Goal: Information Seeking & Learning: Learn about a topic

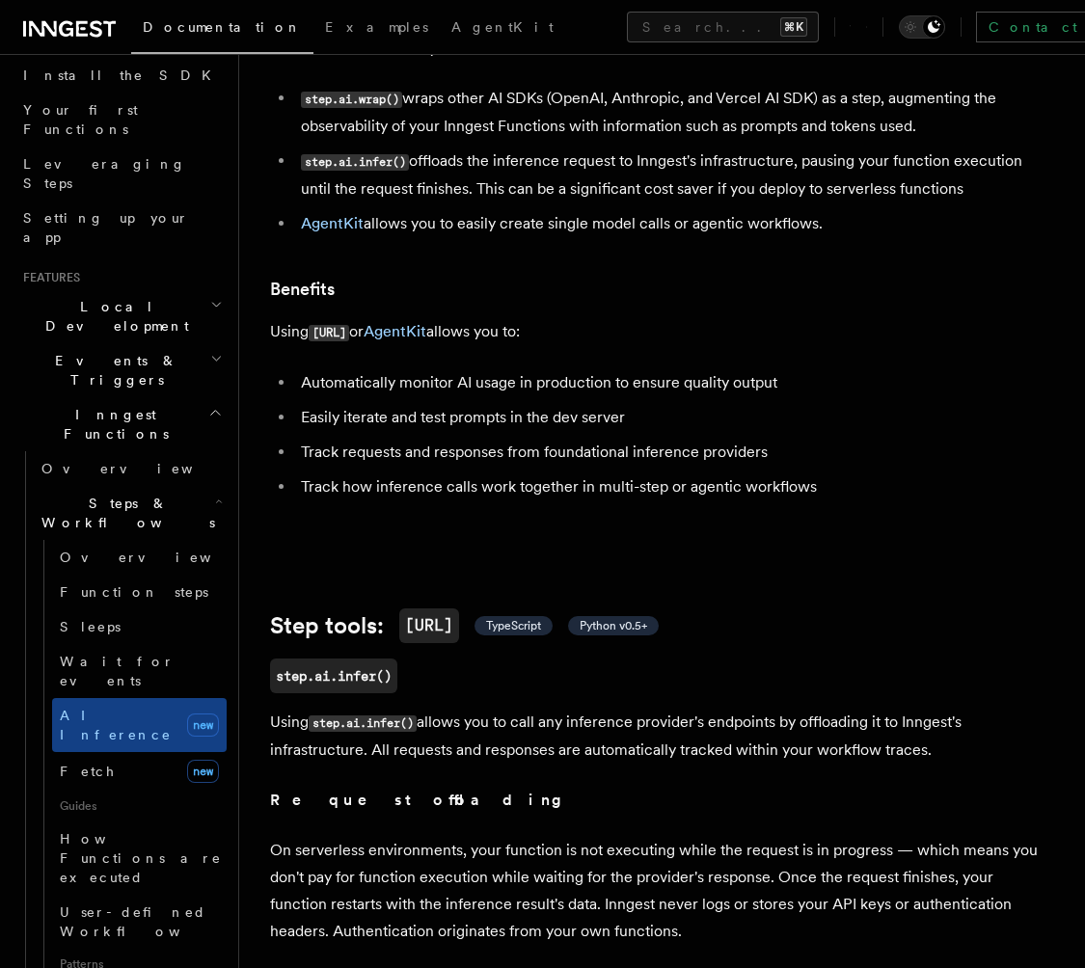
scroll to position [194, 0]
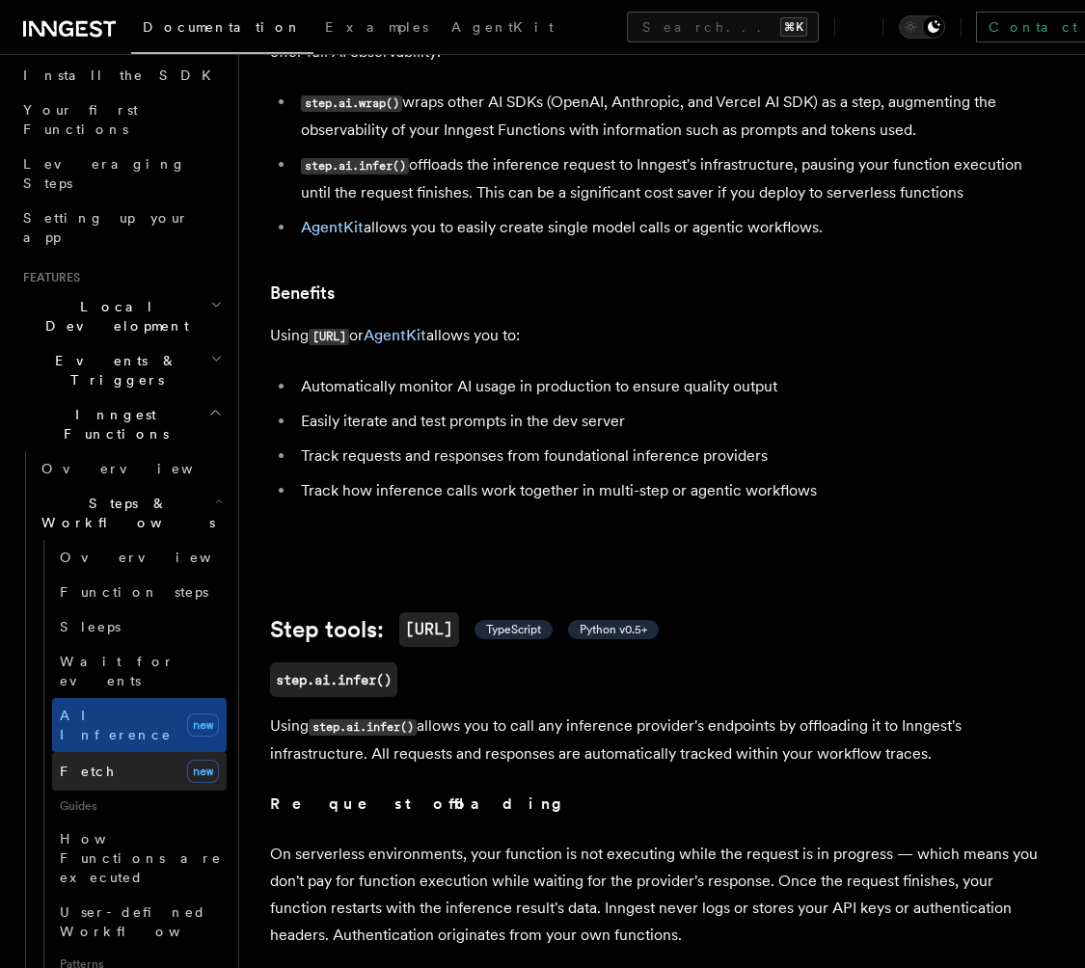
click at [77, 764] on span "Fetch" at bounding box center [88, 771] width 56 height 15
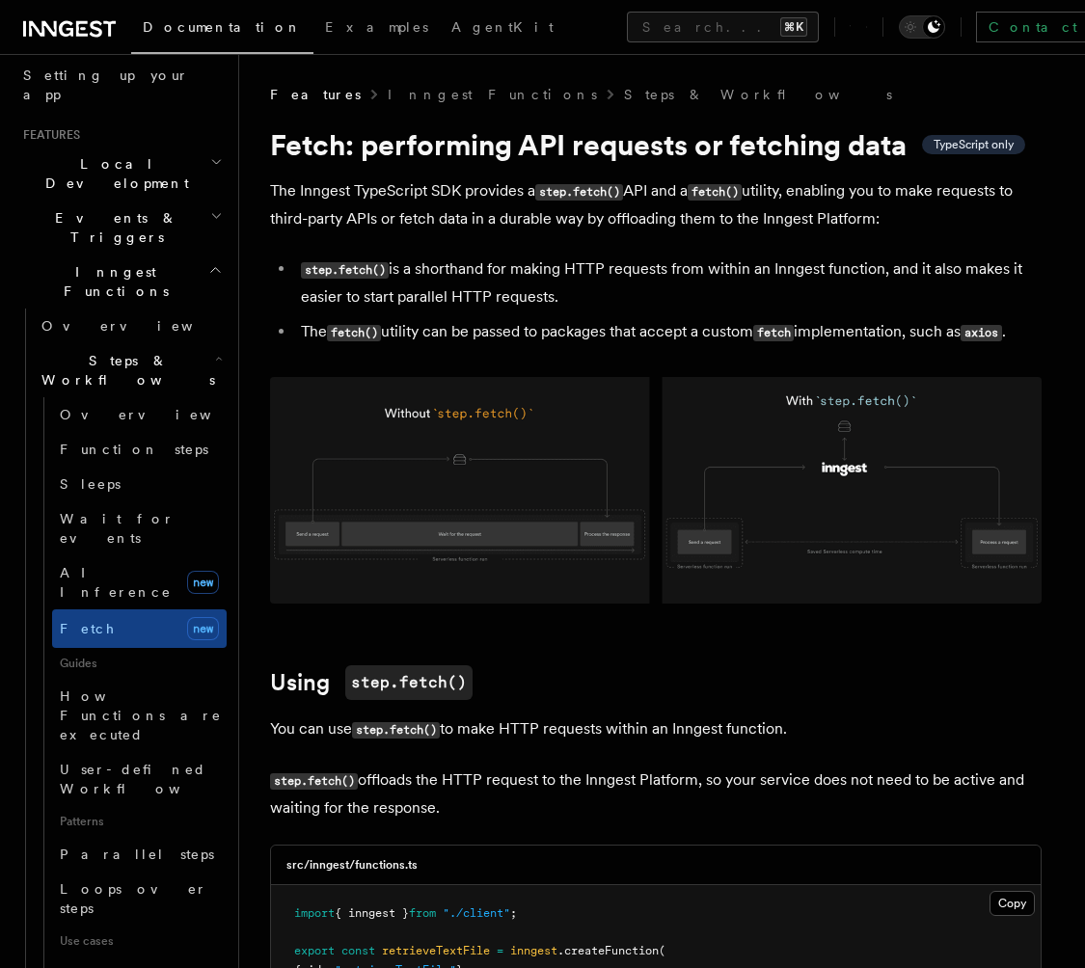
scroll to position [1095, 0]
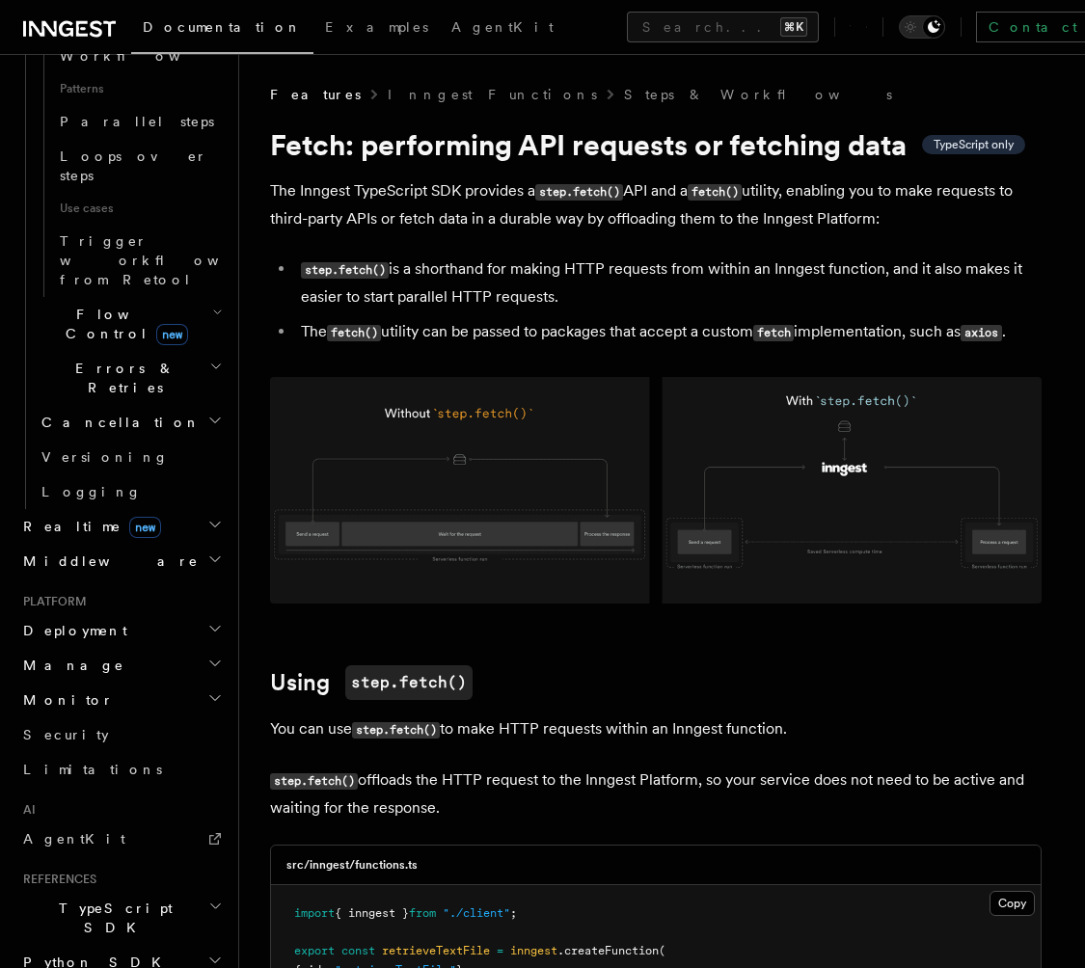
click at [85, 953] on span "Python SDK" at bounding box center [93, 962] width 157 height 19
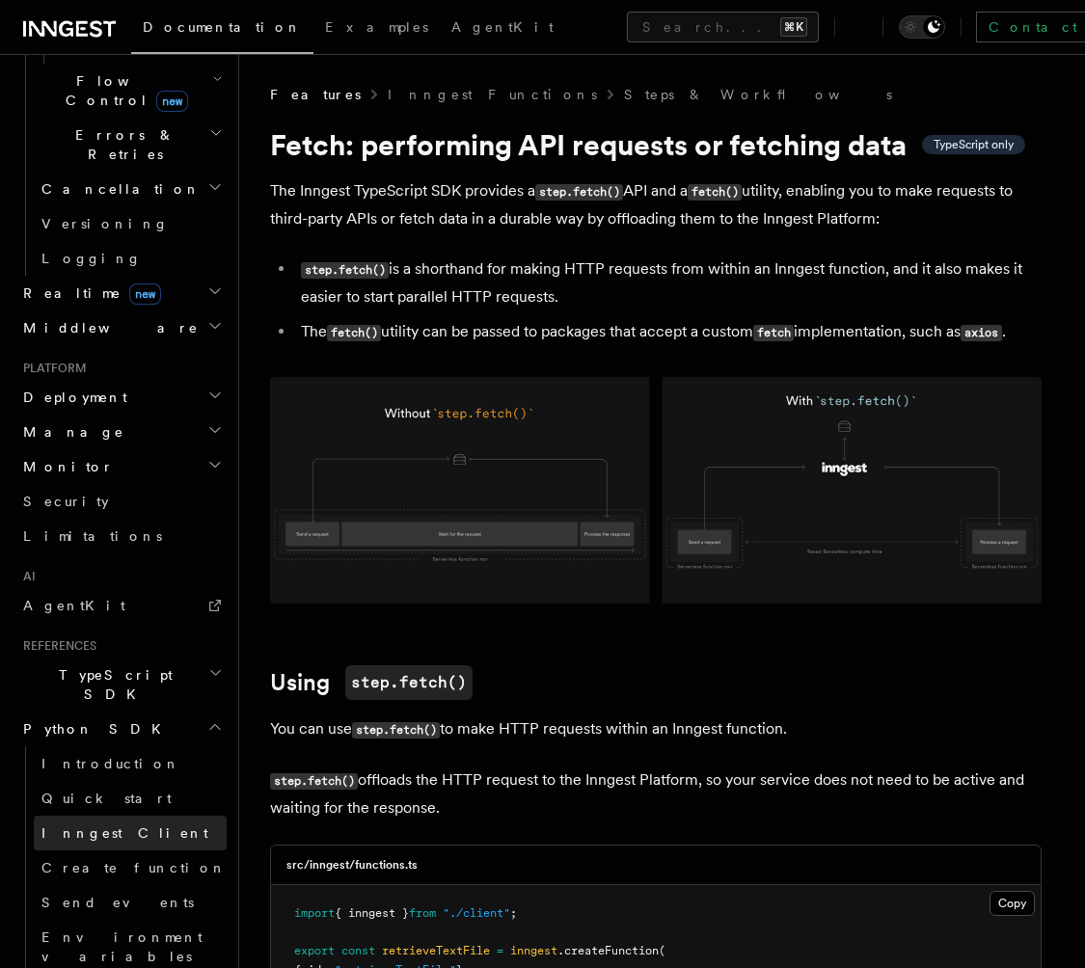
scroll to position [1330, 0]
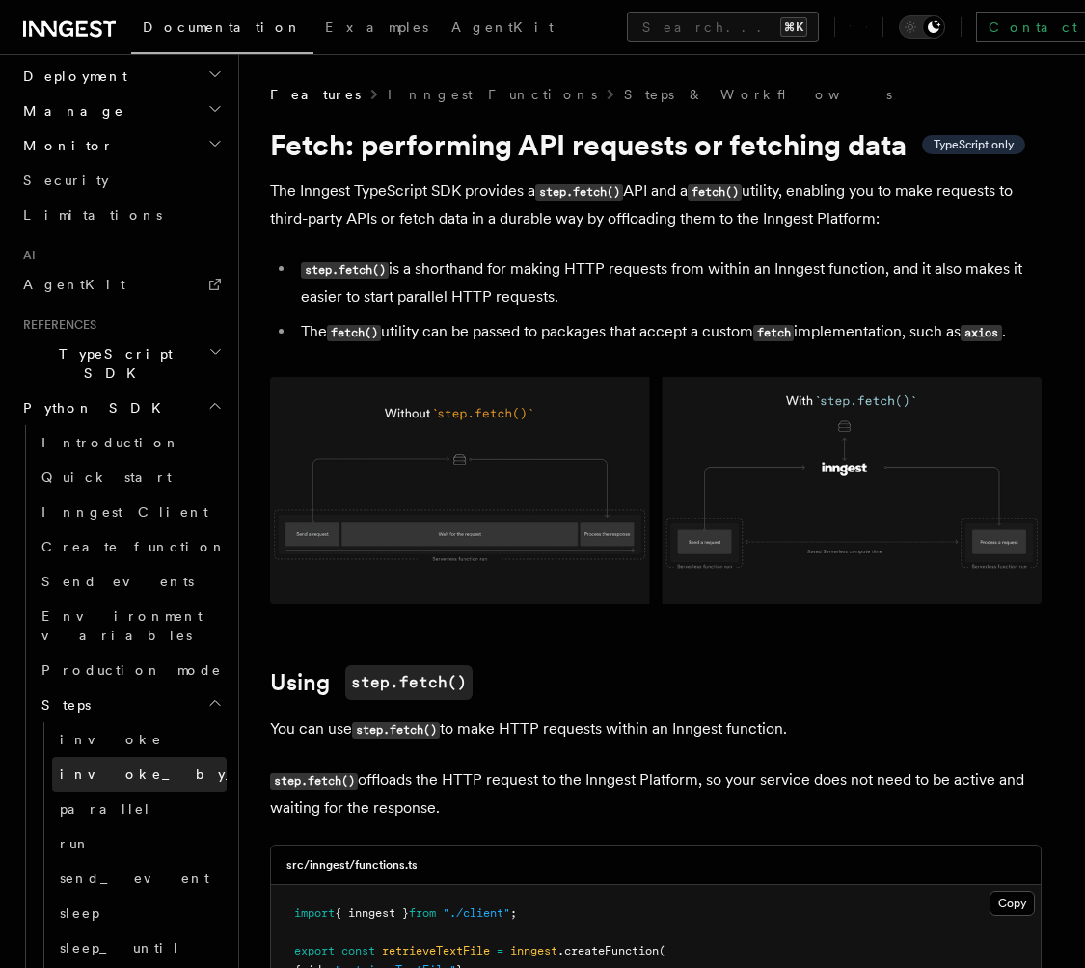
scroll to position [1653, 0]
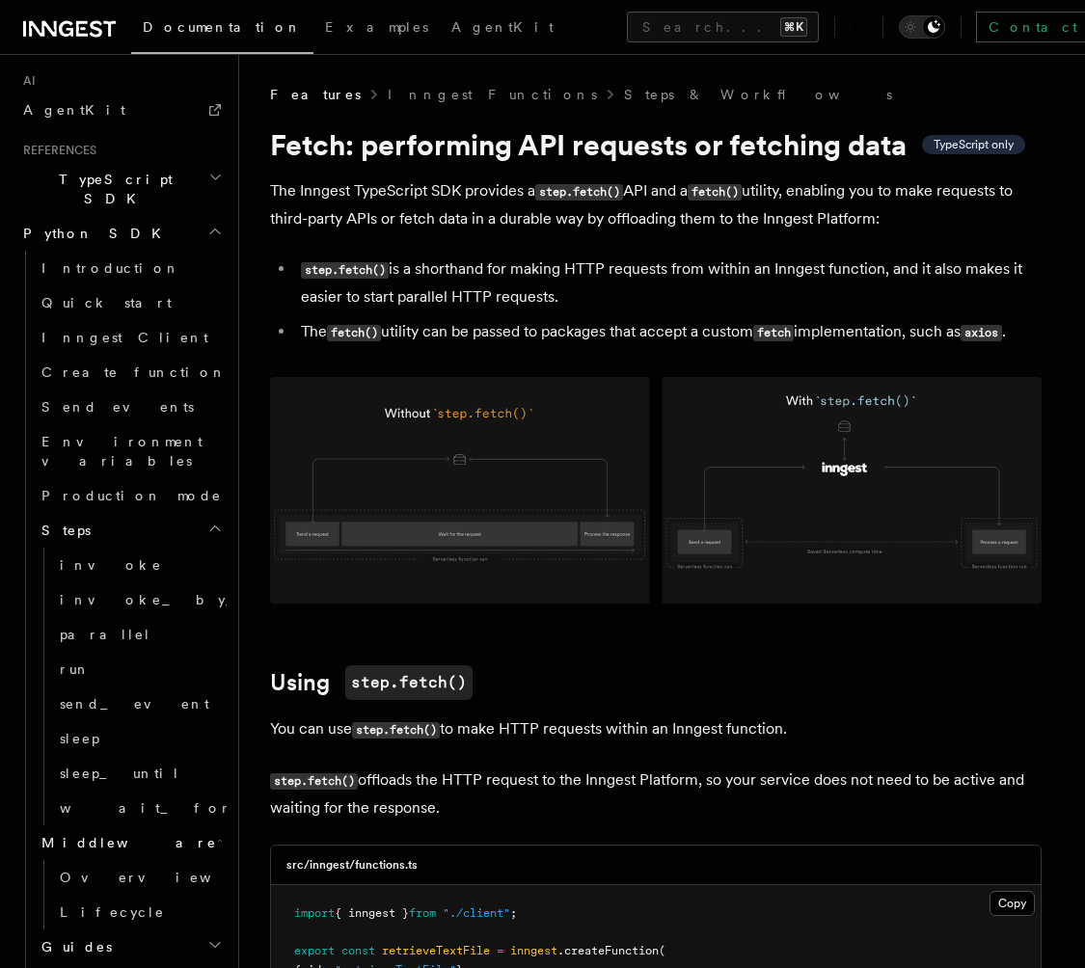
click at [116, 929] on h2 "Guides" at bounding box center [130, 946] width 193 height 35
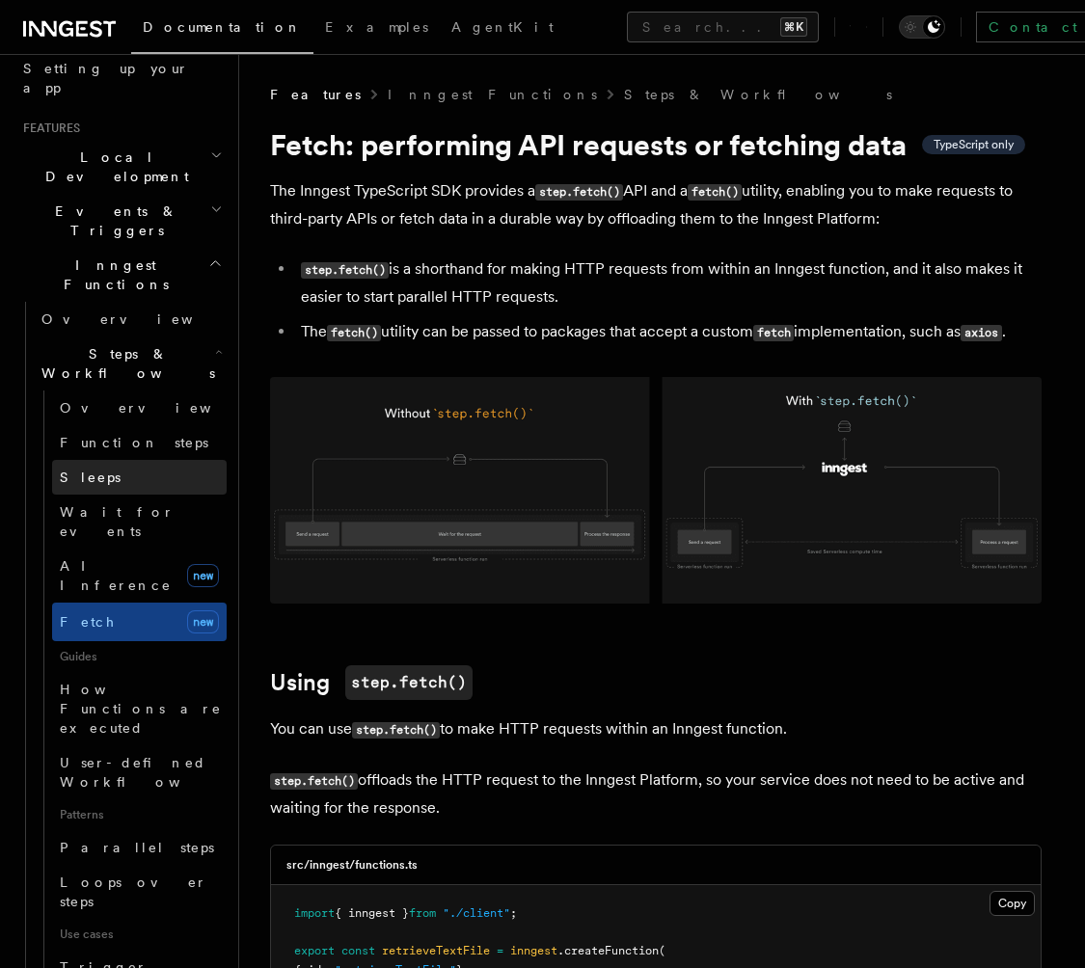
scroll to position [371, 0]
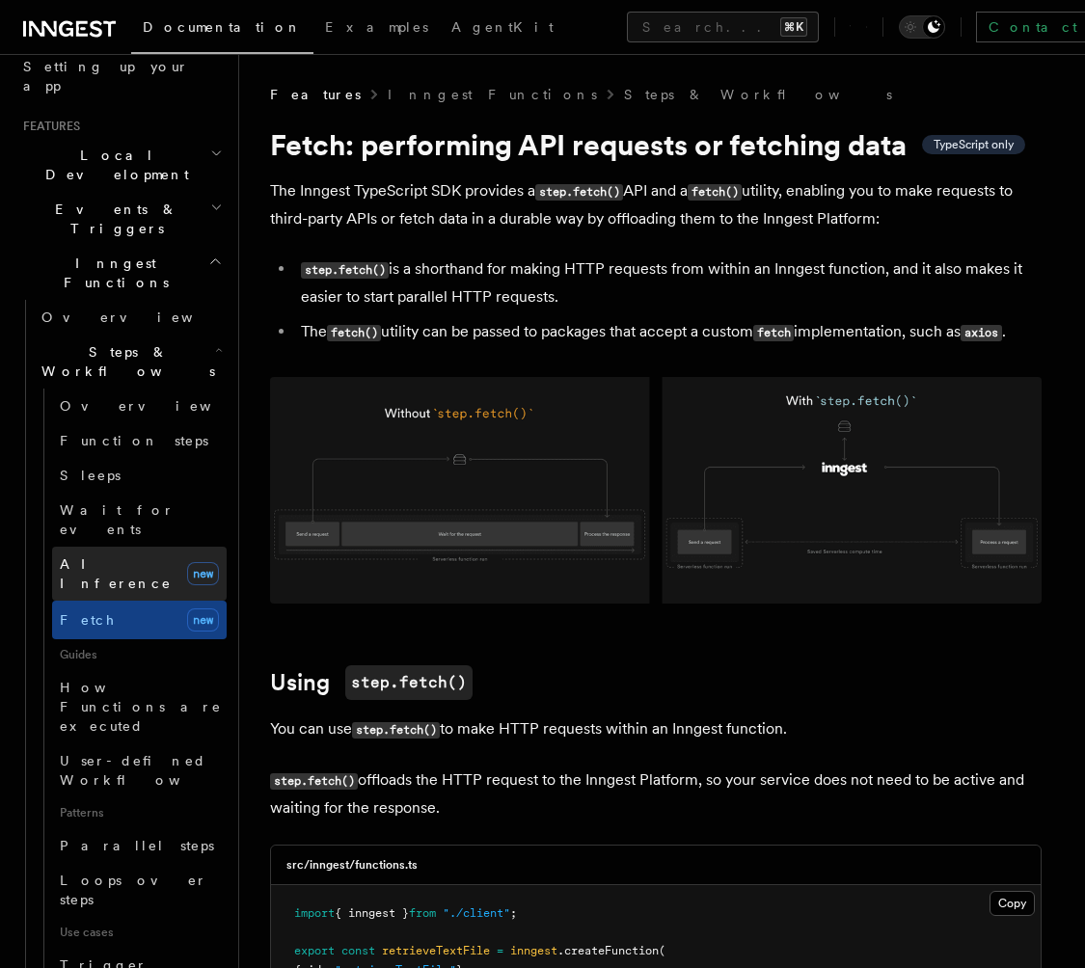
click at [138, 547] on link "AI Inference new" at bounding box center [139, 574] width 175 height 54
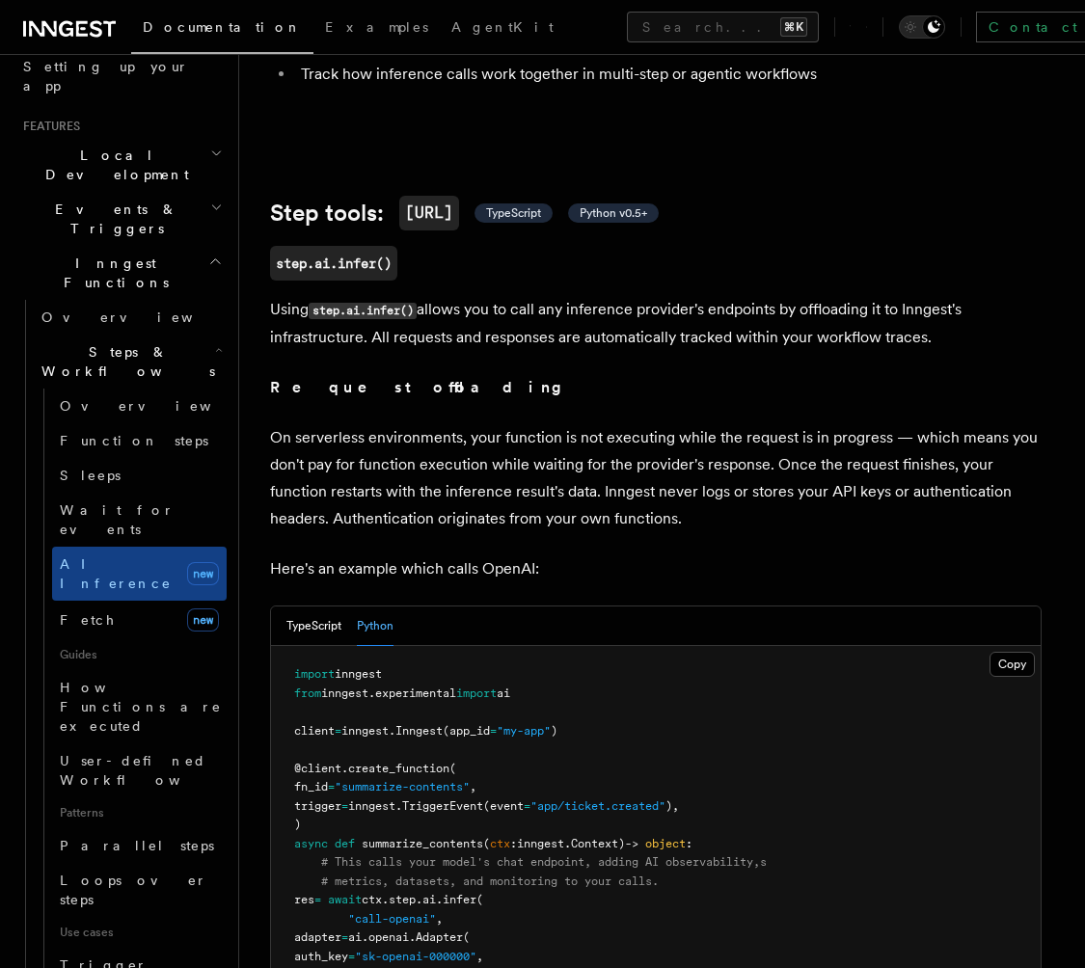
scroll to position [652, 0]
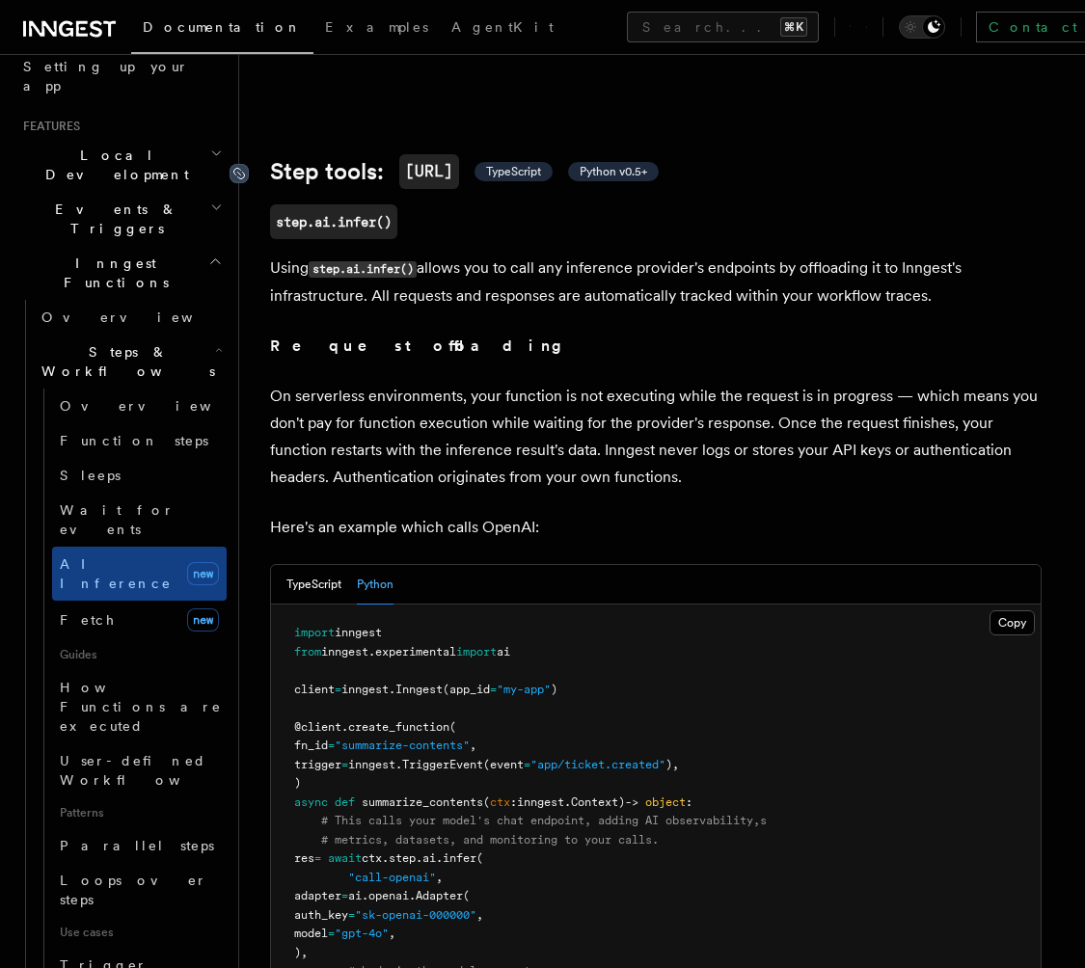
click at [237, 169] on icon at bounding box center [238, 174] width 11 height 11
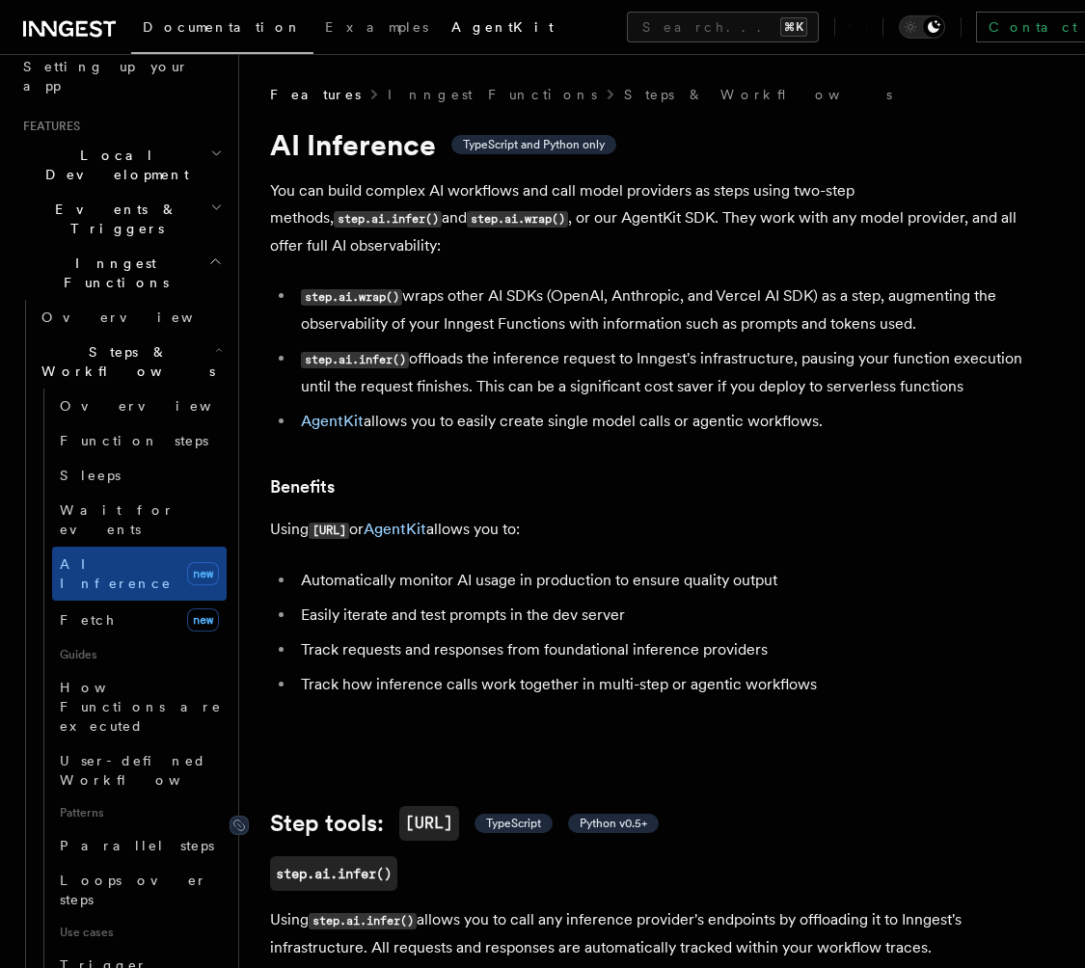
click at [440, 15] on link "AgentKit" at bounding box center [502, 29] width 125 height 46
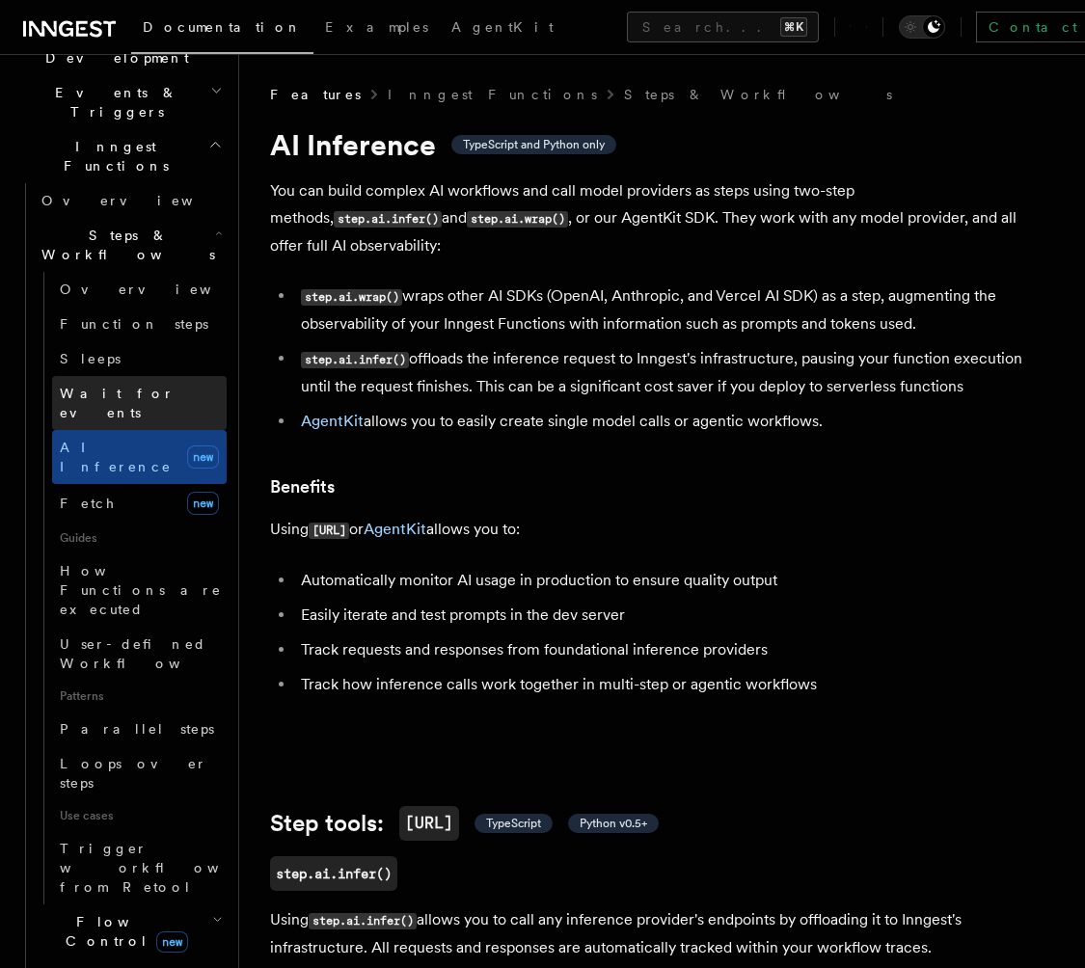
scroll to position [489, 0]
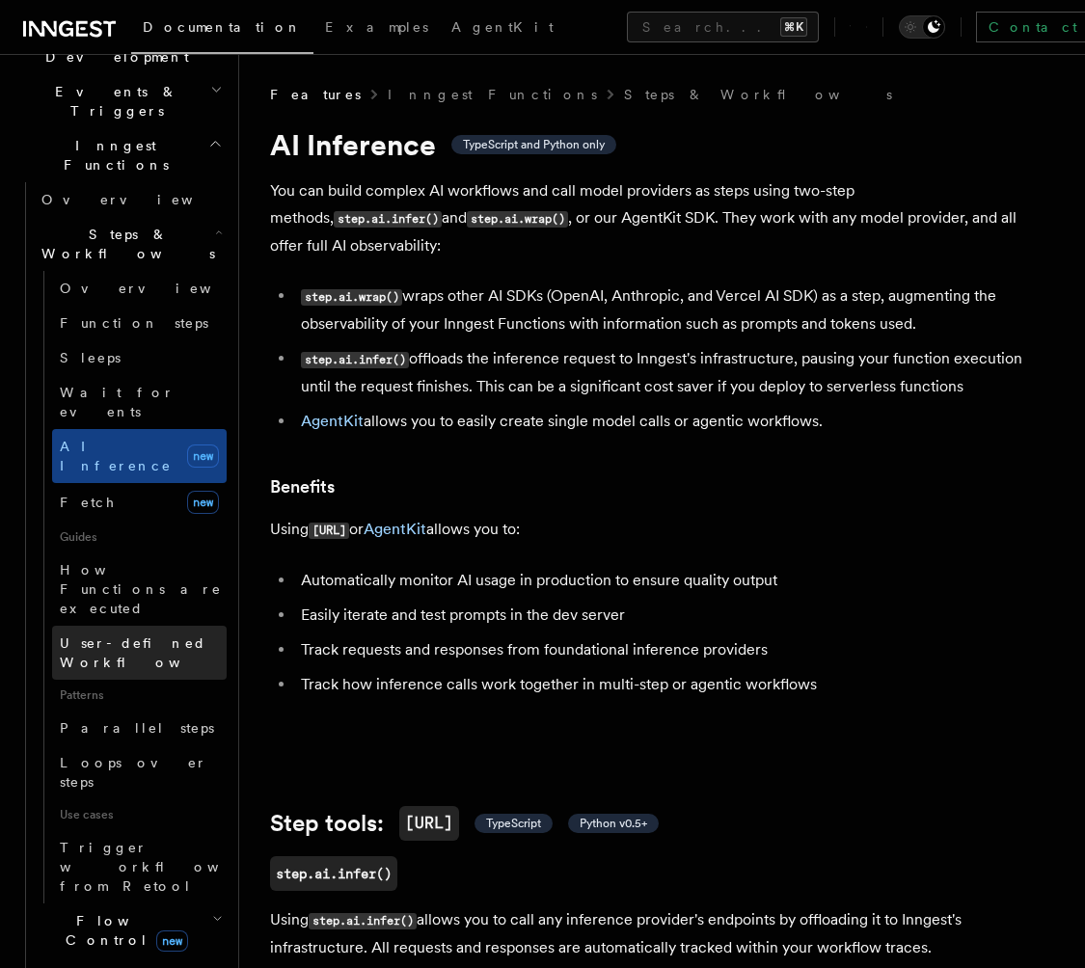
click at [160, 626] on link "User-defined Workflows" at bounding box center [139, 653] width 175 height 54
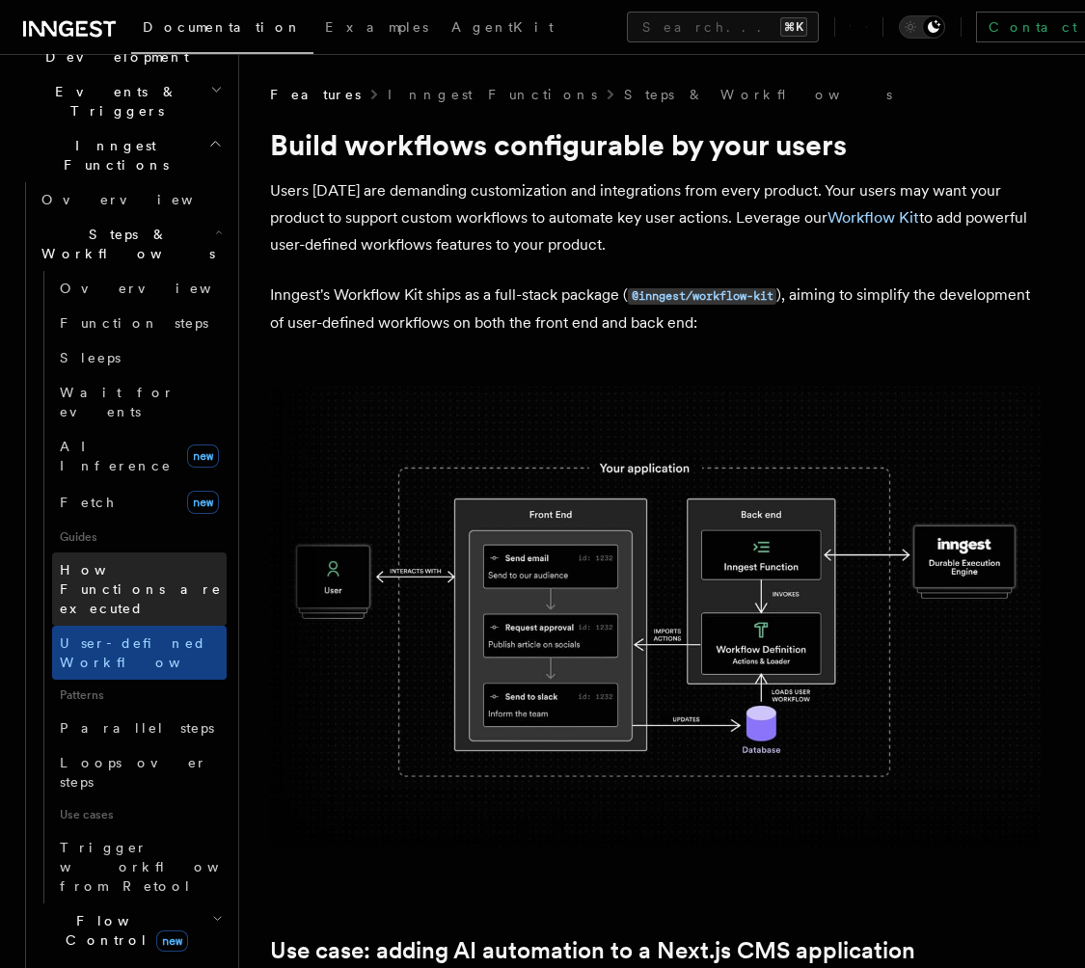
click at [178, 560] on span "How Functions are executed" at bounding box center [143, 589] width 167 height 58
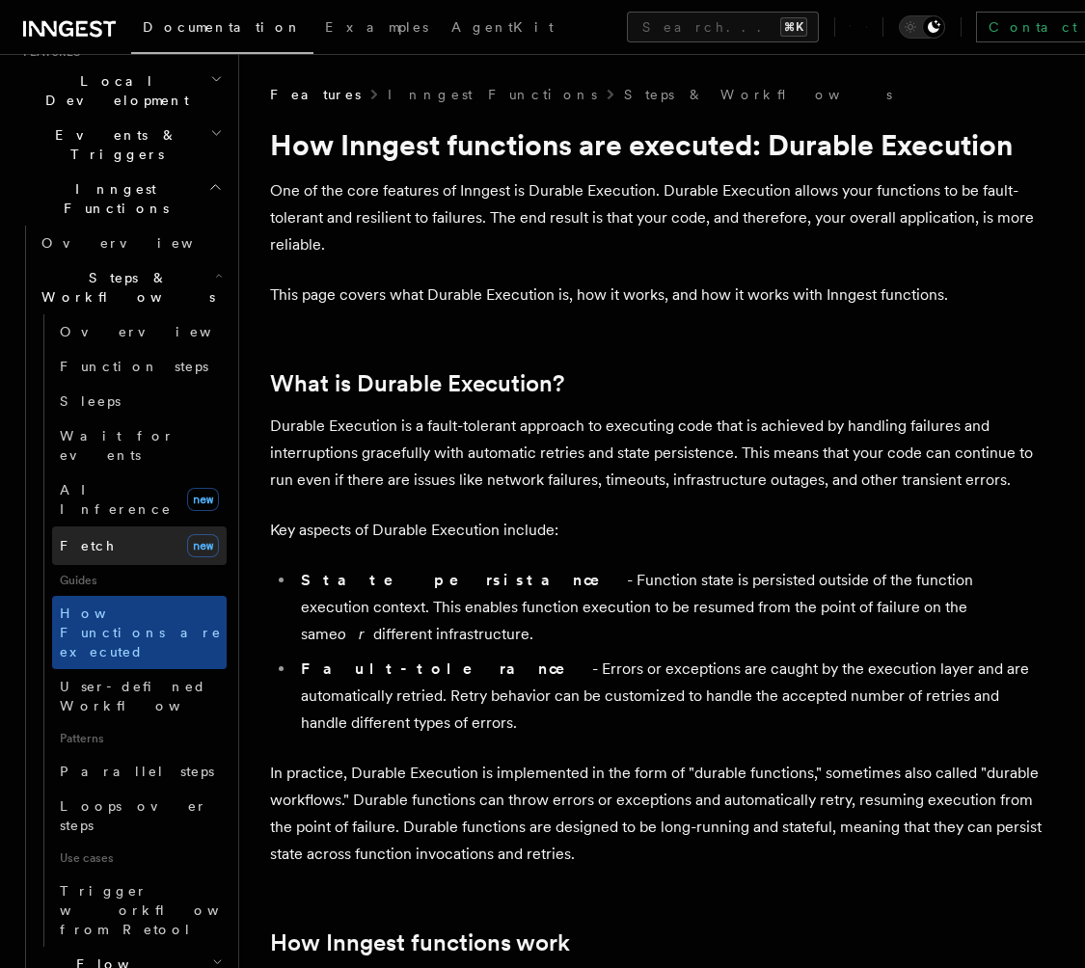
scroll to position [454, 0]
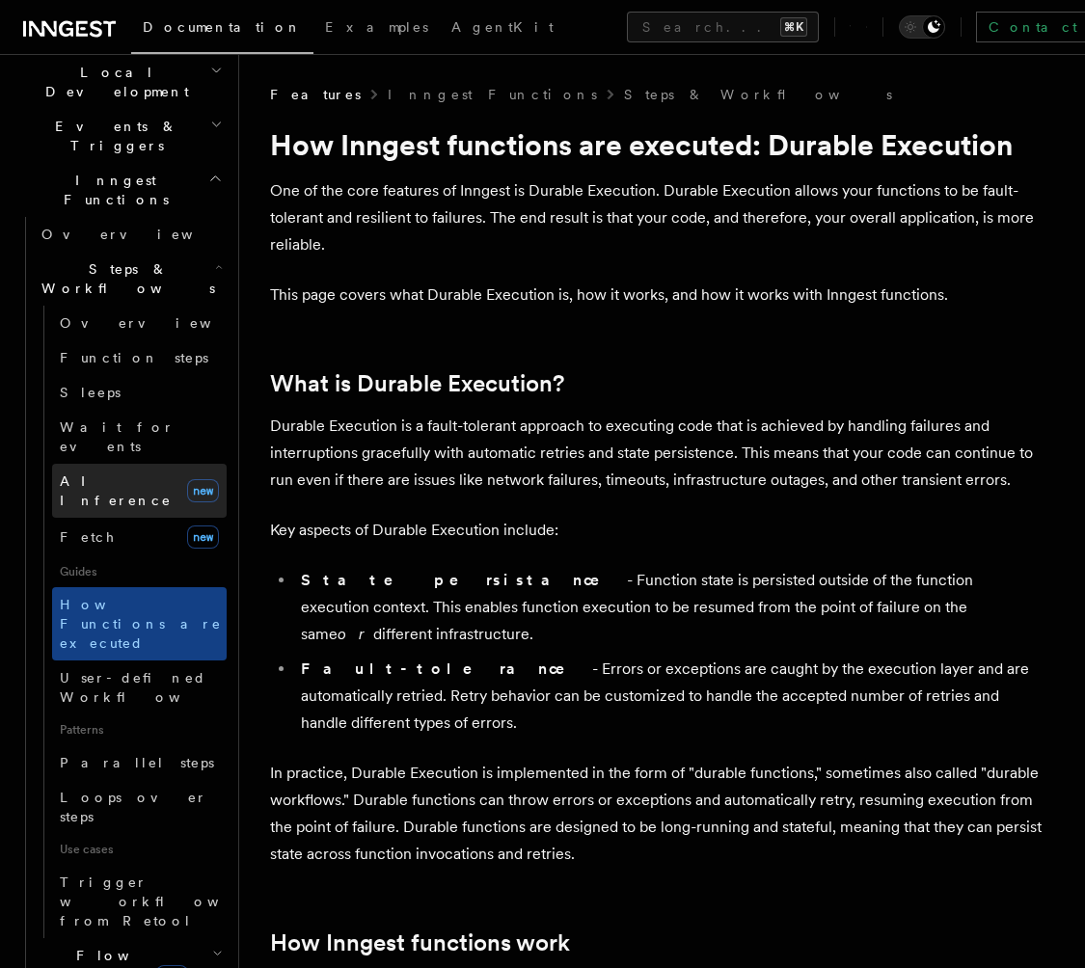
click at [123, 473] on span "AI Inference" at bounding box center [116, 490] width 112 height 35
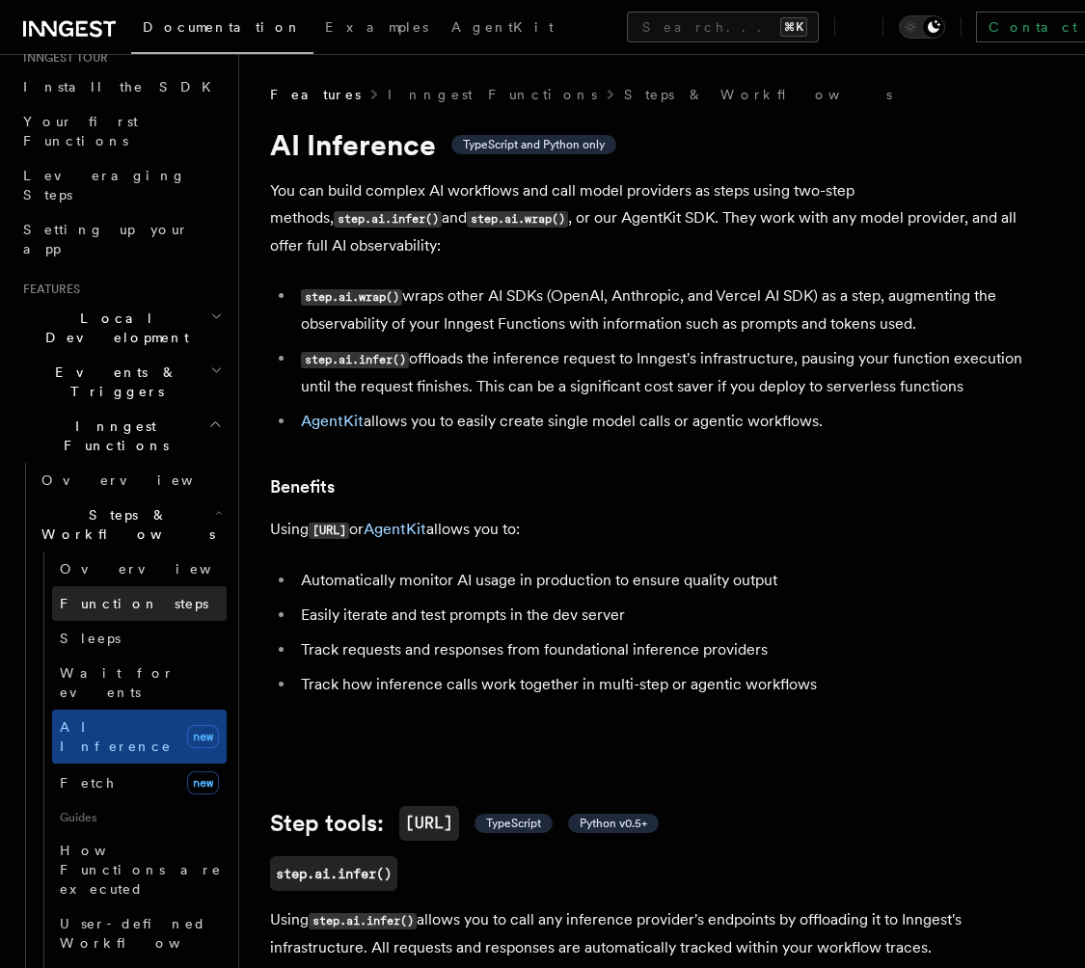
scroll to position [178, 0]
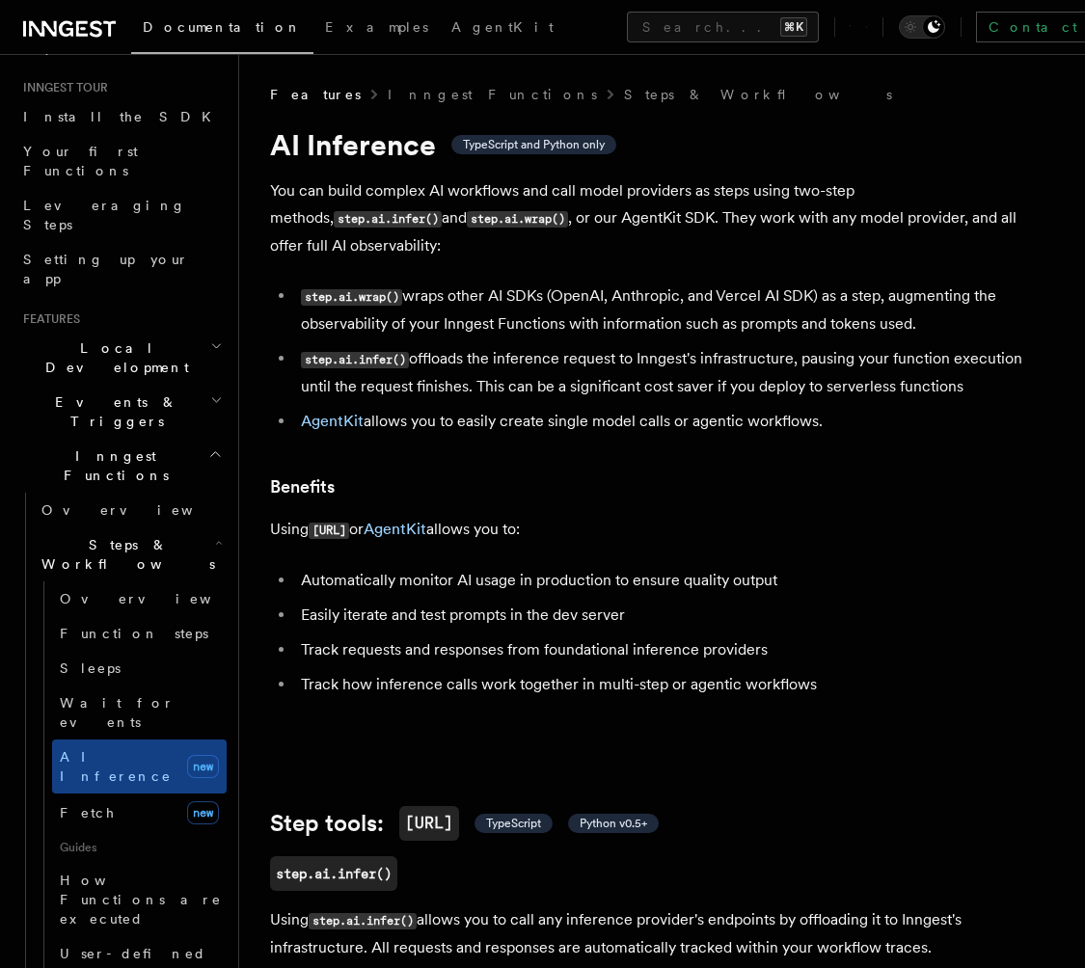
click at [117, 385] on h2 "Events & Triggers" at bounding box center [120, 412] width 211 height 54
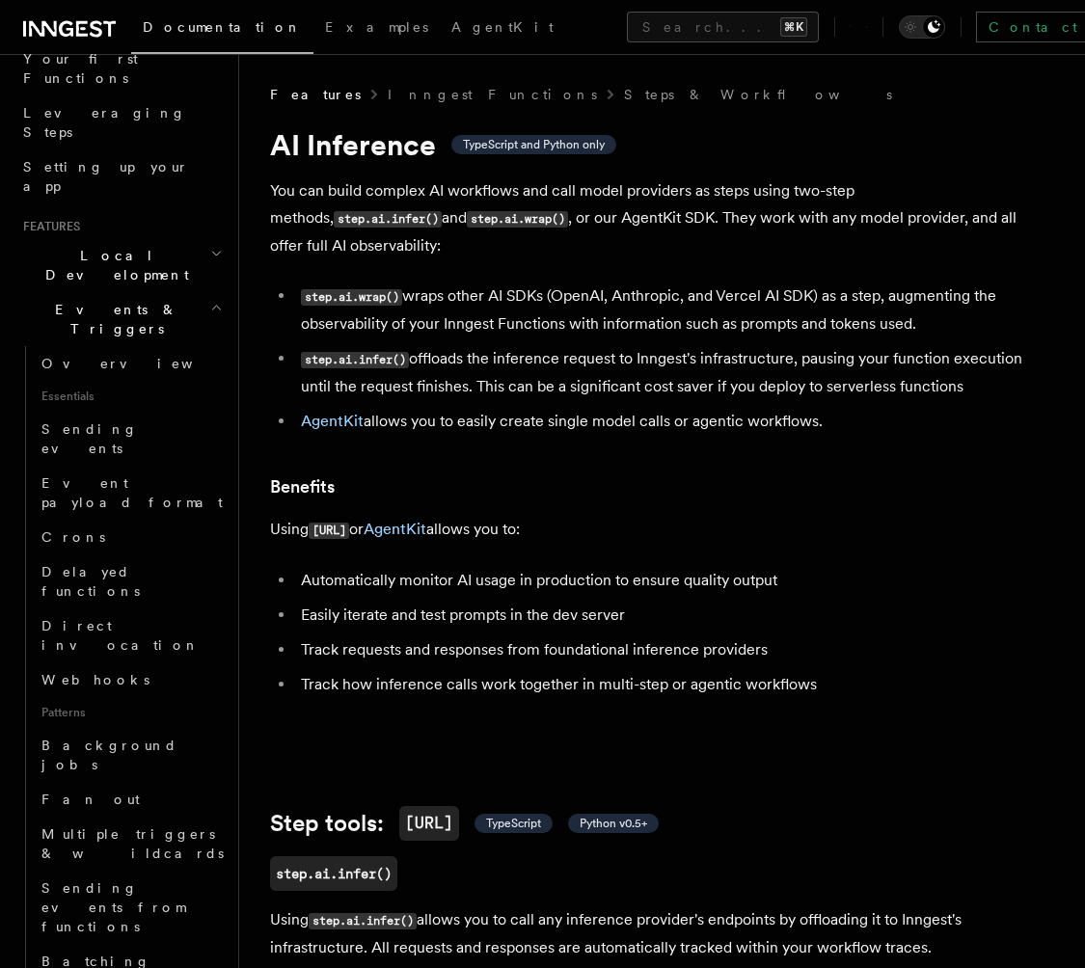
scroll to position [249, 0]
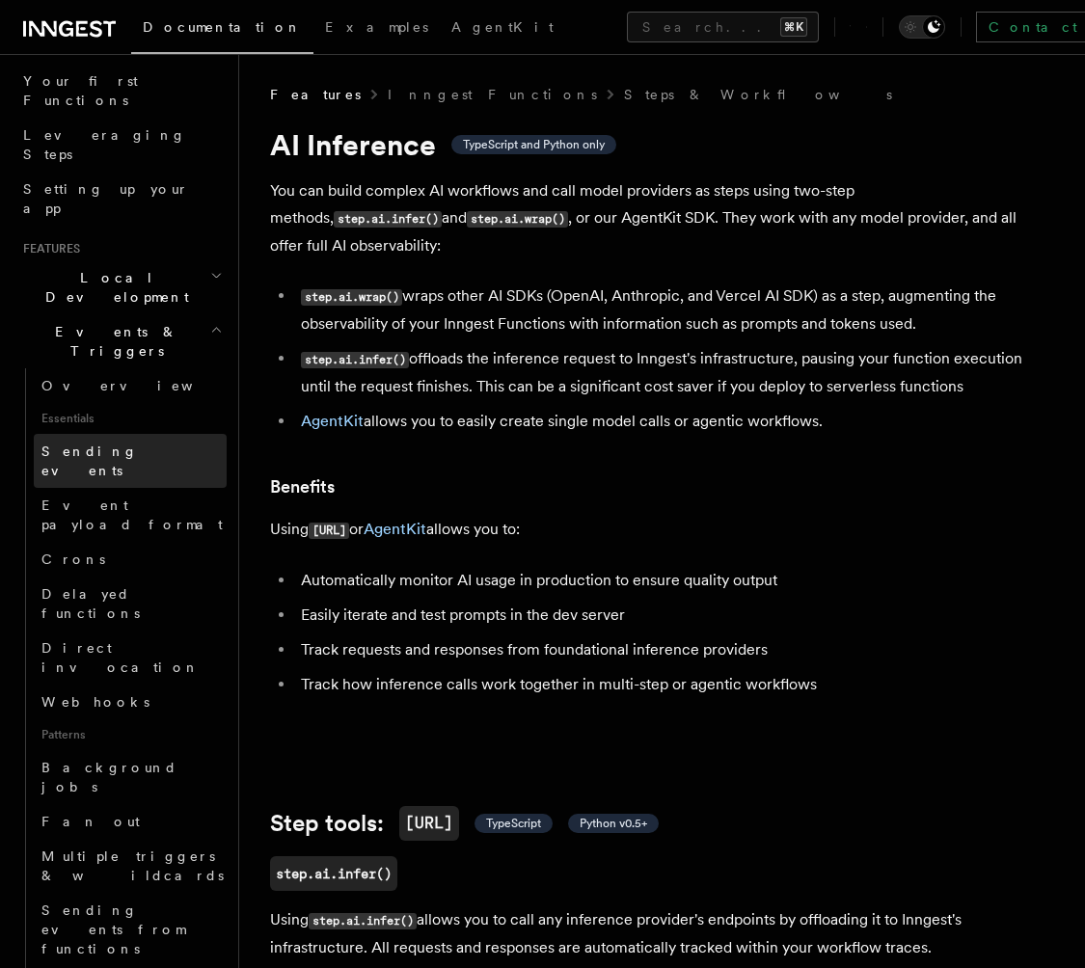
click at [130, 443] on span "Sending events" at bounding box center [89, 460] width 96 height 35
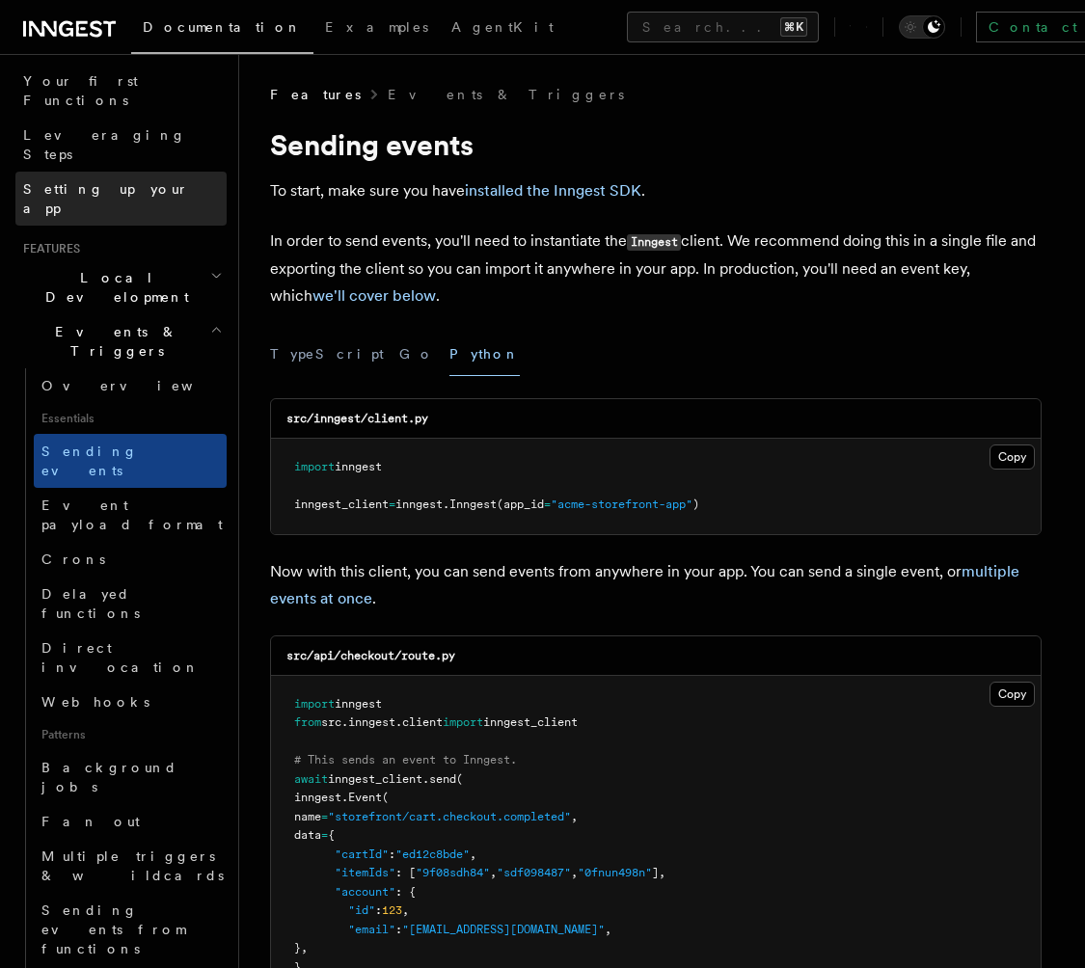
click at [136, 181] on span "Setting up your app" at bounding box center [106, 198] width 166 height 35
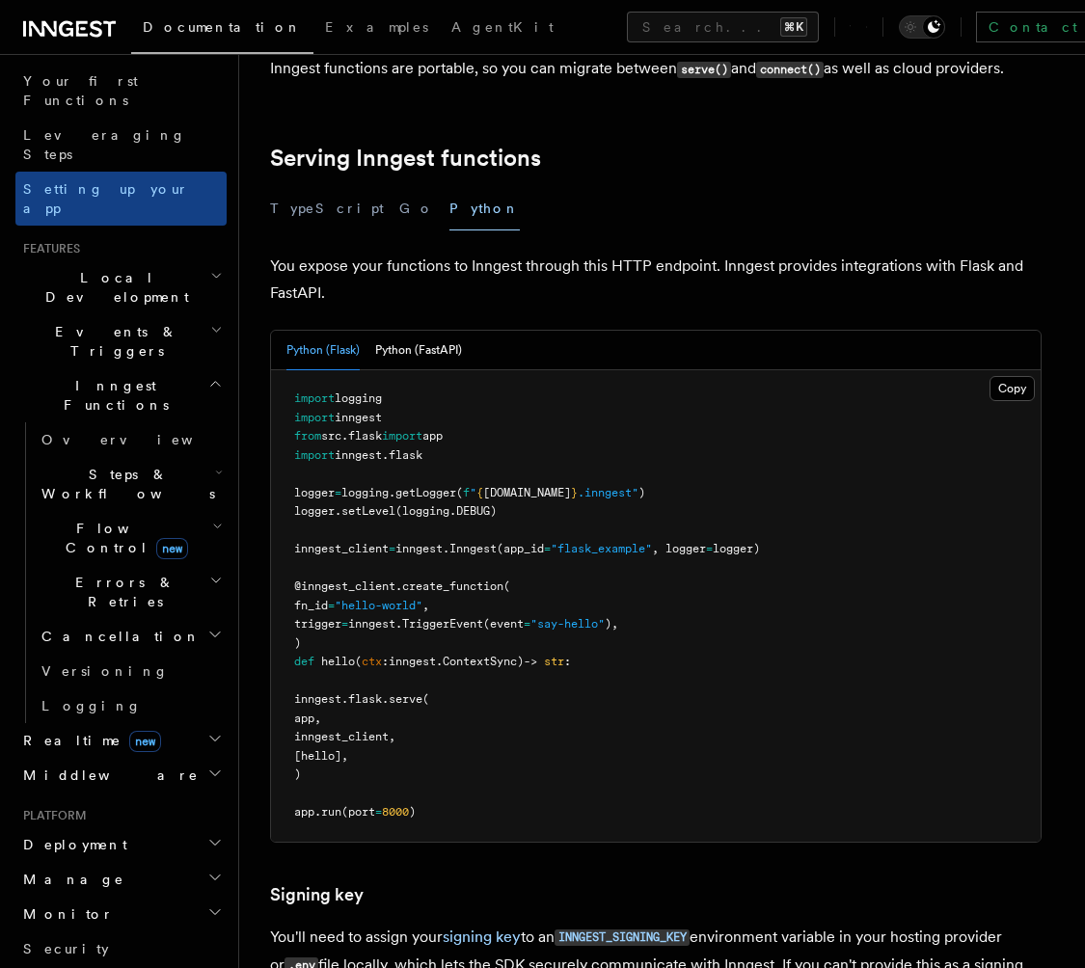
scroll to position [635, 0]
click at [454, 330] on button "Python (FastAPI)" at bounding box center [418, 350] width 87 height 40
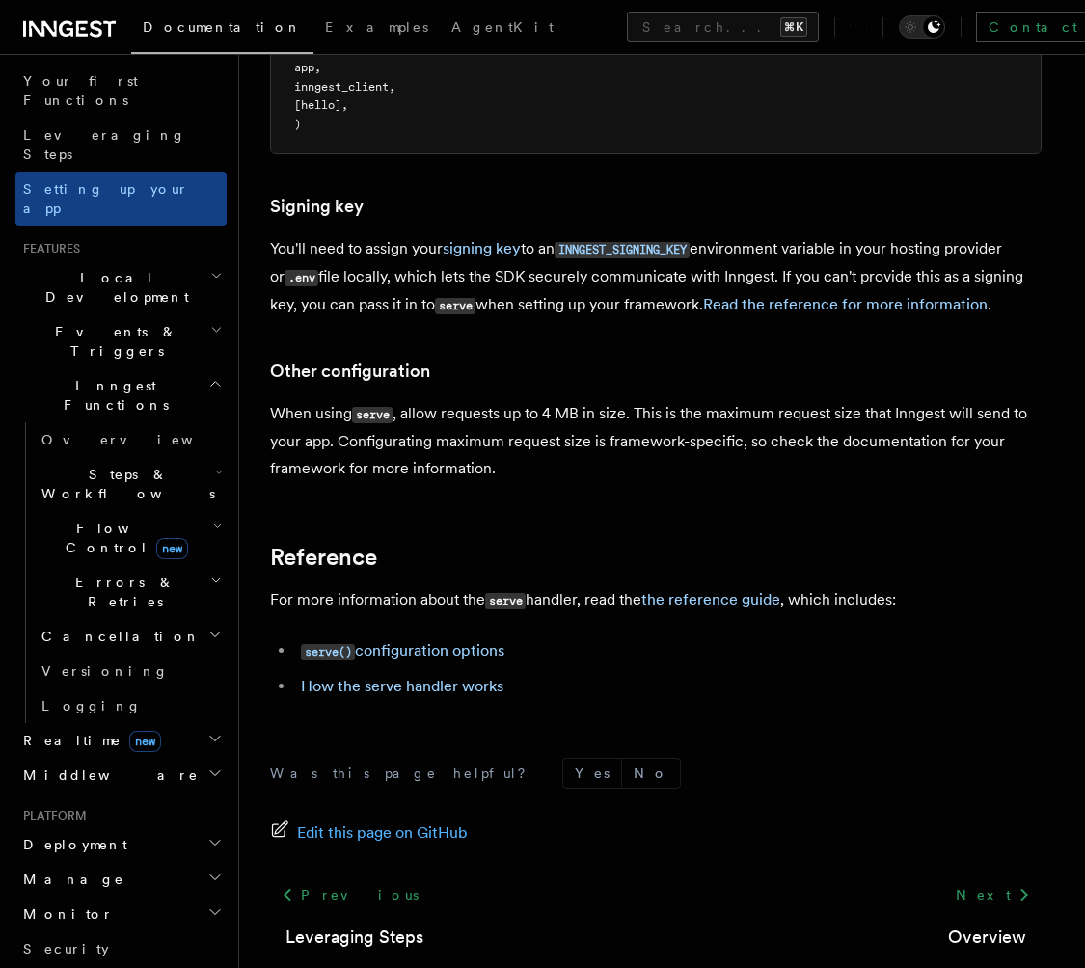
scroll to position [1345, 0]
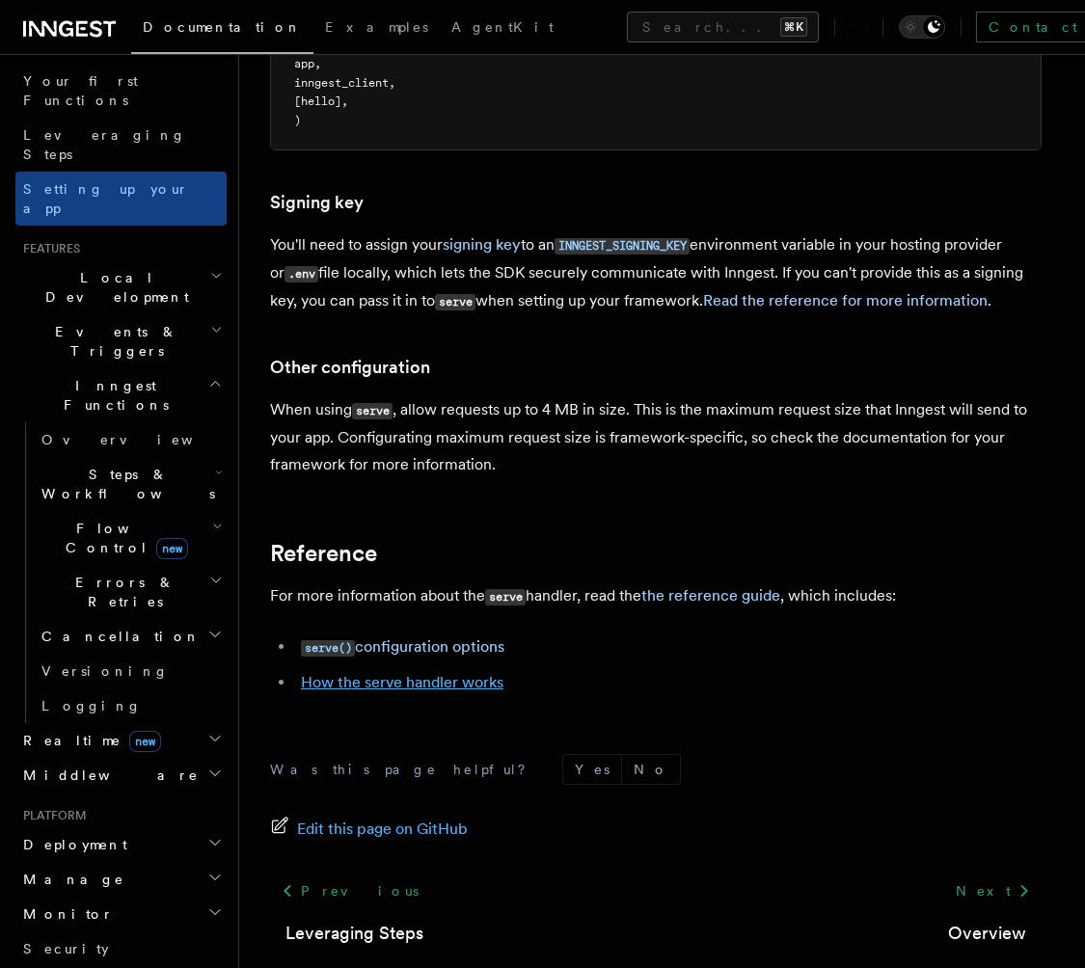
click at [432, 673] on link "How the serve handler works" at bounding box center [402, 682] width 202 height 18
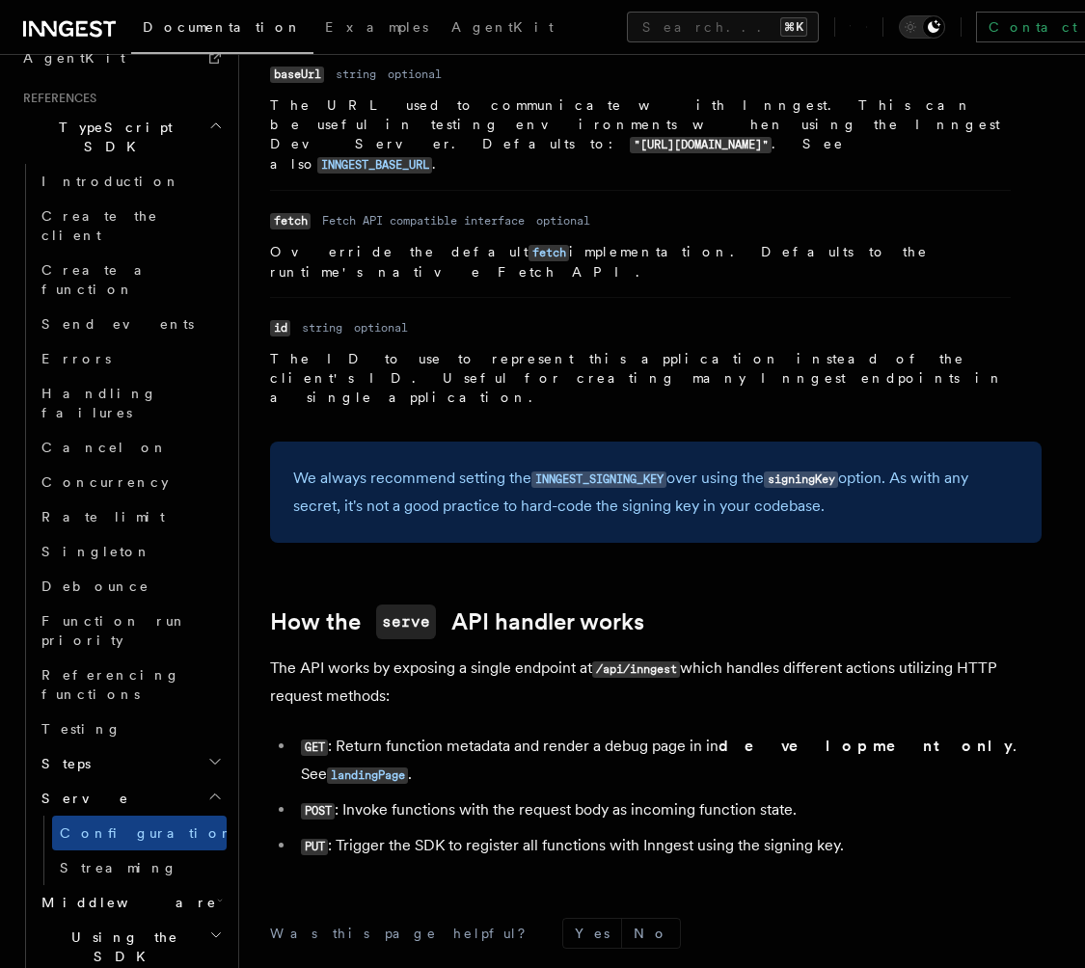
scroll to position [1228, 0]
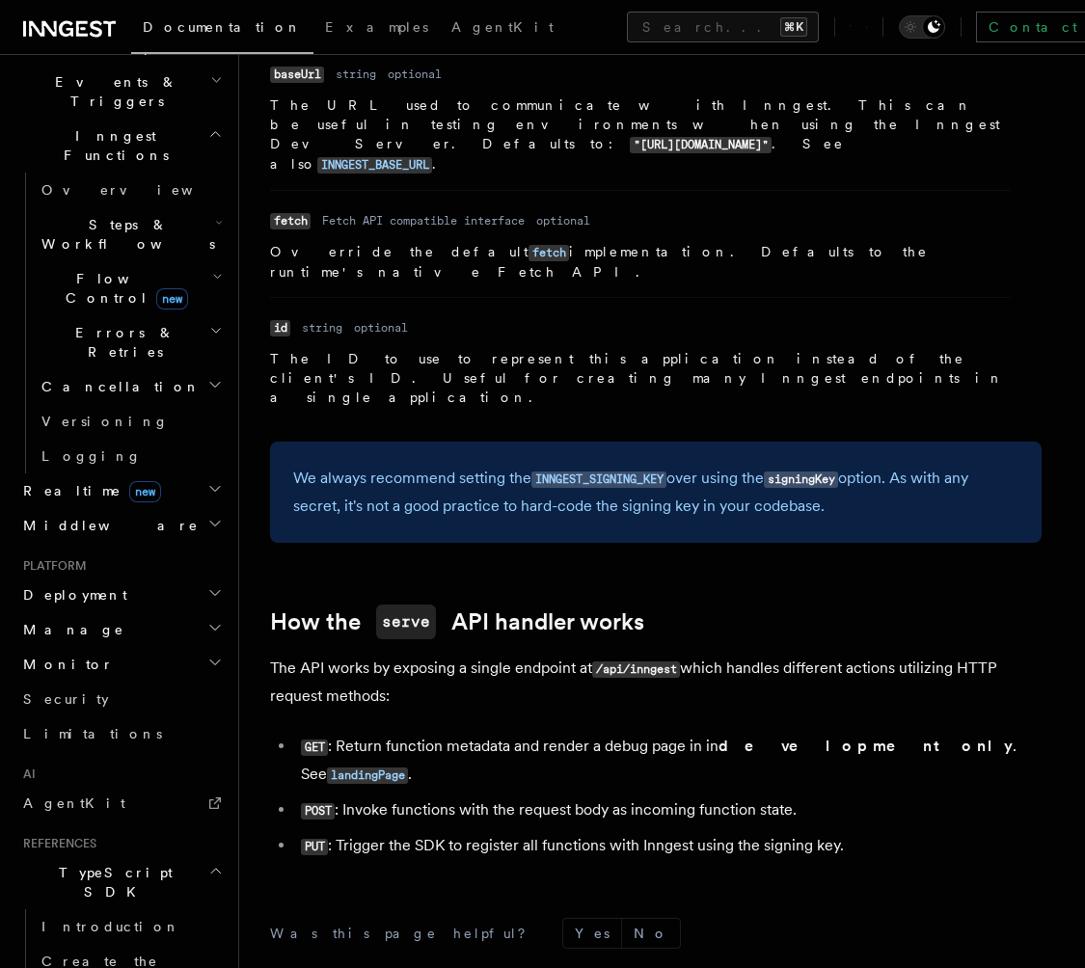
scroll to position [0, 0]
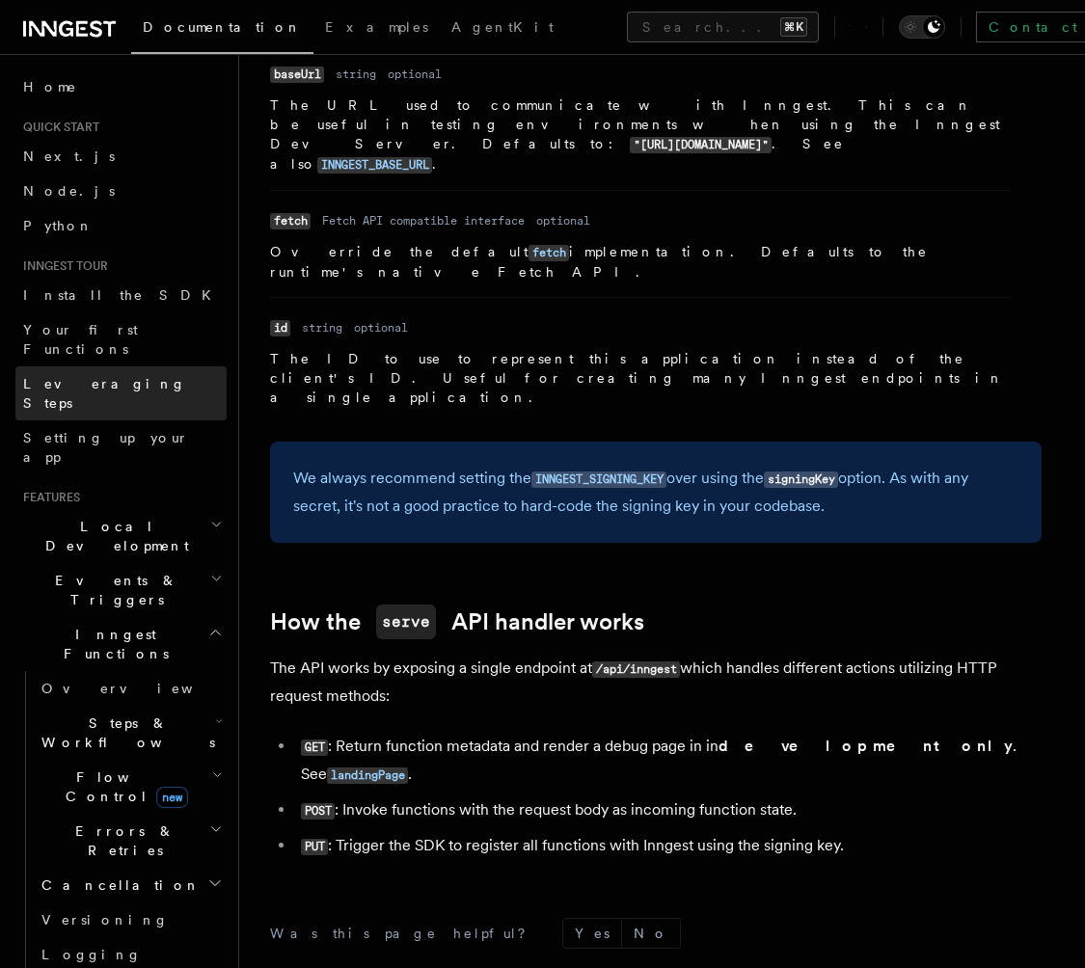
click at [88, 376] on span "Leveraging Steps" at bounding box center [104, 393] width 163 height 35
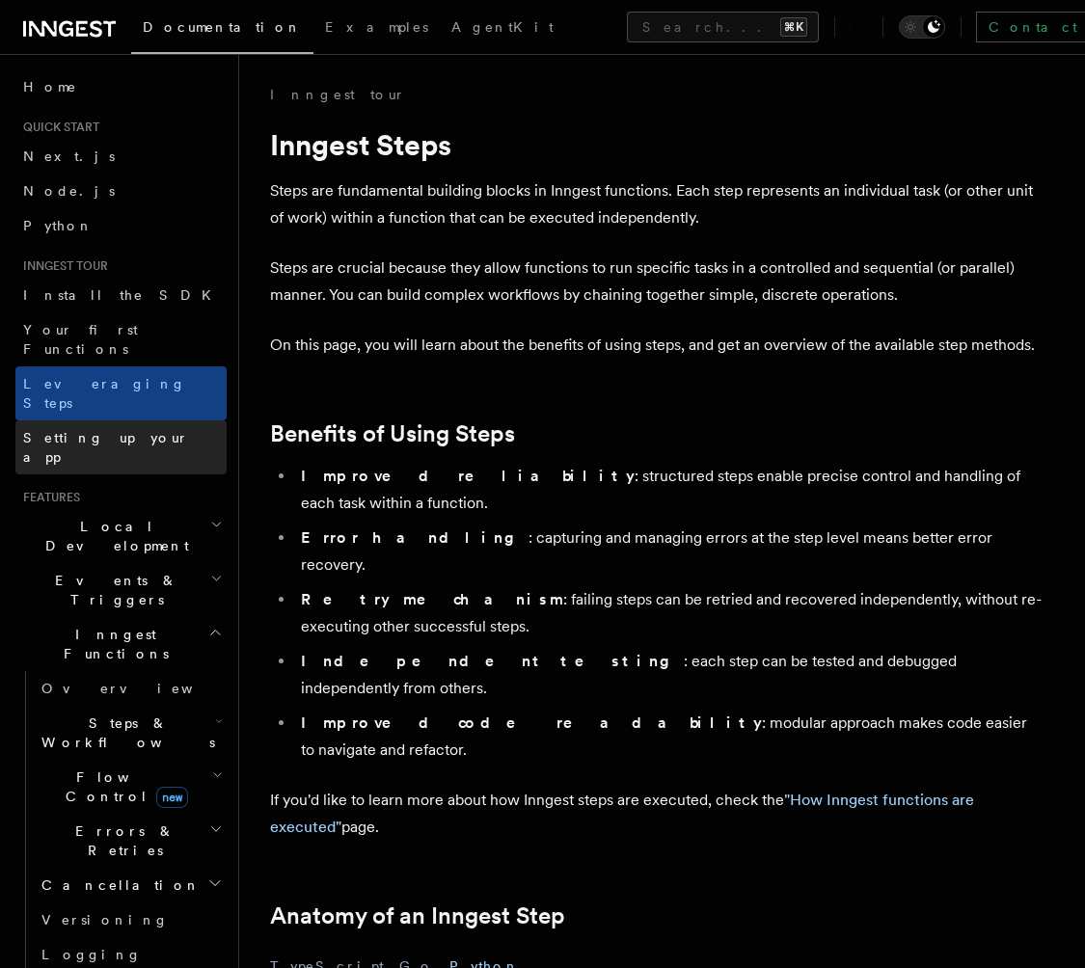
click at [102, 430] on span "Setting up your app" at bounding box center [106, 447] width 166 height 35
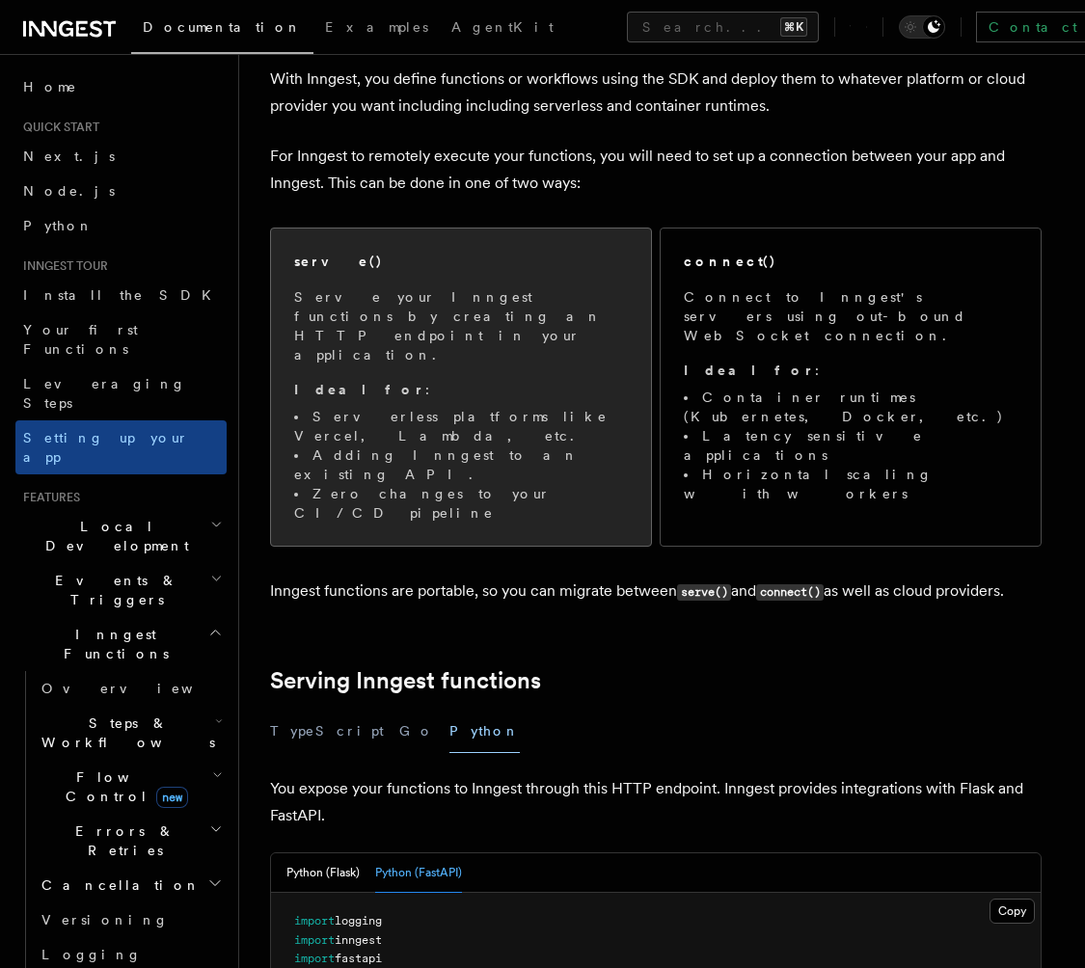
click at [554, 484] on li "Zero changes to your CI/CD pipeline" at bounding box center [461, 503] width 334 height 39
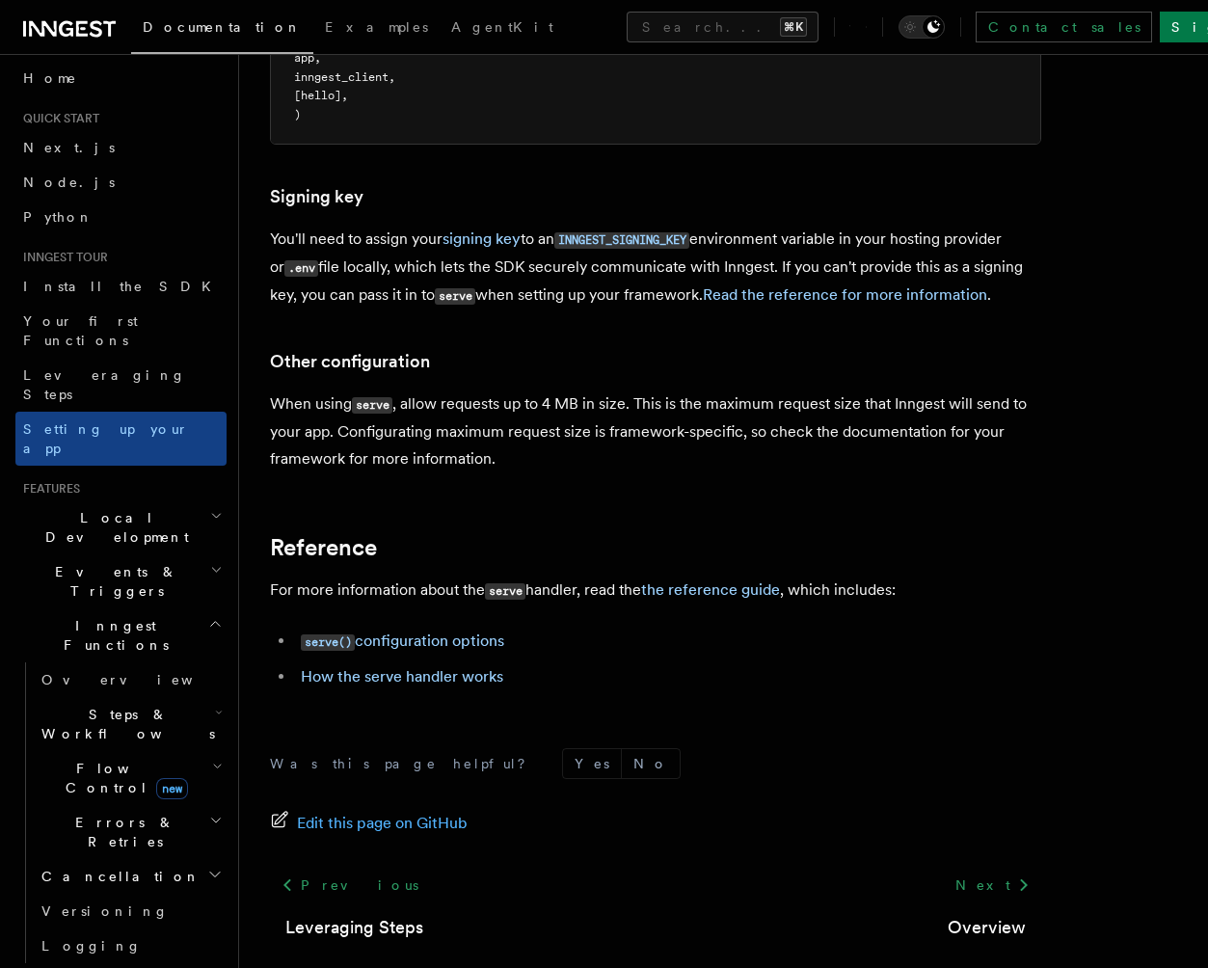
scroll to position [10, 0]
click at [67, 214] on link "Python" at bounding box center [120, 216] width 211 height 35
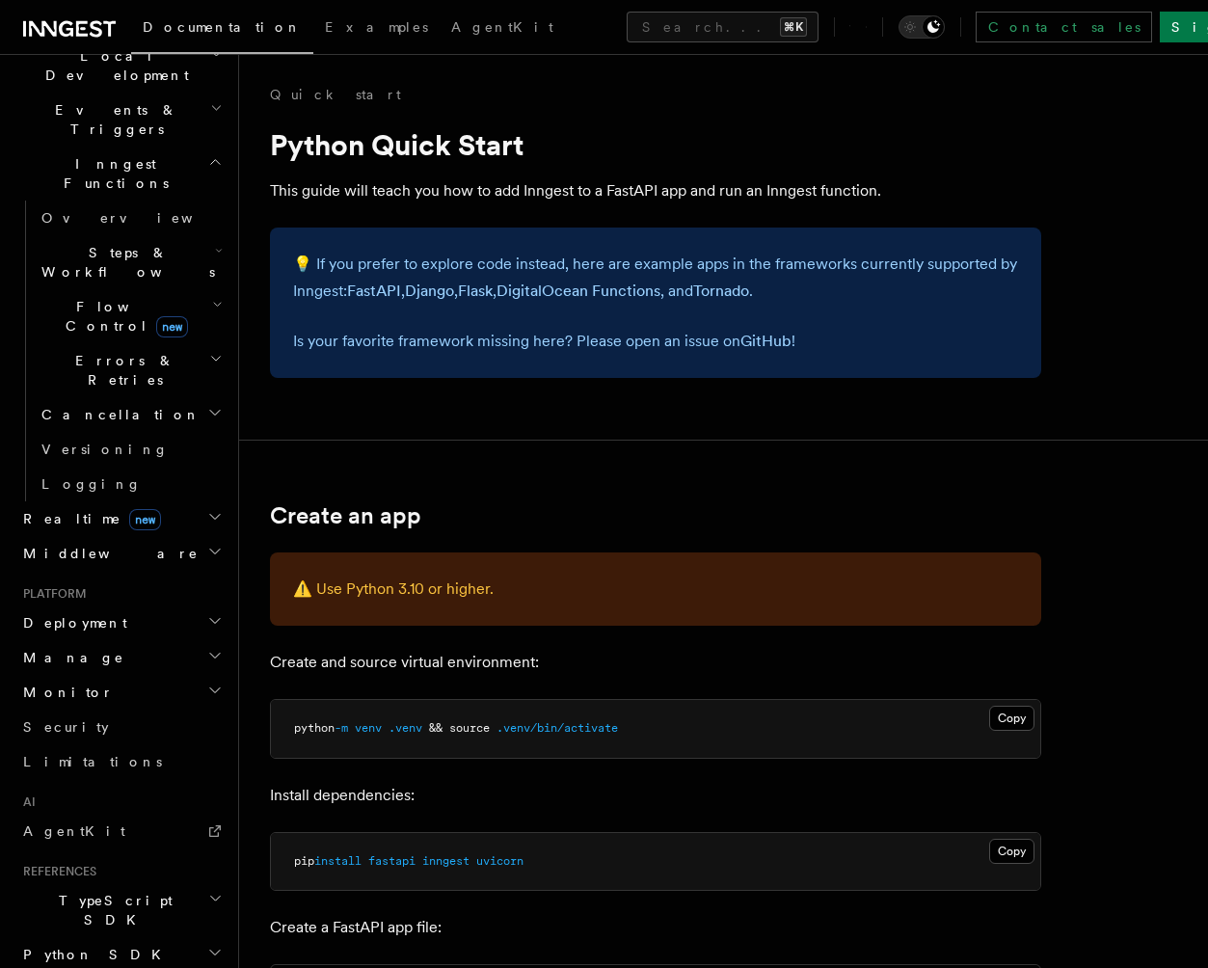
scroll to position [575, 0]
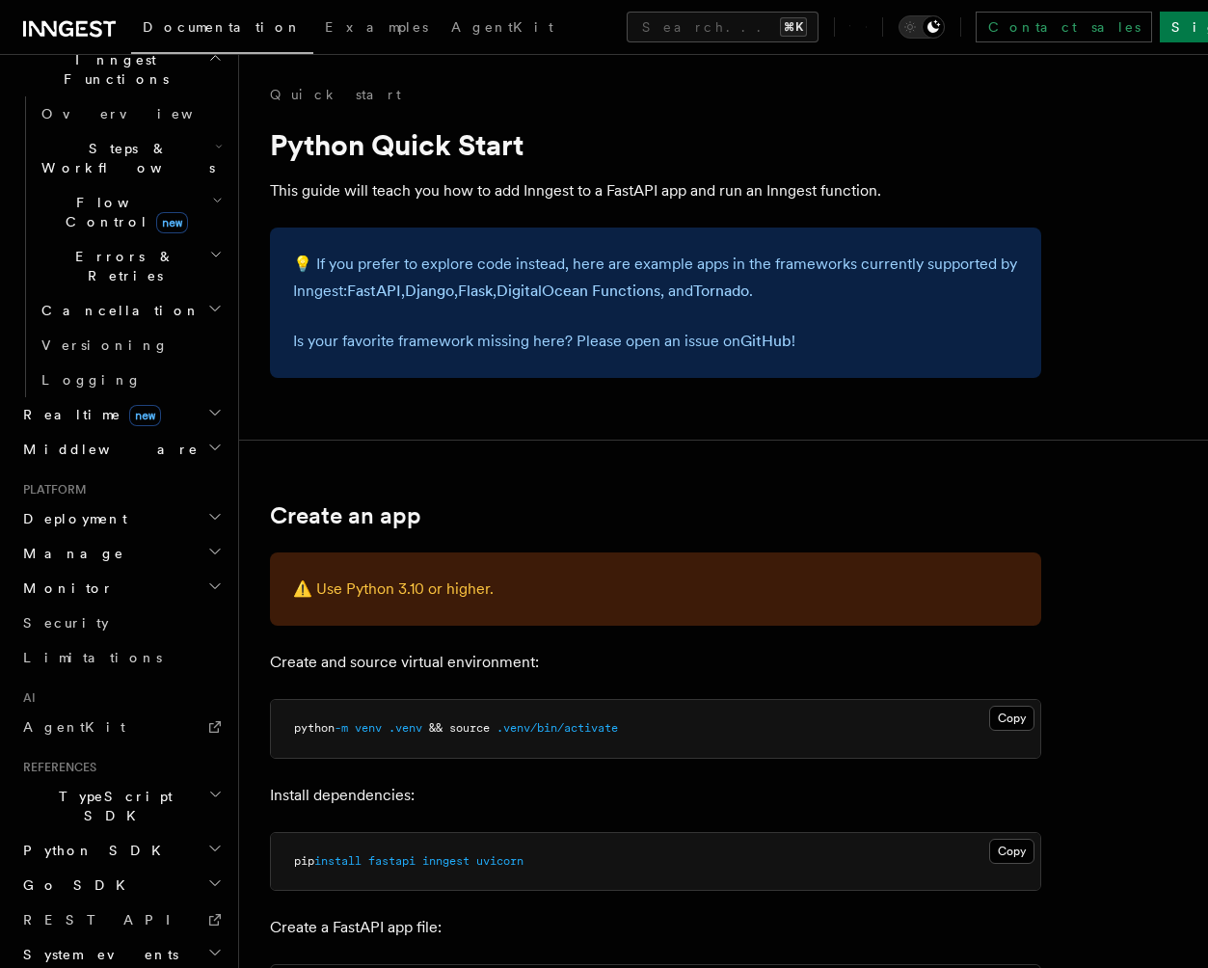
click at [93, 841] on span "Python SDK" at bounding box center [93, 850] width 157 height 19
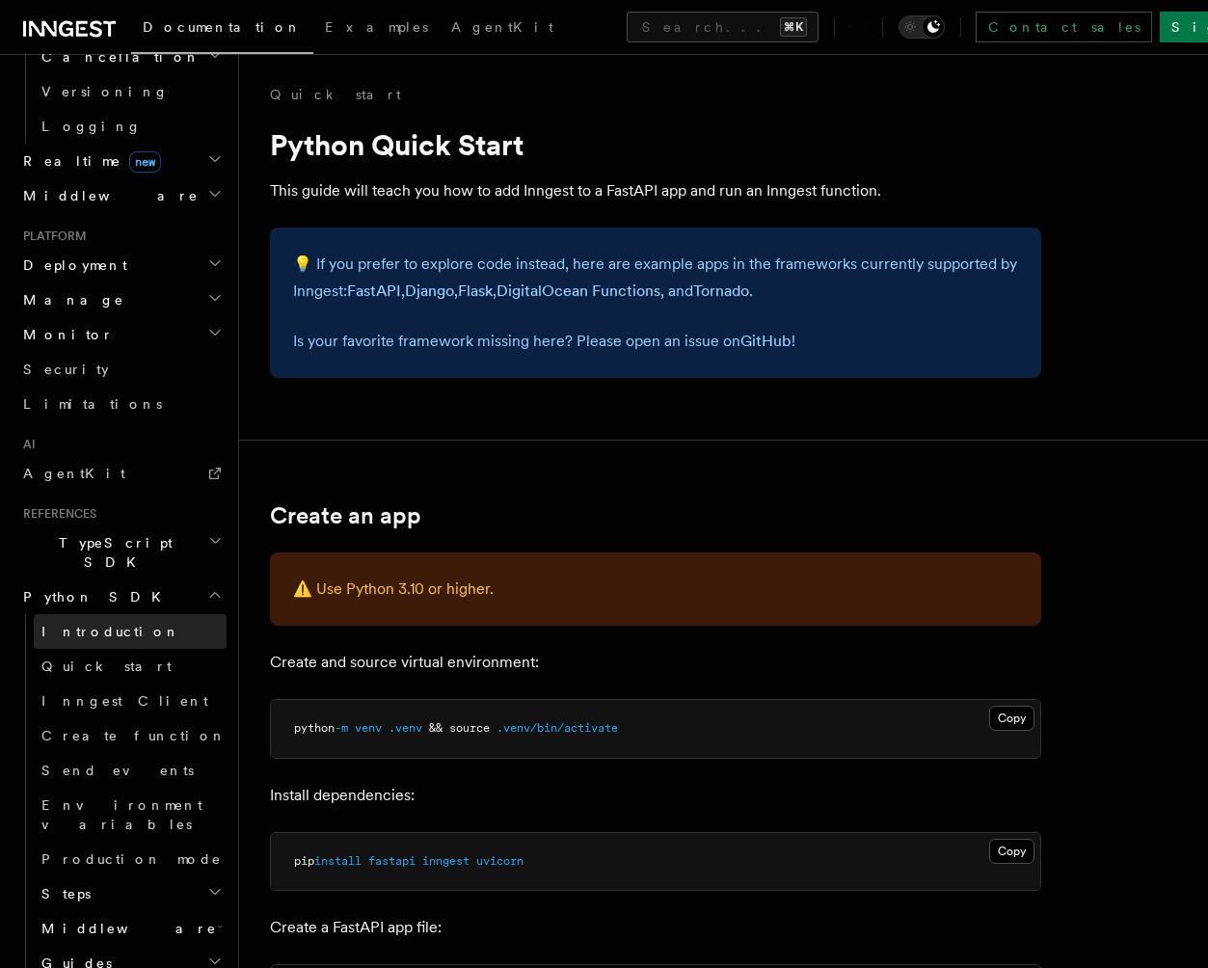
scroll to position [846, 0]
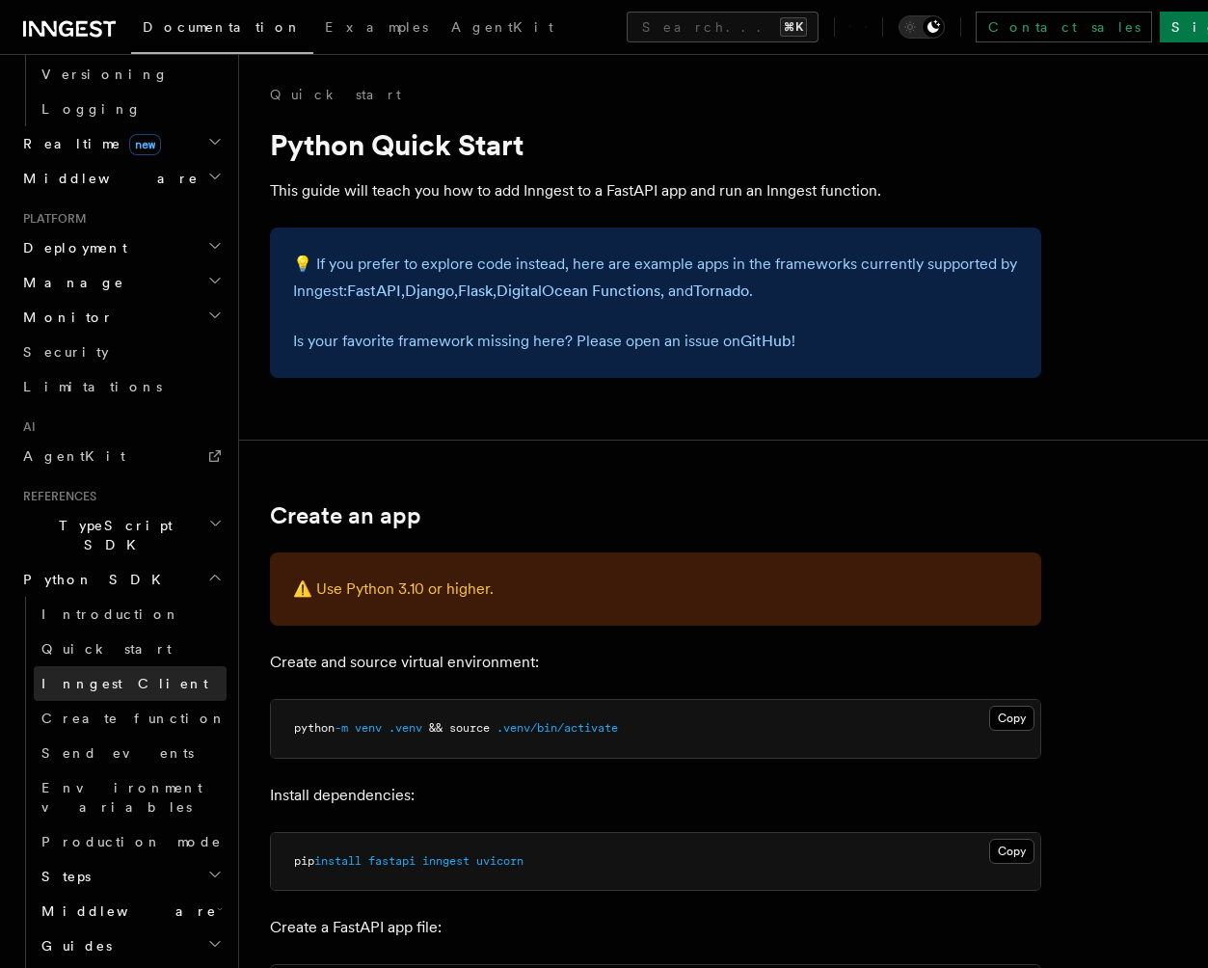
click at [124, 674] on span "Inngest Client" at bounding box center [124, 683] width 167 height 19
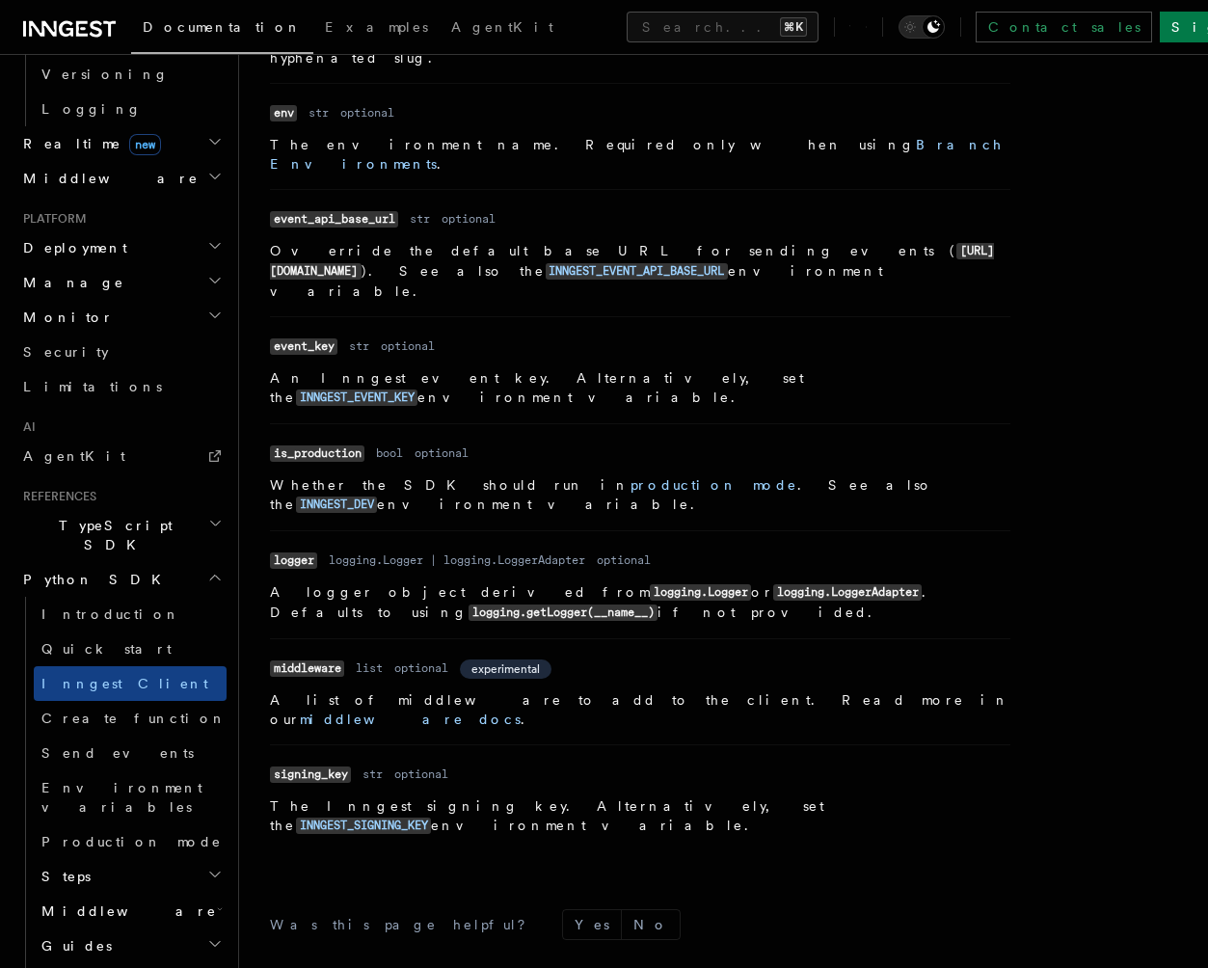
scroll to position [781, 0]
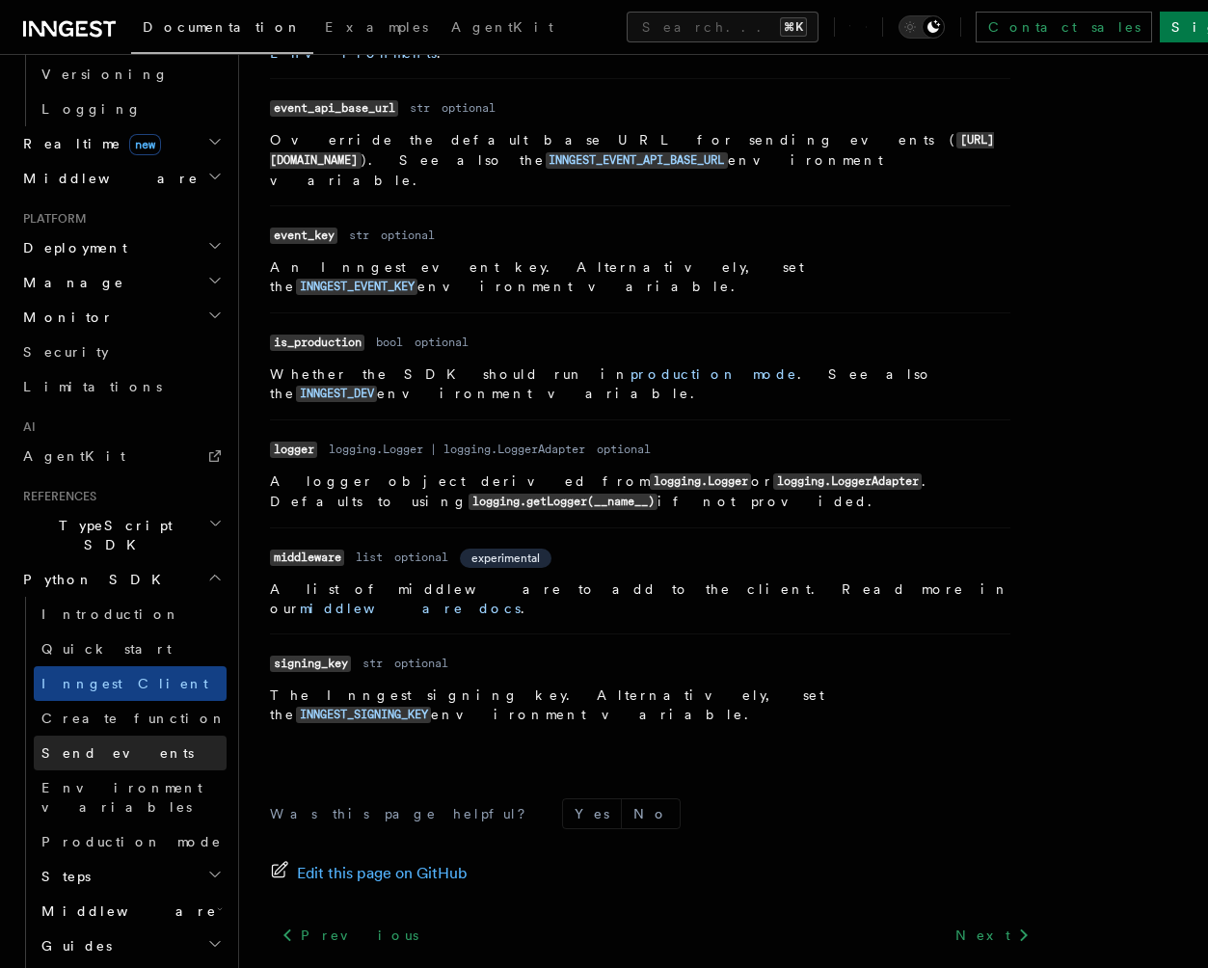
click at [113, 736] on link "Send events" at bounding box center [130, 753] width 193 height 35
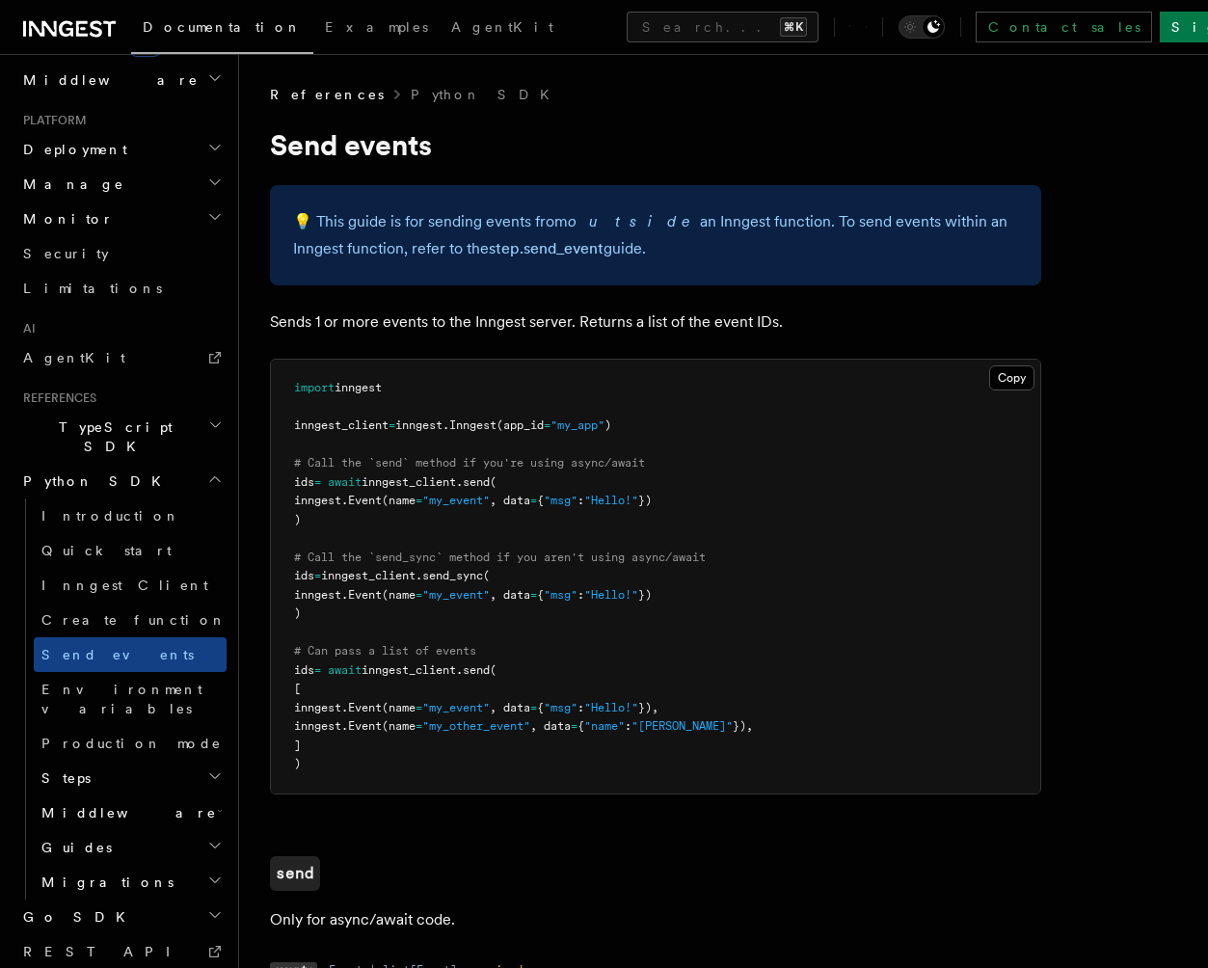
scroll to position [946, 0]
click at [110, 828] on h2 "Guides" at bounding box center [130, 845] width 193 height 35
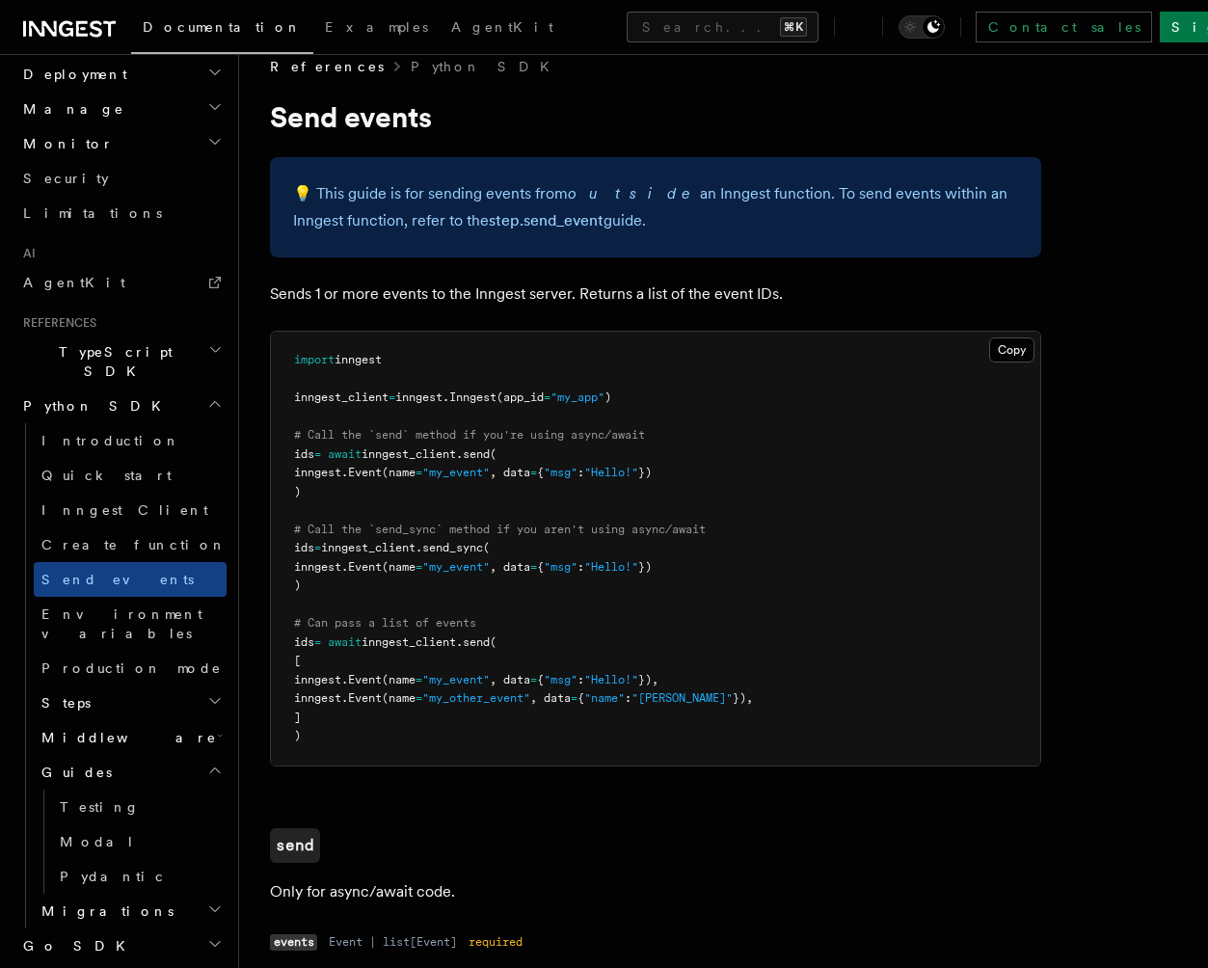
scroll to position [997, 0]
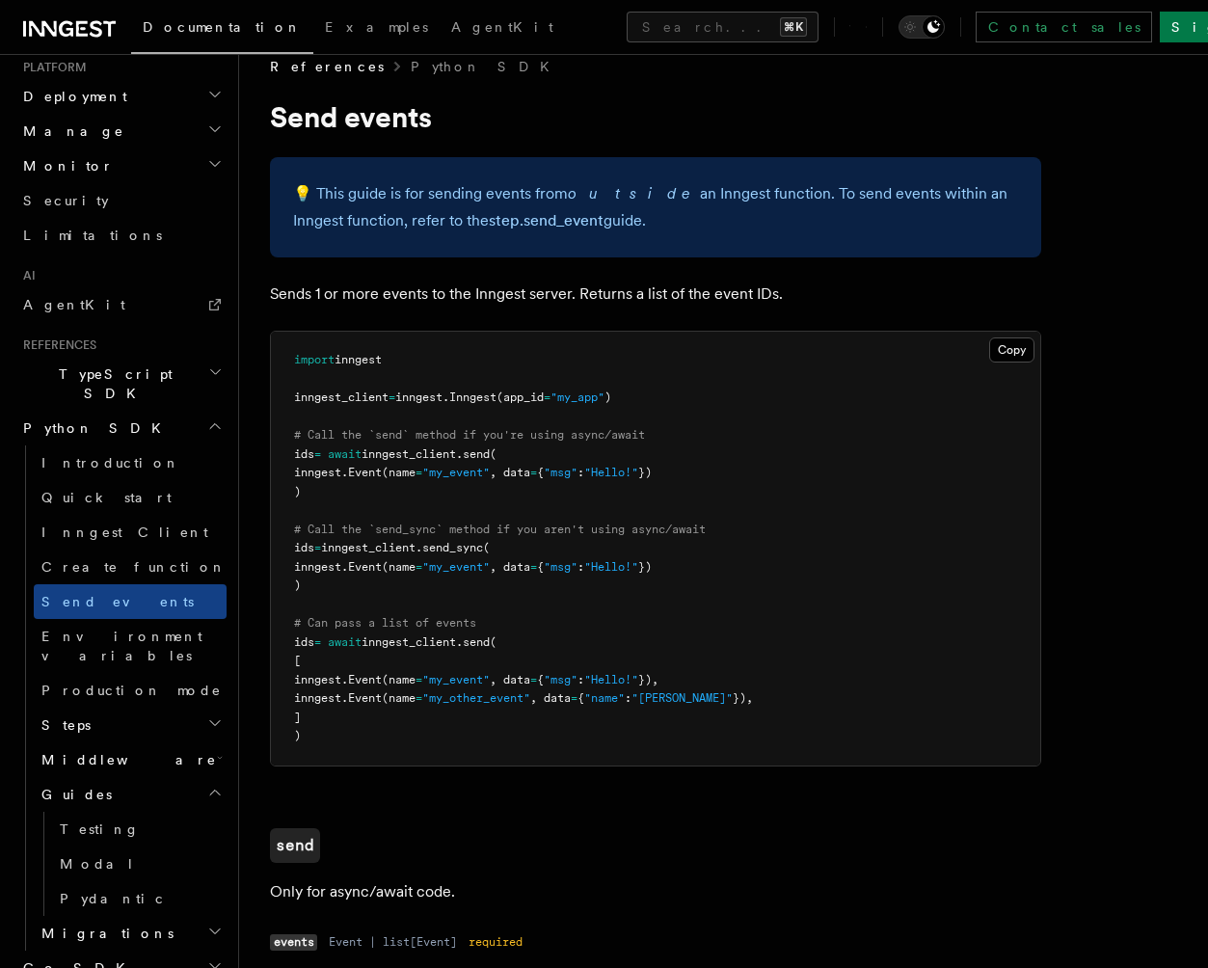
click at [116, 777] on h2 "Guides" at bounding box center [130, 794] width 193 height 35
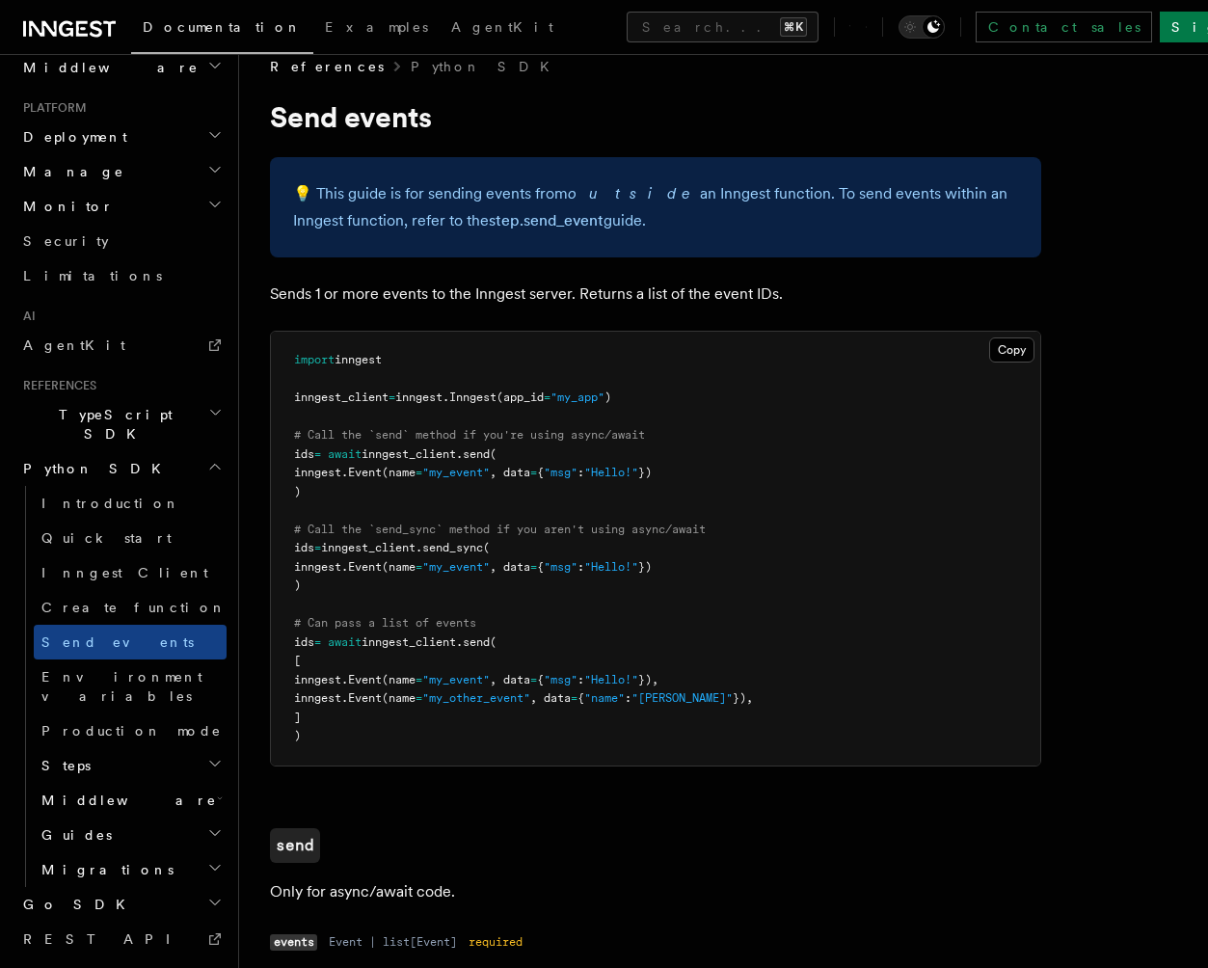
click at [116, 783] on h2 "Middleware" at bounding box center [130, 800] width 193 height 35
click at [138, 748] on h2 "Steps" at bounding box center [130, 765] width 193 height 35
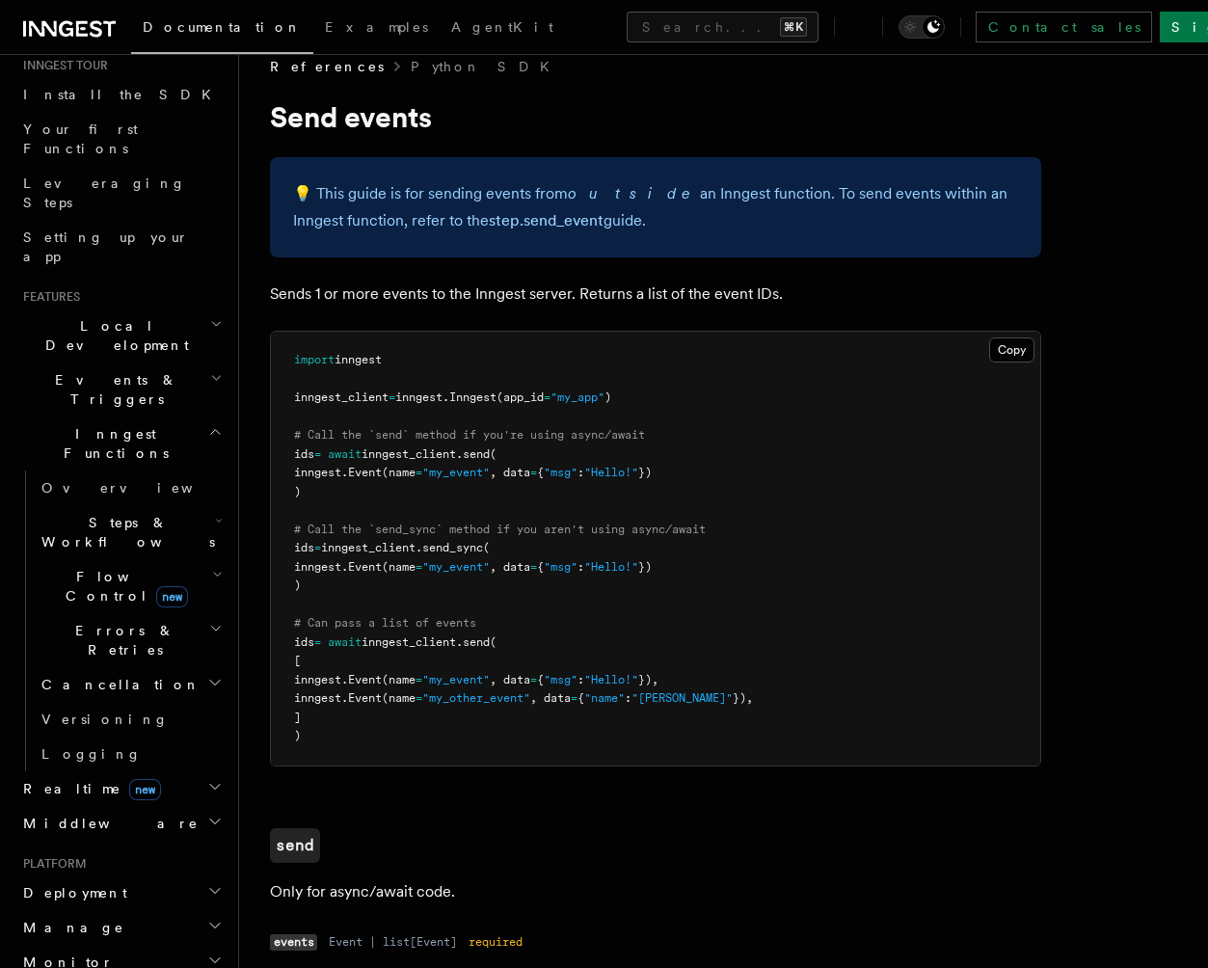
scroll to position [204, 0]
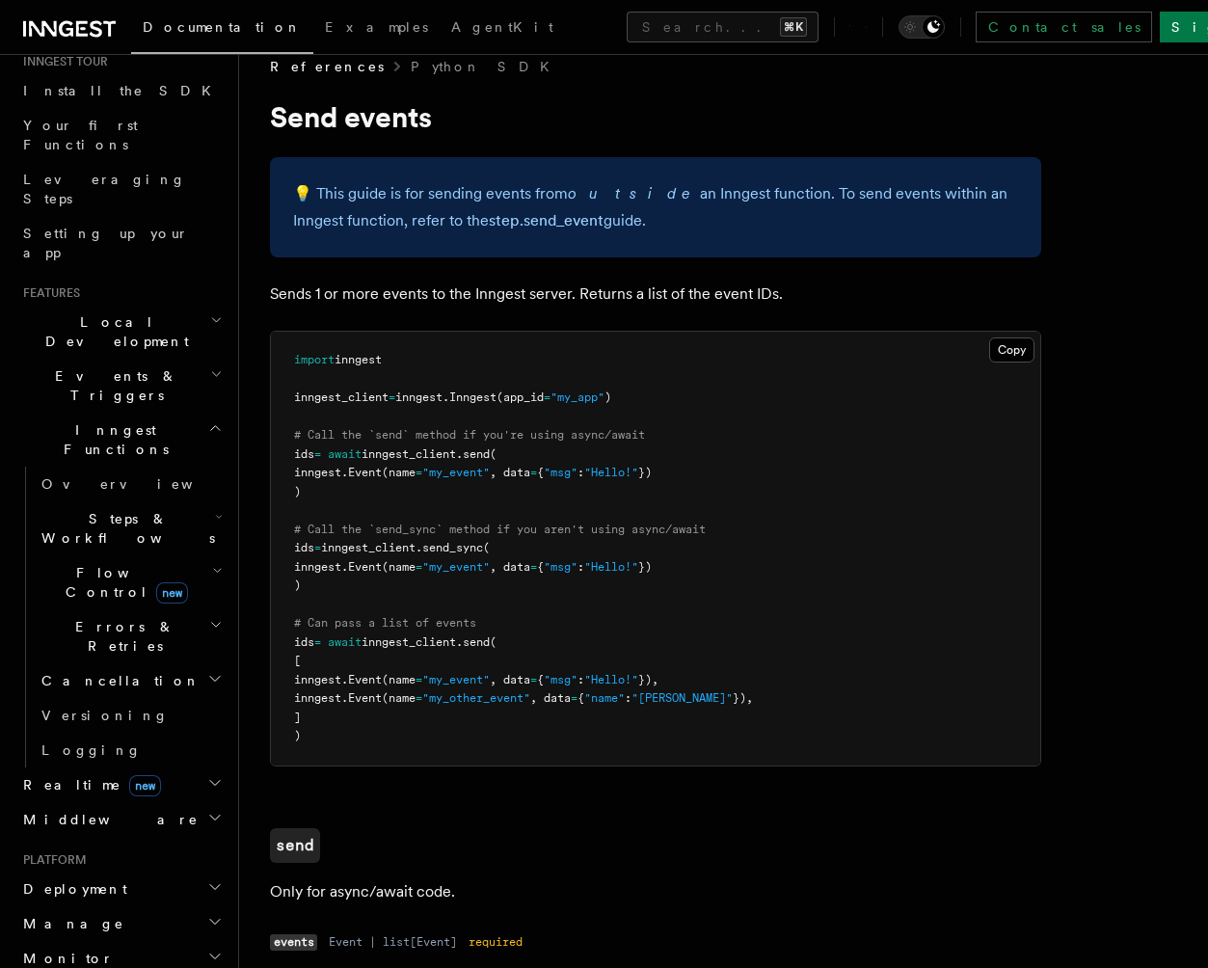
click at [106, 359] on h2 "Events & Triggers" at bounding box center [120, 386] width 211 height 54
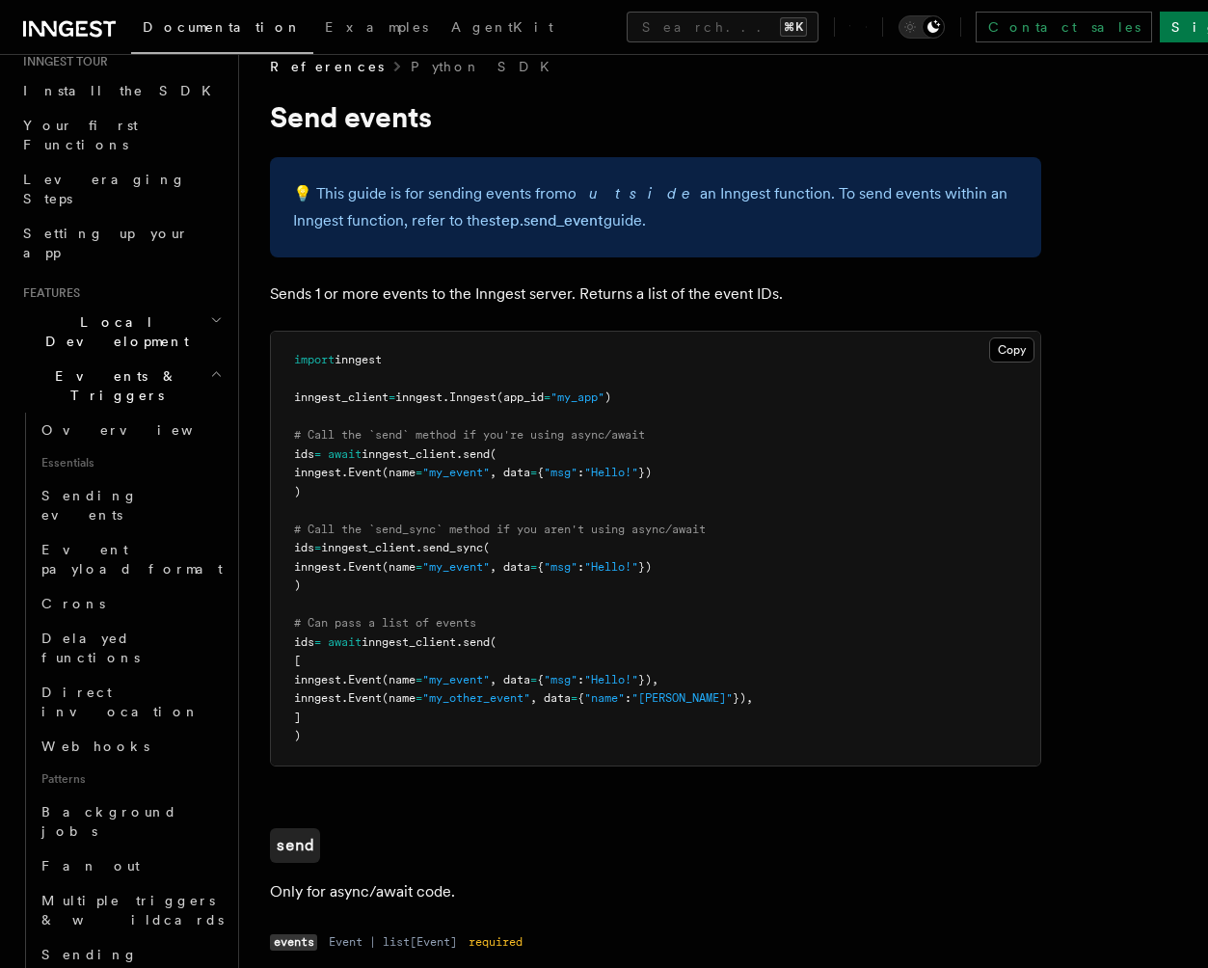
click at [147, 305] on h2 "Local Development" at bounding box center [120, 332] width 211 height 54
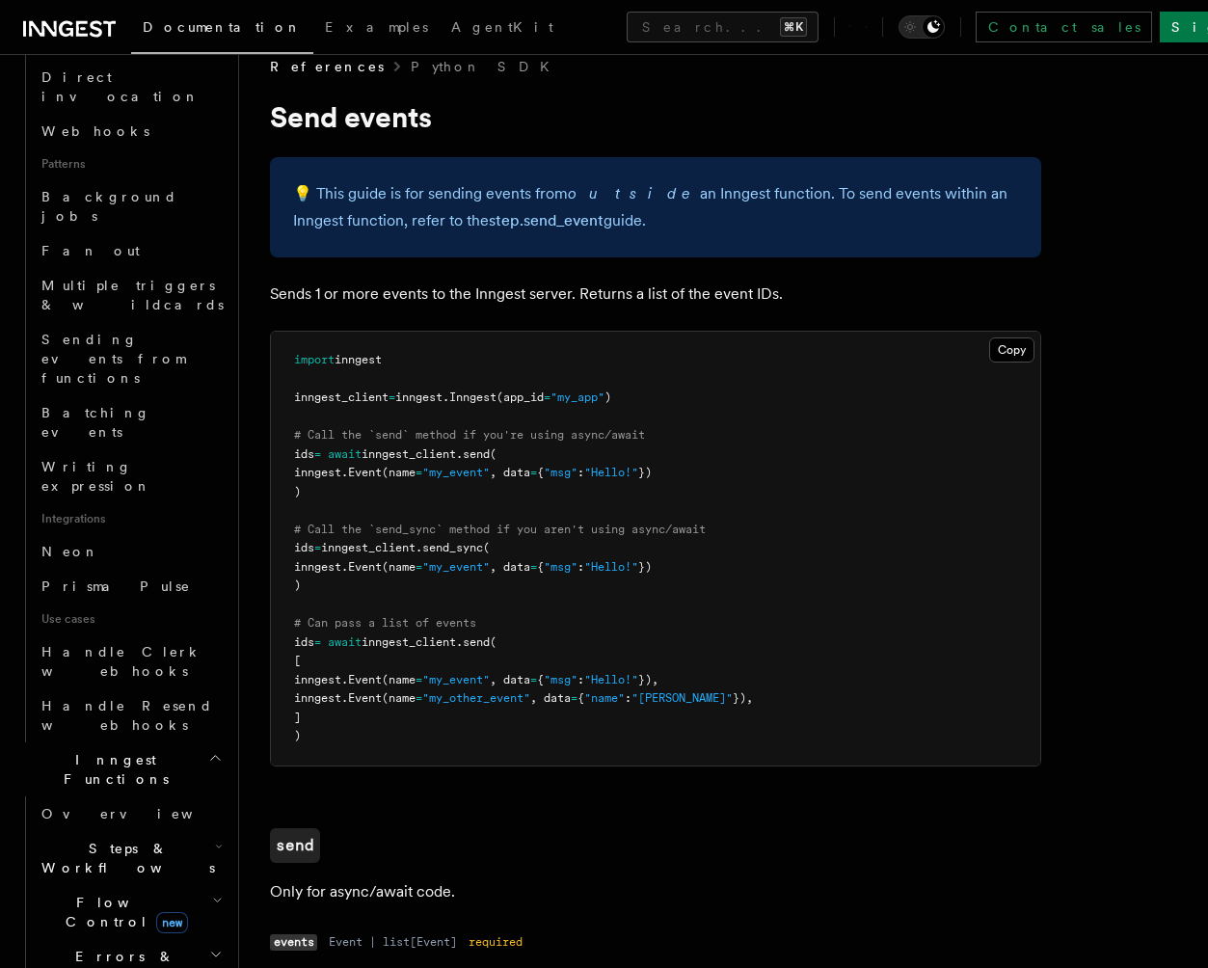
scroll to position [998, 0]
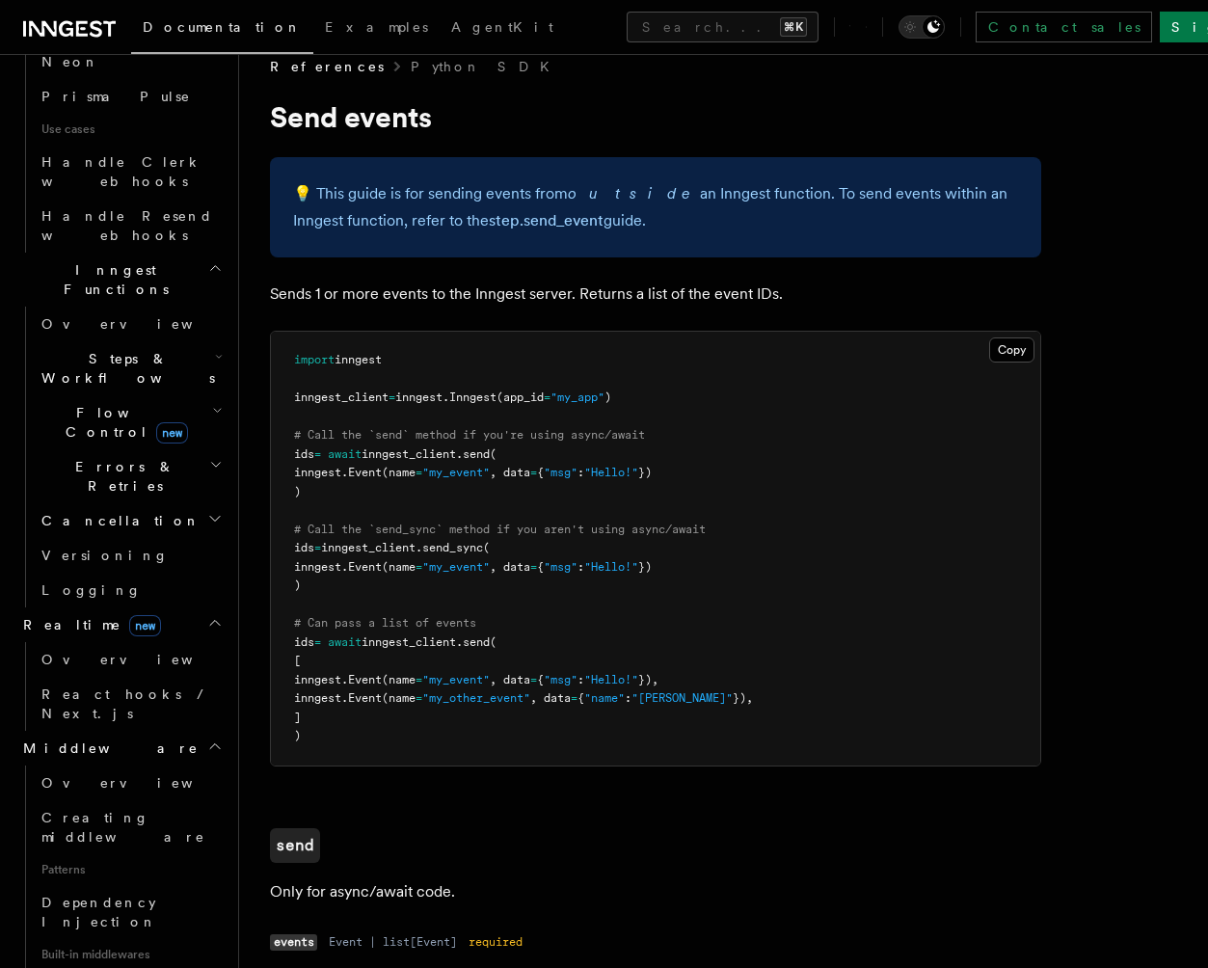
scroll to position [1487, 0]
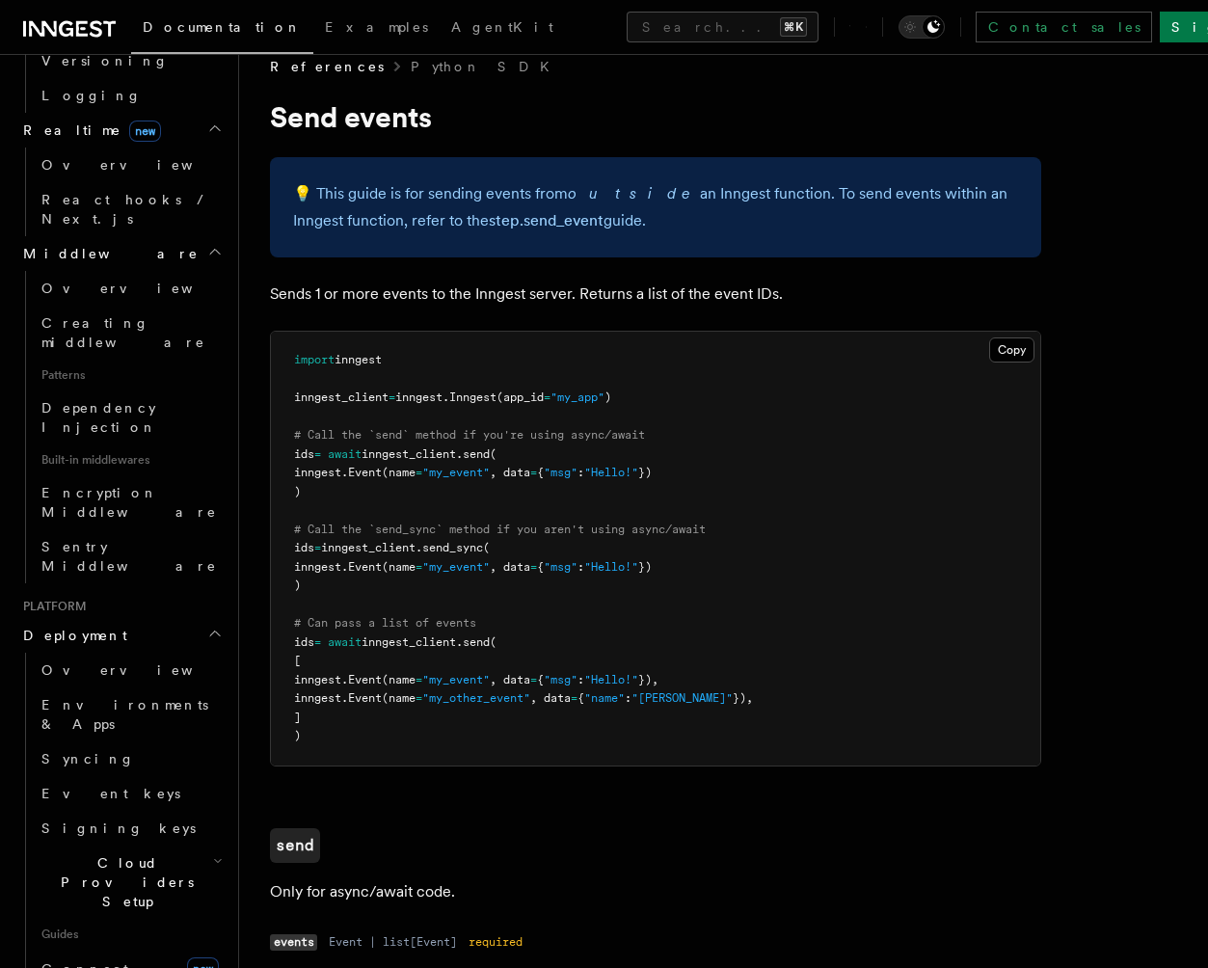
scroll to position [1980, 0]
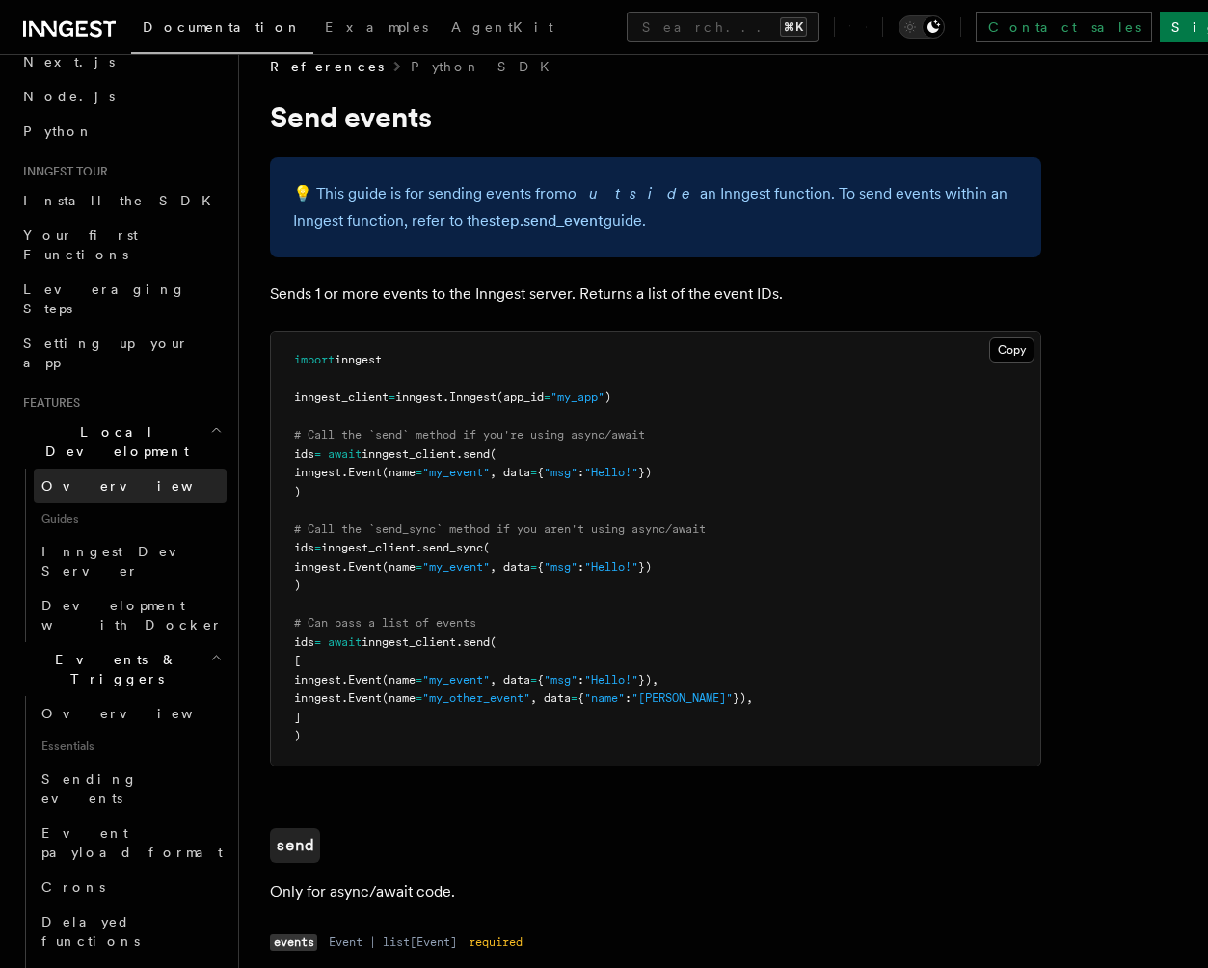
scroll to position [0, 0]
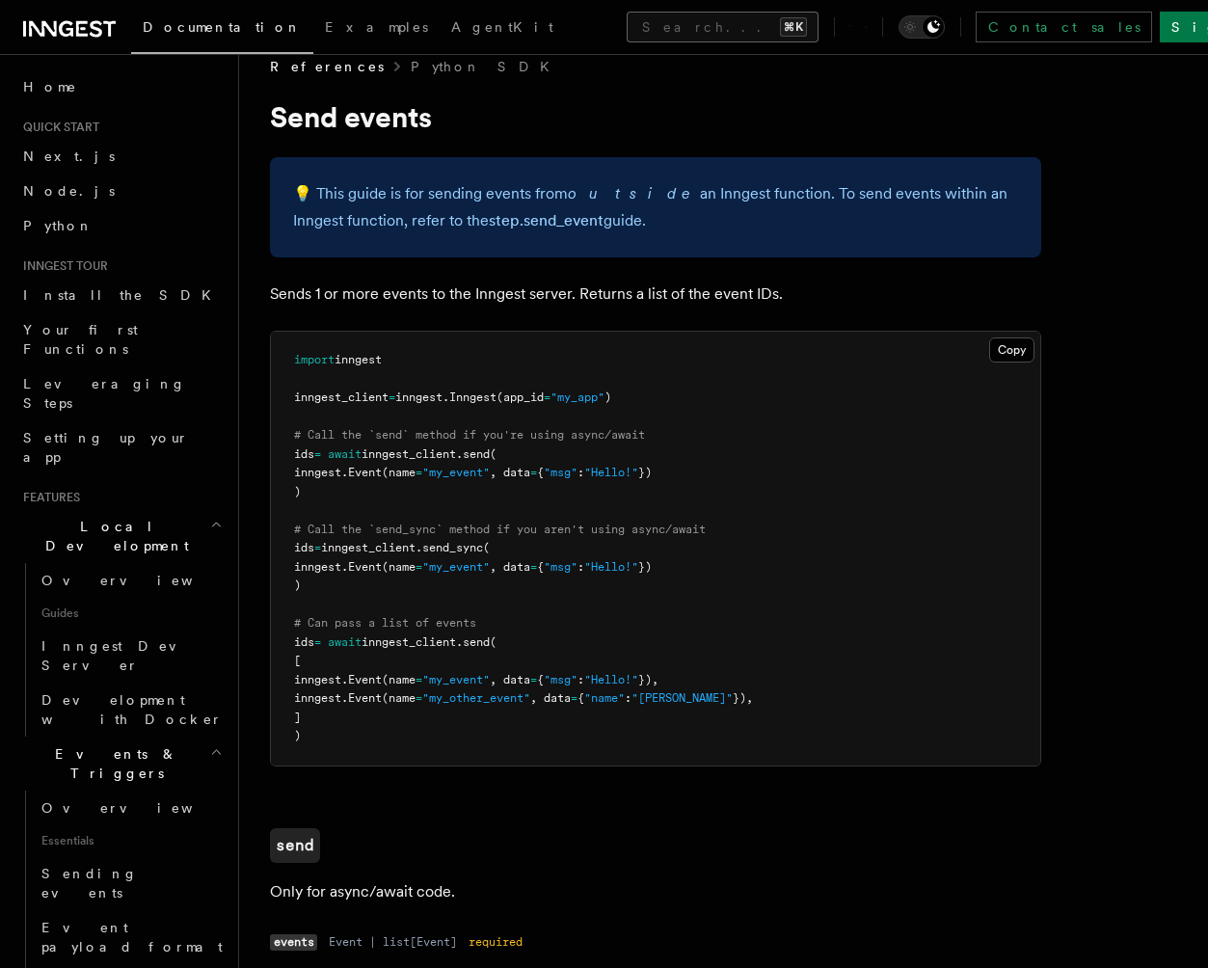
click at [627, 22] on button "Search... ⌘K" at bounding box center [723, 27] width 192 height 31
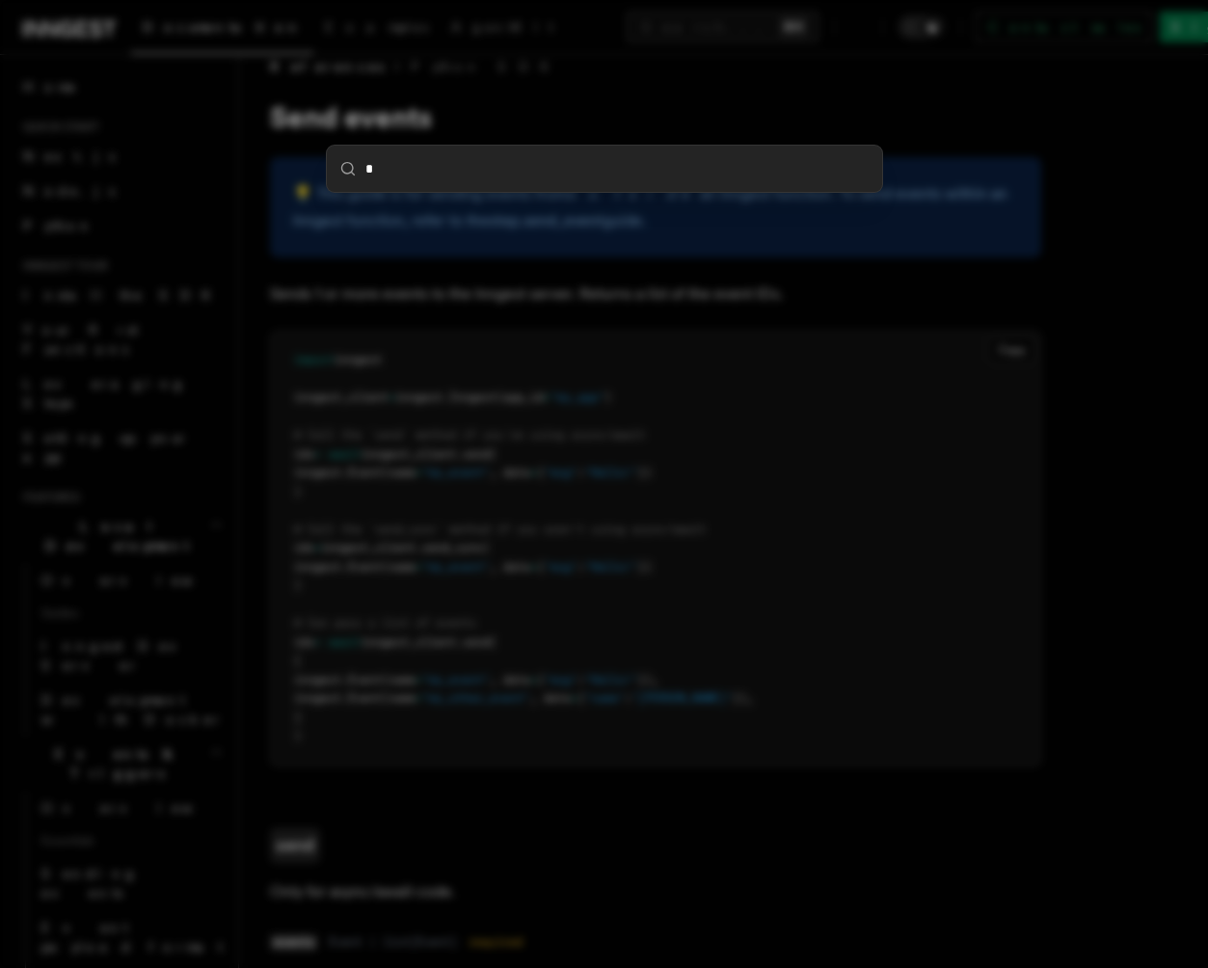
type input "**"
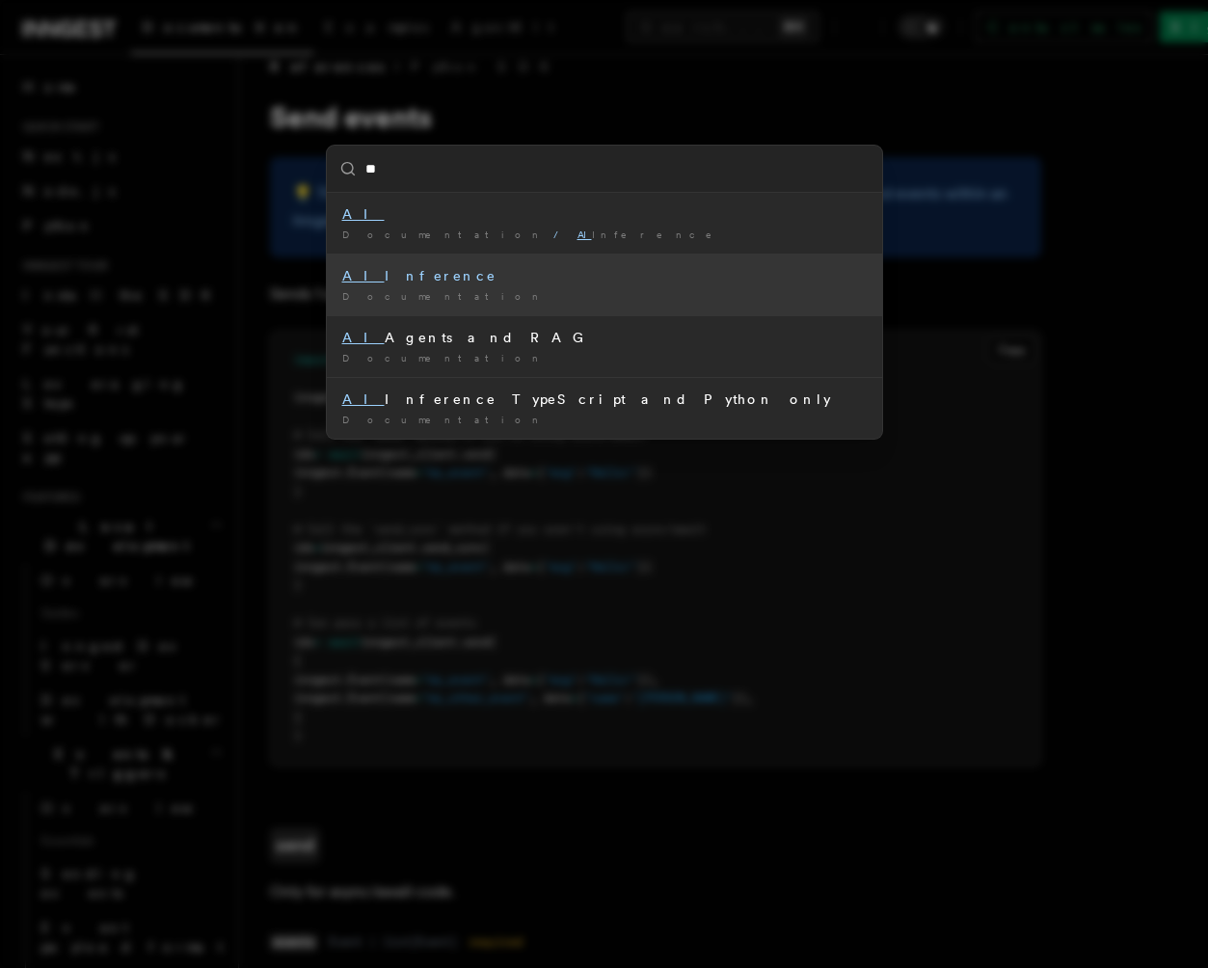
click at [546, 292] on div "Documentation /" at bounding box center [604, 296] width 524 height 14
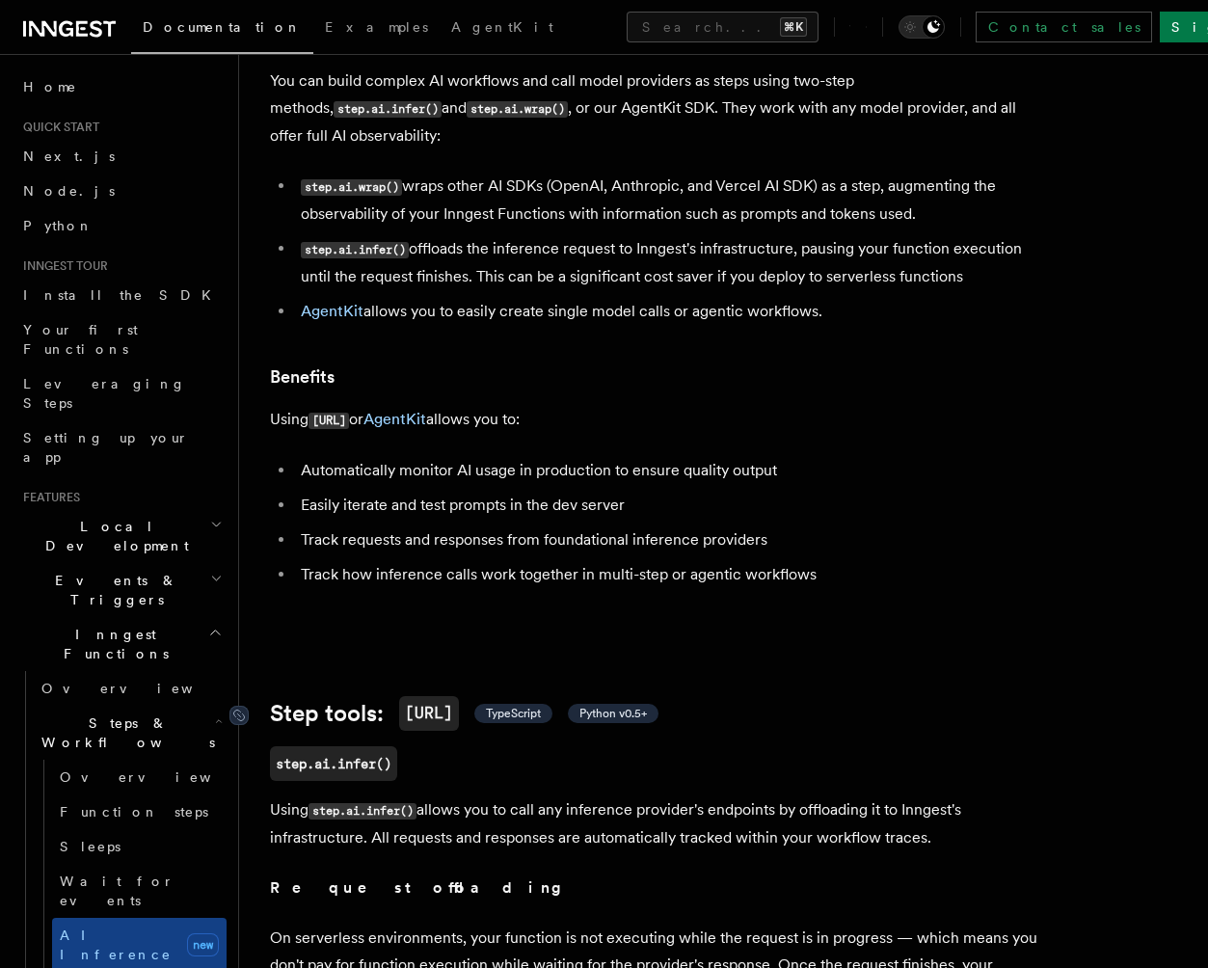
click at [619, 706] on span "Python v0.5+" at bounding box center [612, 713] width 67 height 15
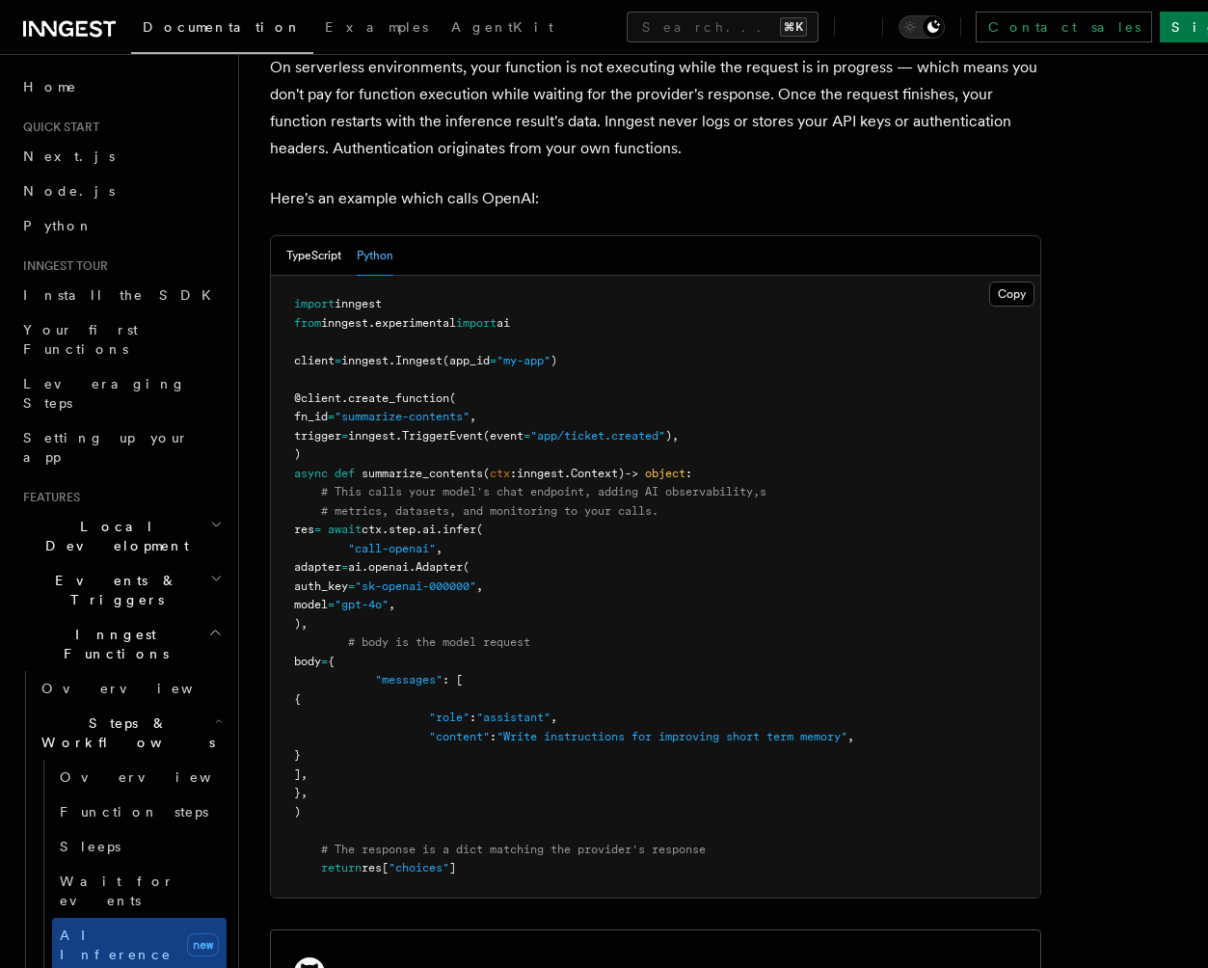
scroll to position [999, 0]
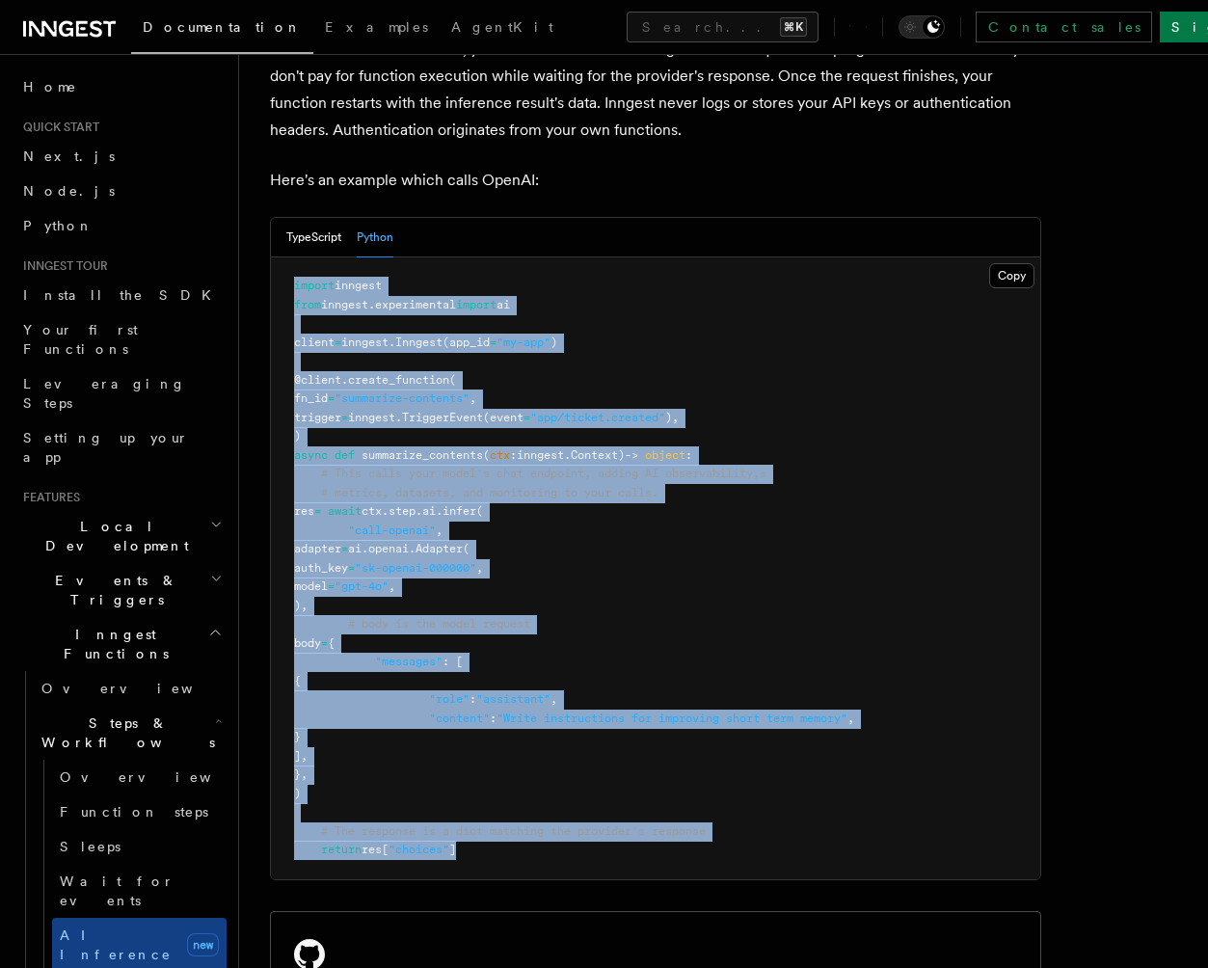
drag, startPoint x: 493, startPoint y: 838, endPoint x: 274, endPoint y: 248, distance: 629.3
click at [274, 257] on pre "import inngest from inngest . experimental import ai client = inngest . Inngest…" at bounding box center [655, 568] width 769 height 622
copy code "import inngest from inngest . experimental import ai client = inngest . Inngest…"
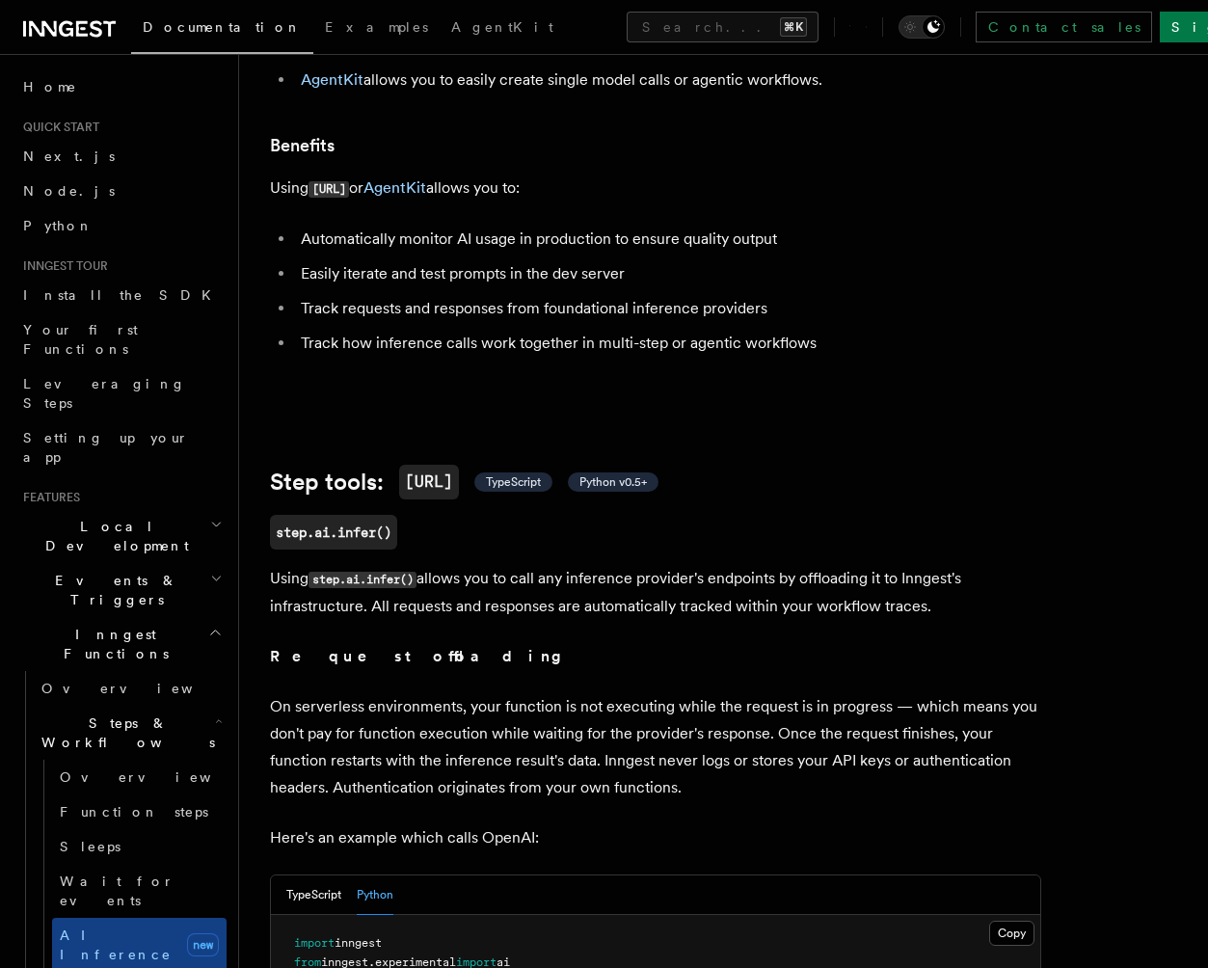
scroll to position [0, 0]
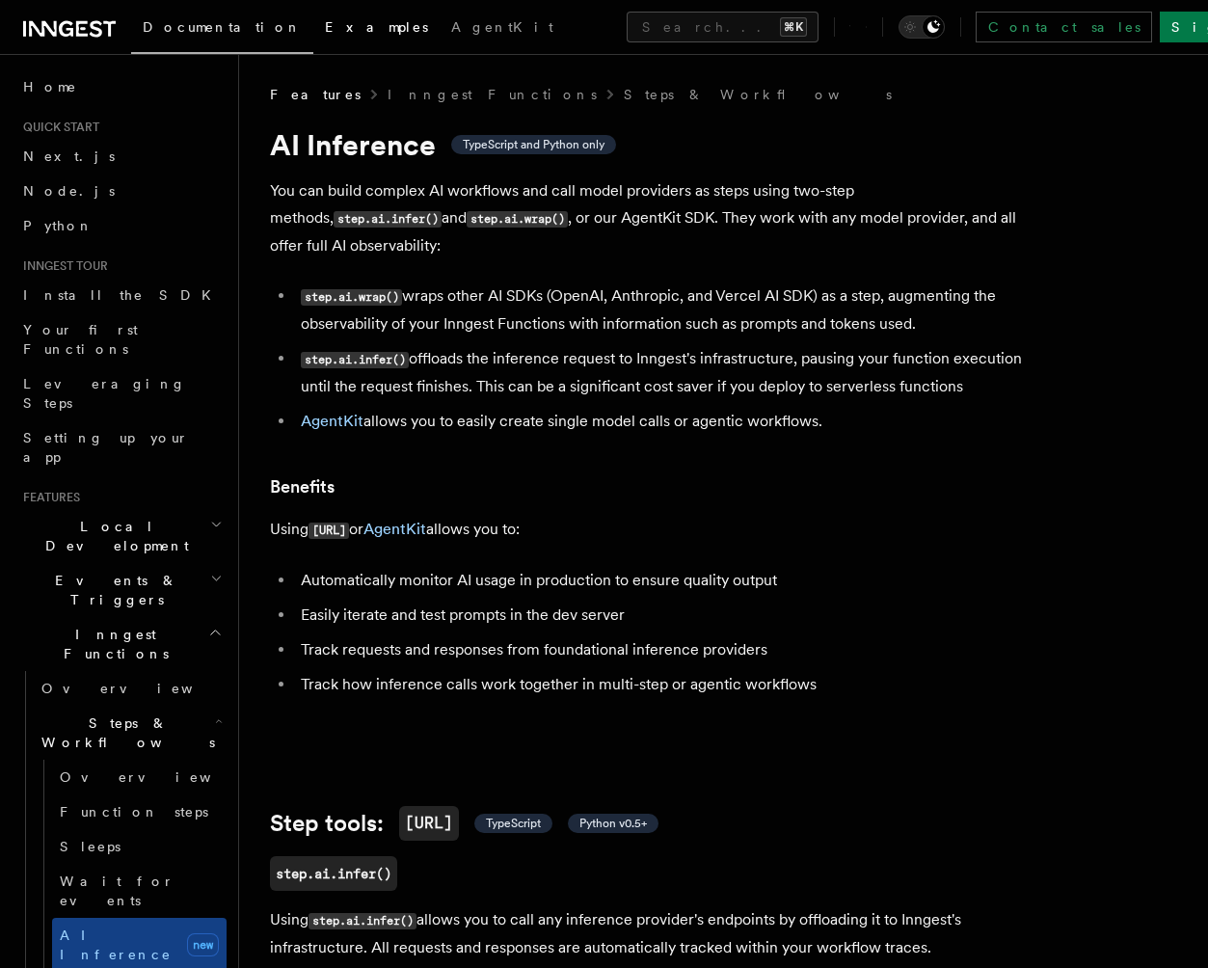
click at [325, 32] on span "Examples" at bounding box center [376, 26] width 103 height 15
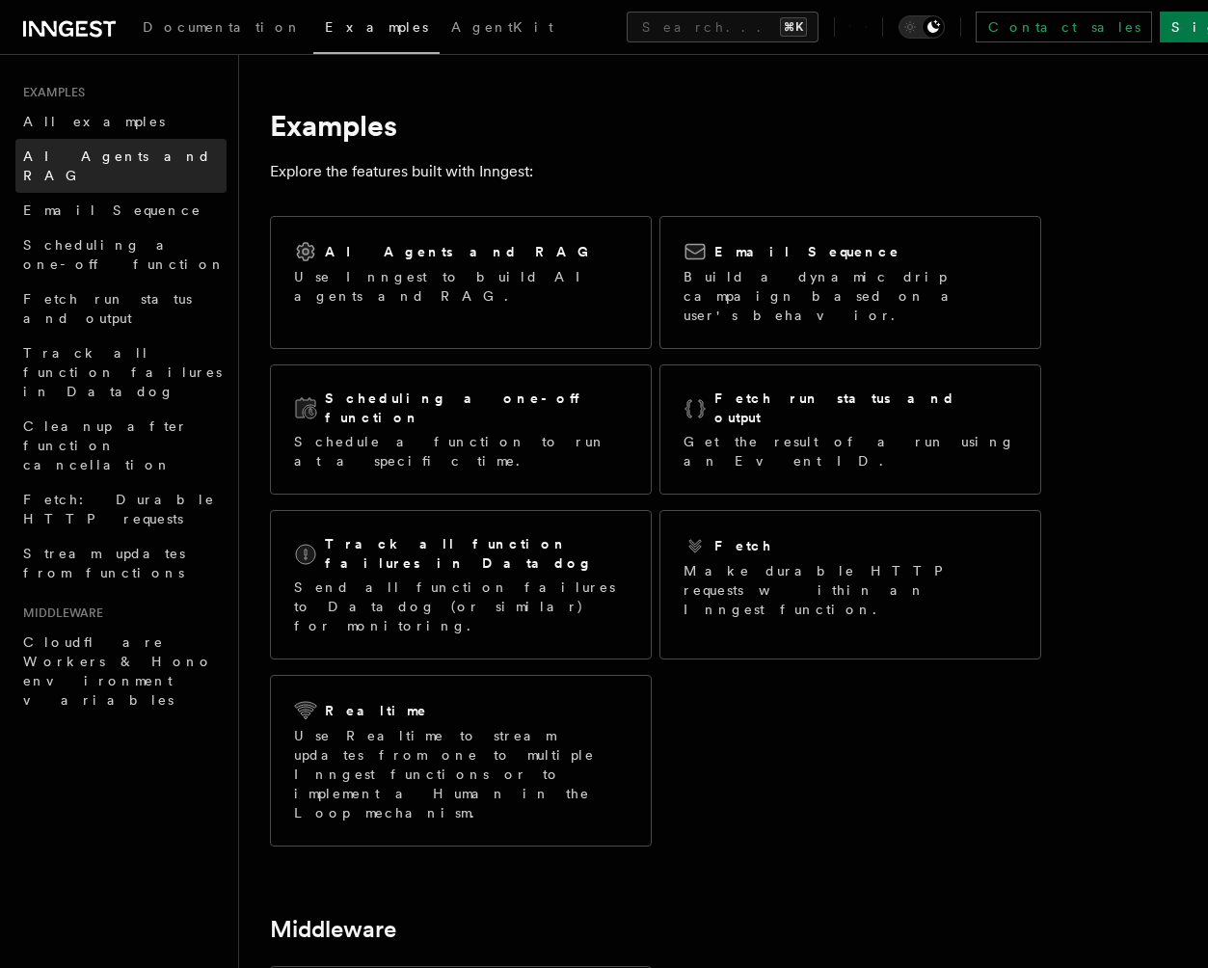
click at [95, 151] on span "AI Agents and RAG" at bounding box center [117, 165] width 188 height 35
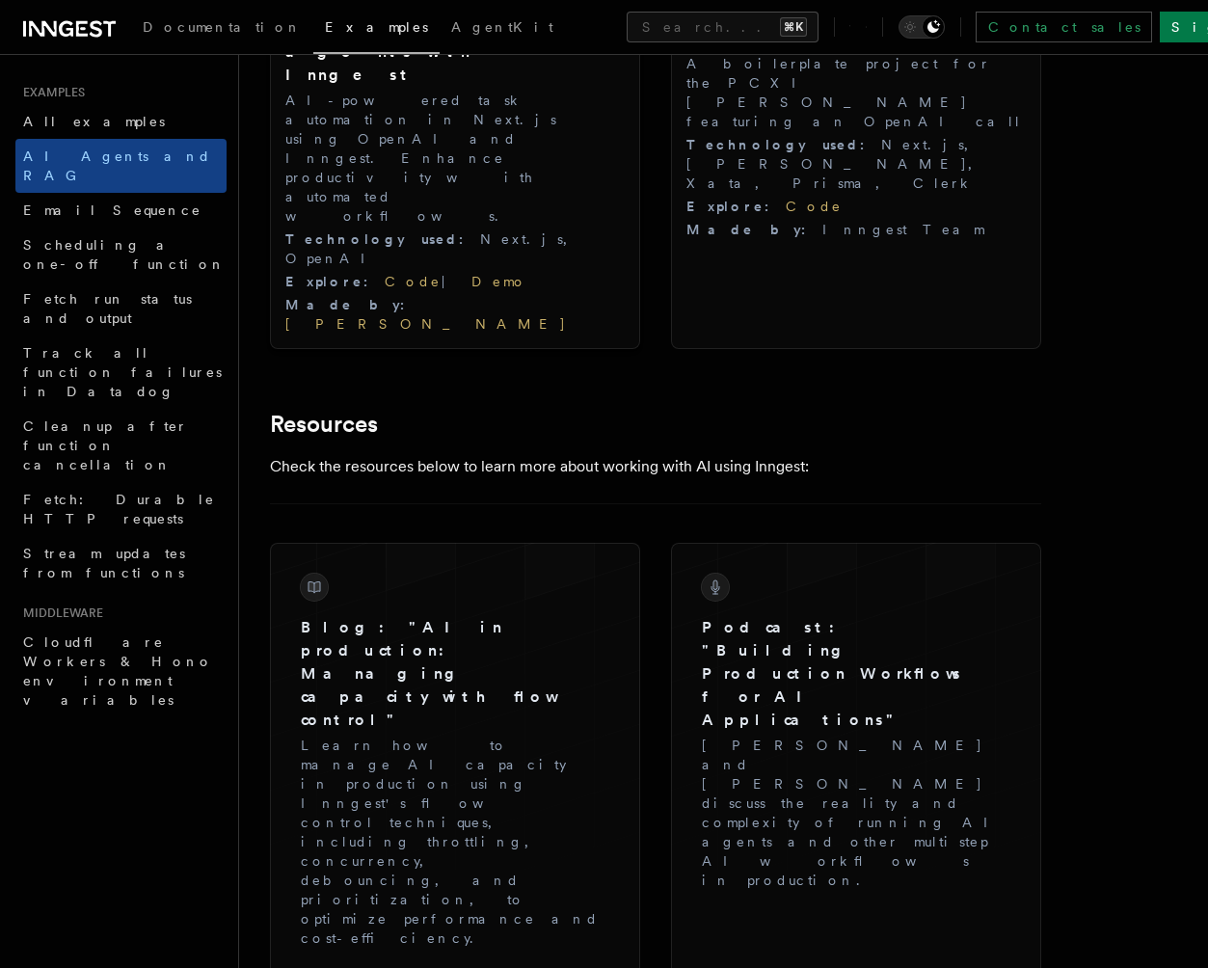
scroll to position [2404, 0]
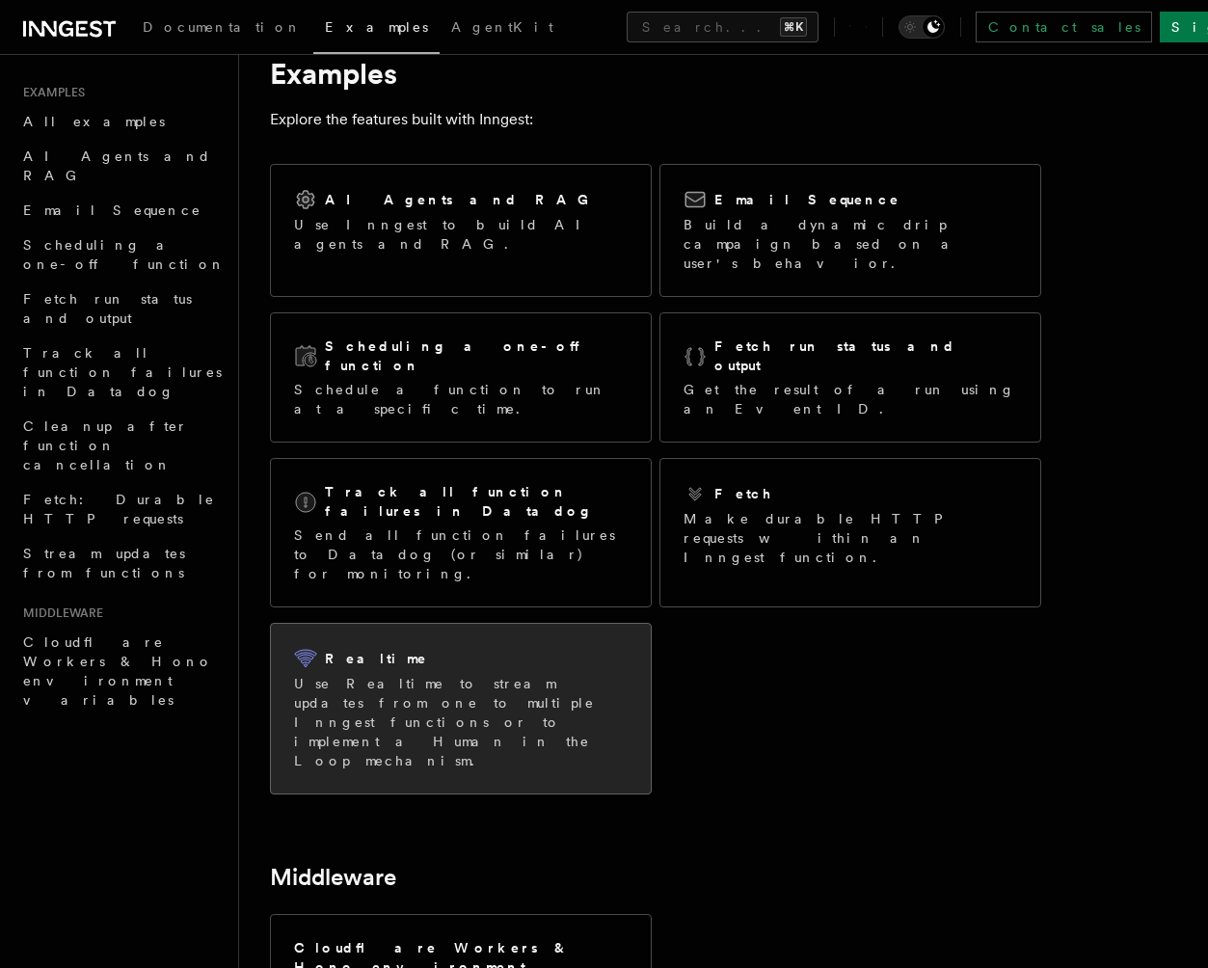
scroll to position [80, 0]
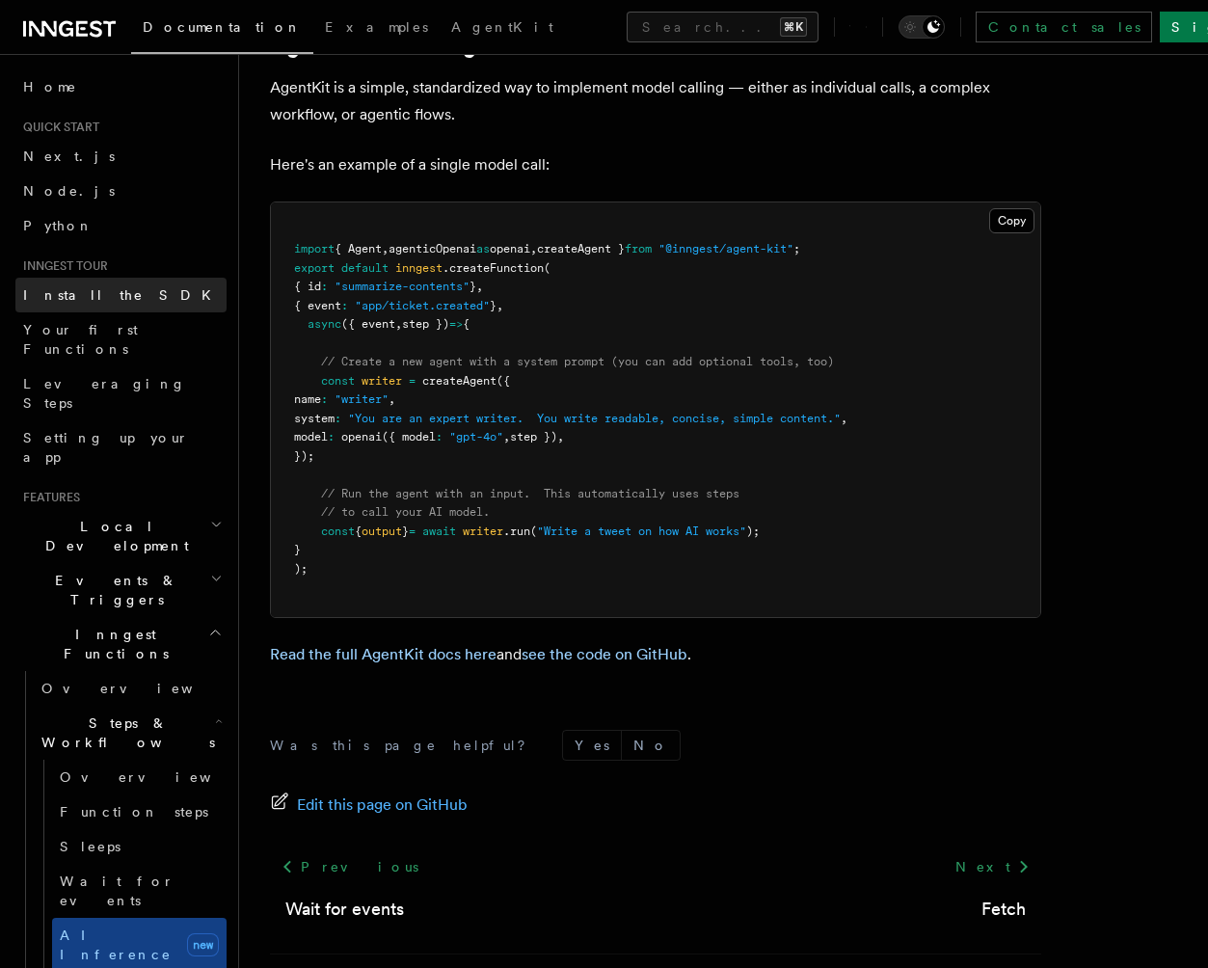
scroll to position [5886, 0]
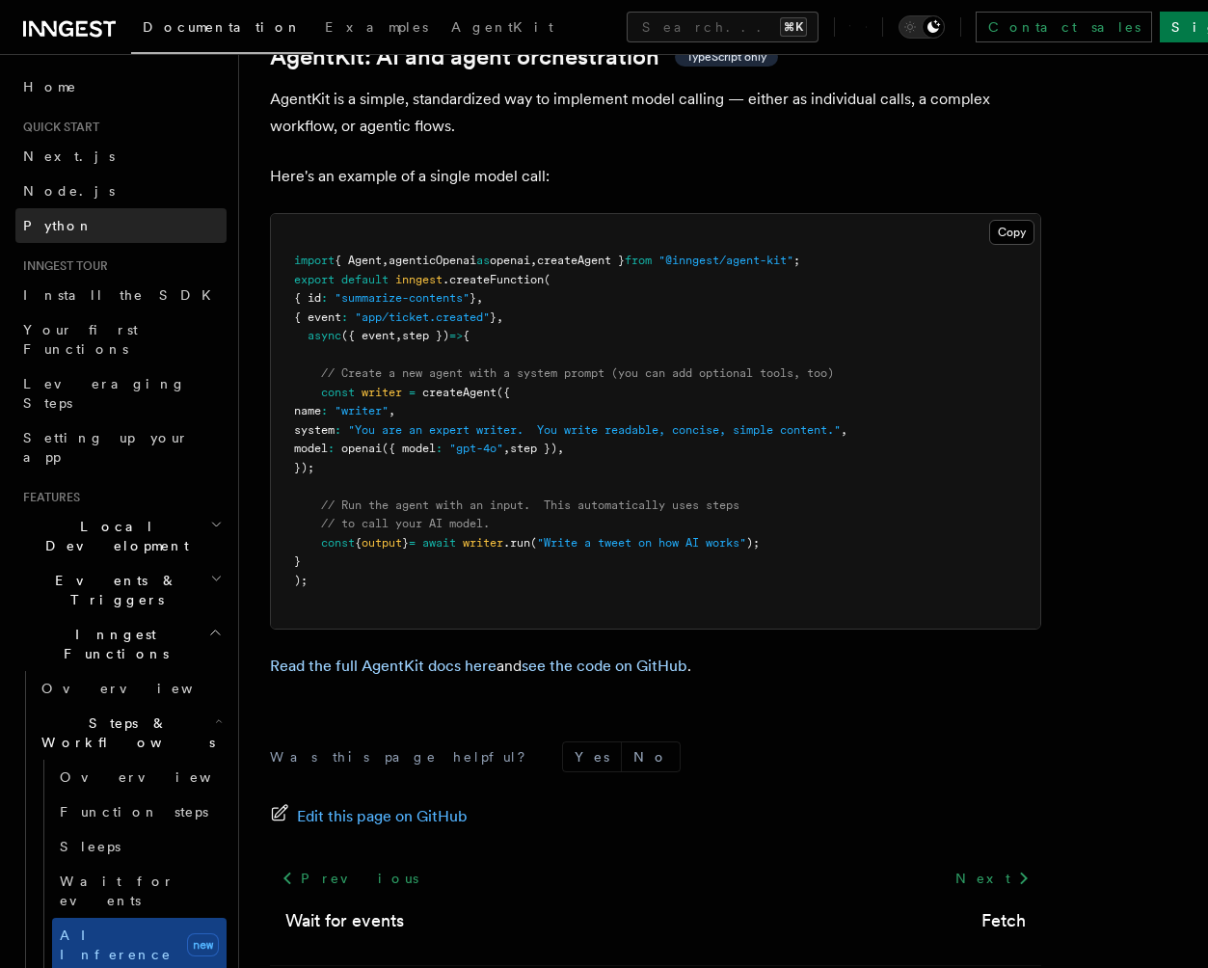
click at [96, 238] on link "Python" at bounding box center [120, 225] width 211 height 35
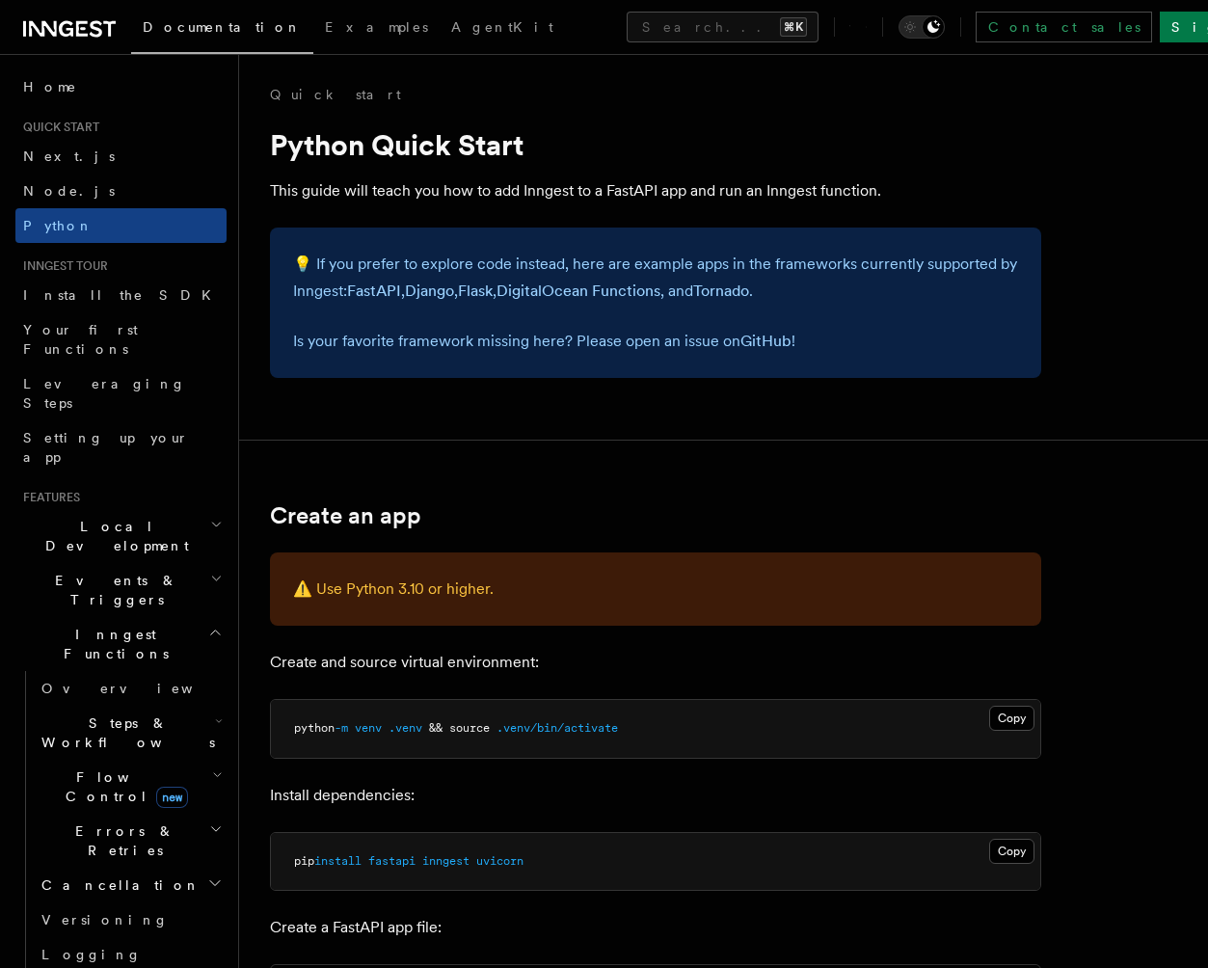
click at [867, 32] on icon at bounding box center [866, 26] width 1 height 17
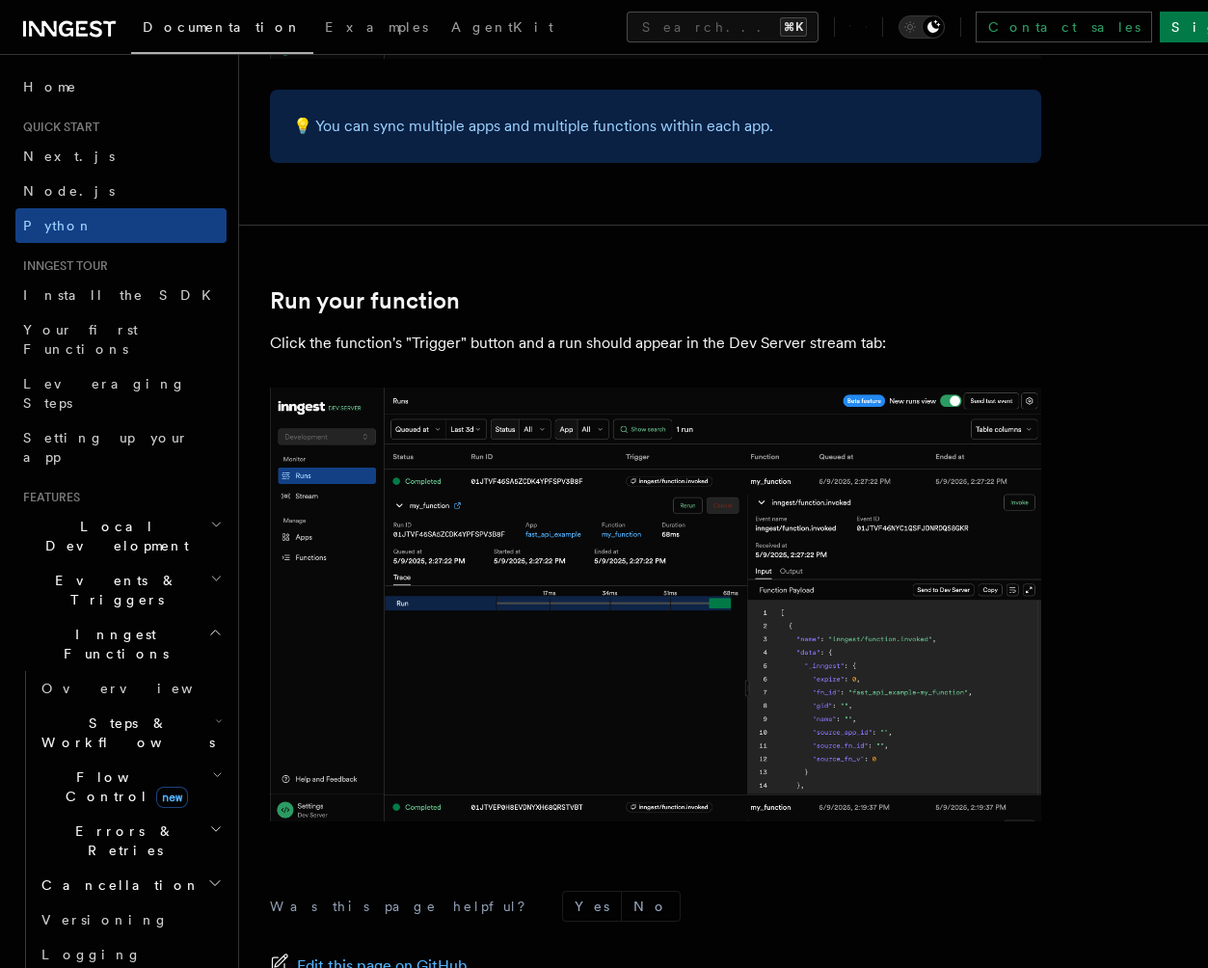
scroll to position [3908, 0]
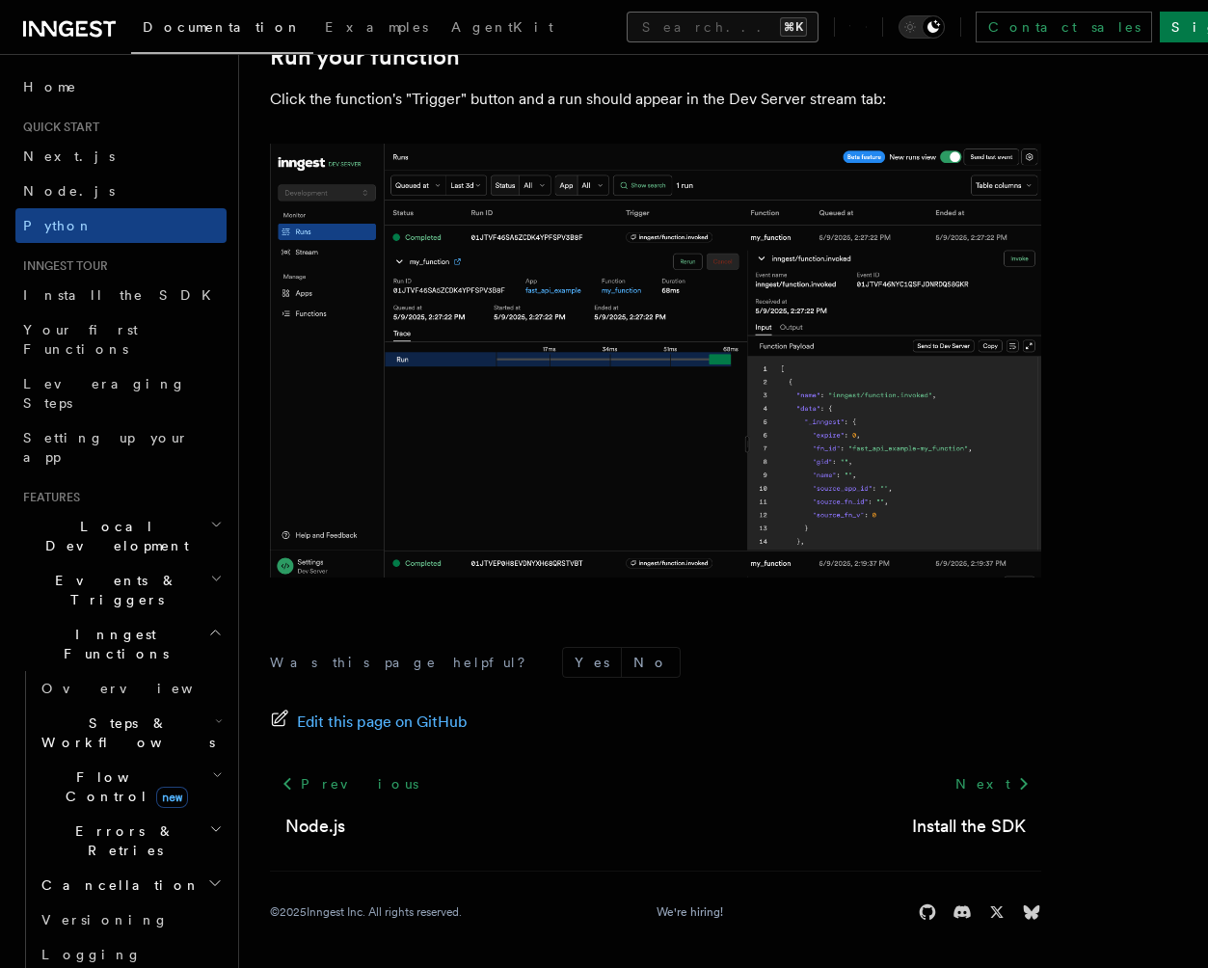
click at [673, 37] on button "Search... ⌘K" at bounding box center [723, 27] width 192 height 31
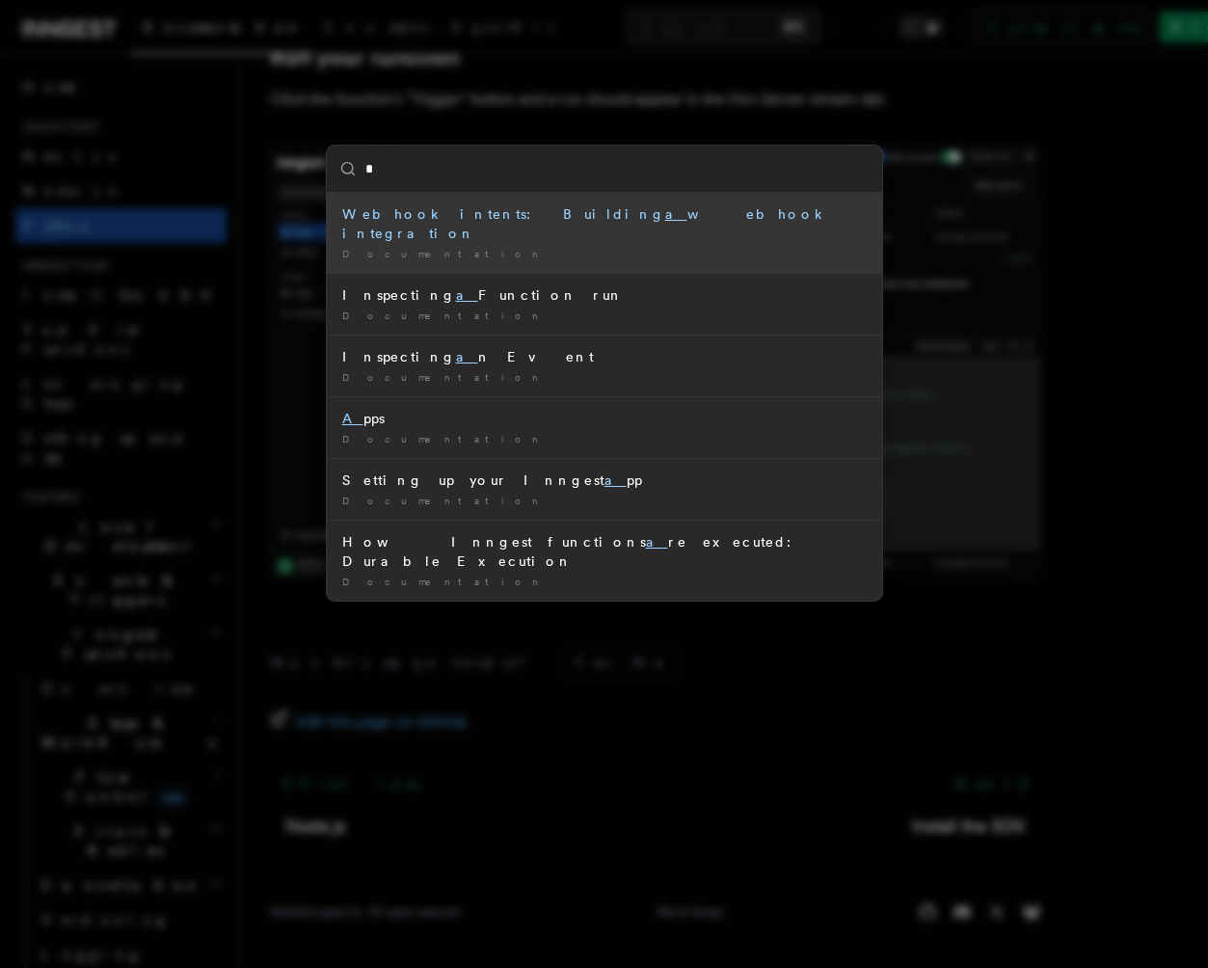
type input "**"
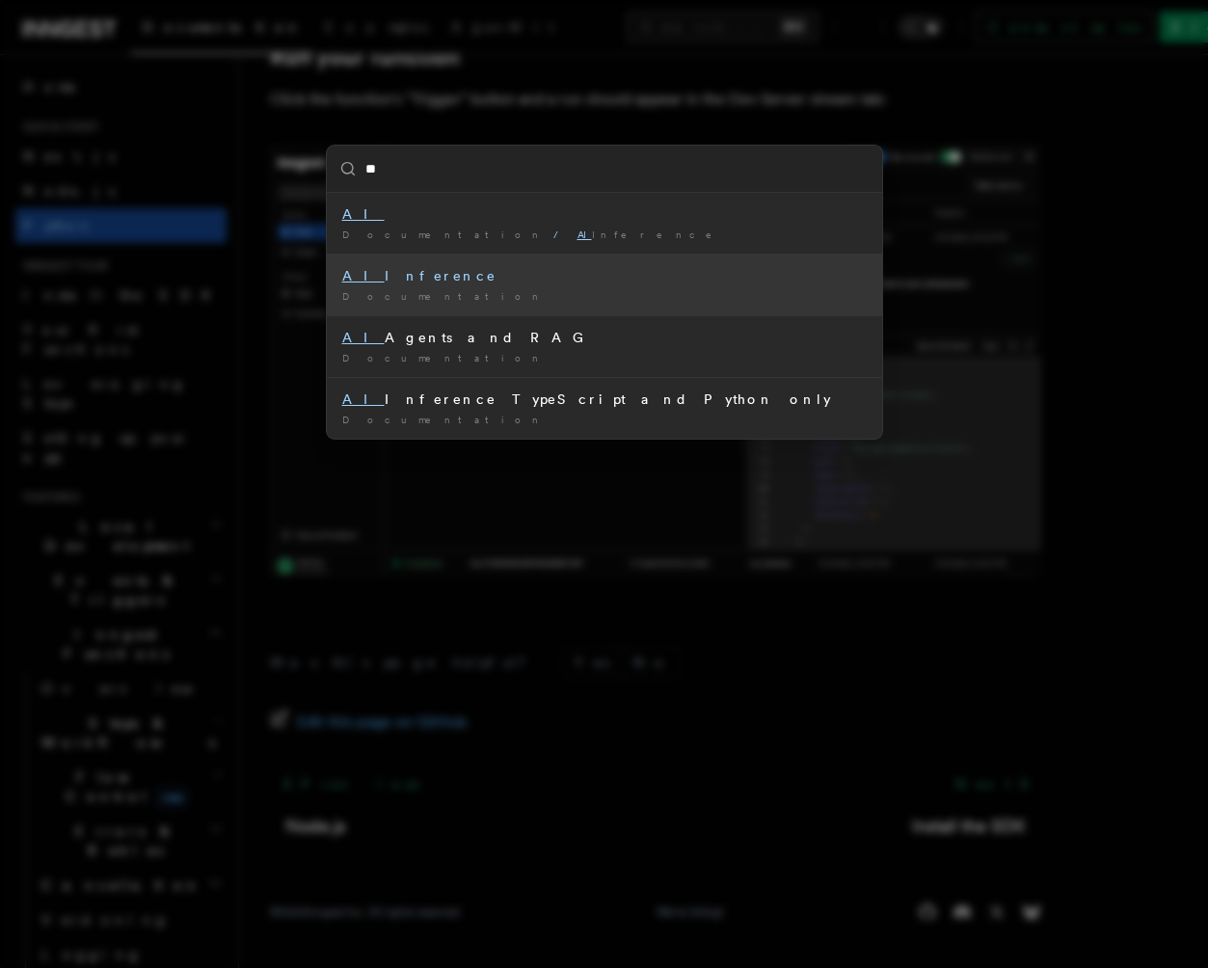
click at [573, 293] on div "Documentation /" at bounding box center [604, 296] width 524 height 14
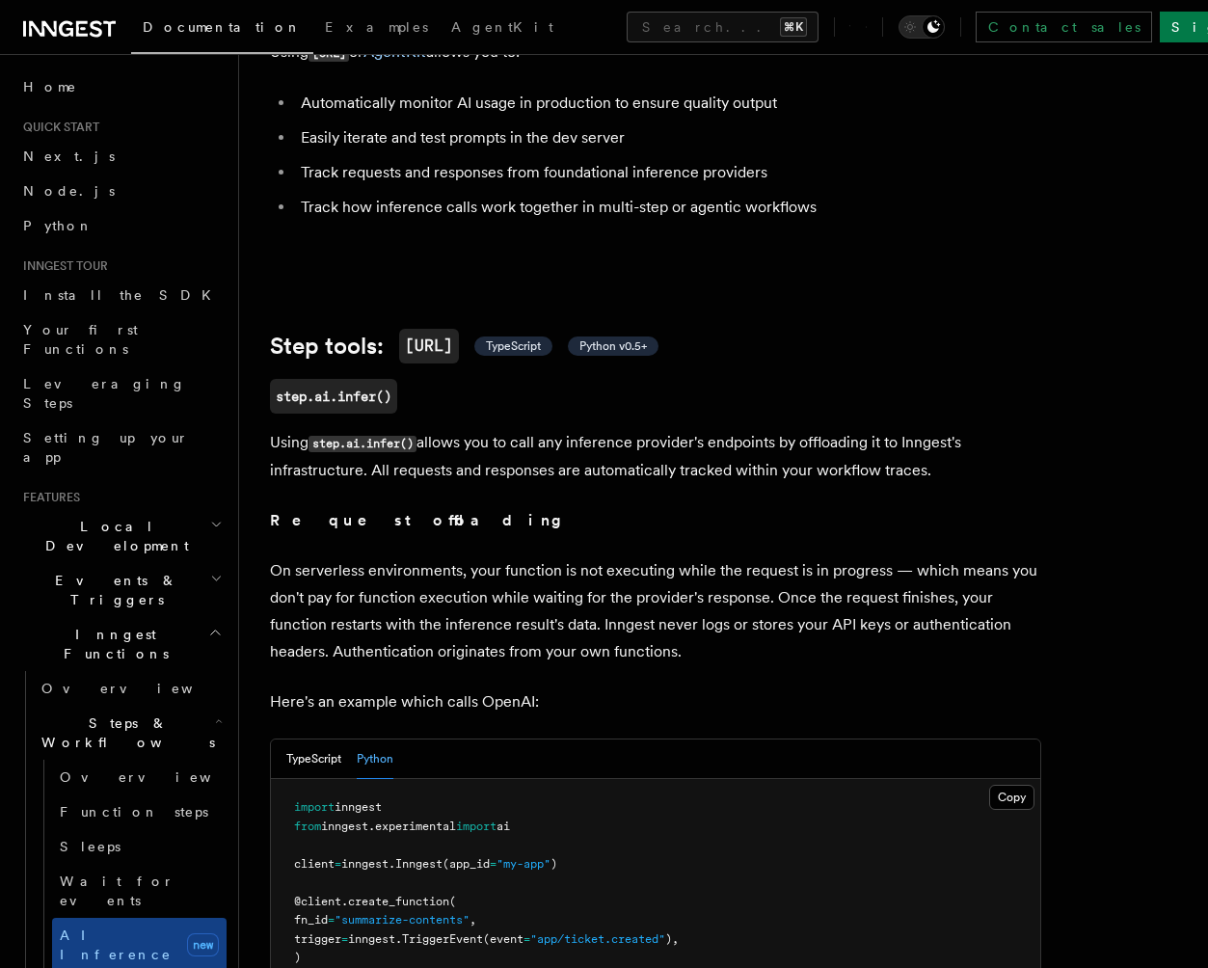
scroll to position [478, 0]
click at [638, 337] on span "Python v0.5+" at bounding box center [612, 344] width 67 height 15
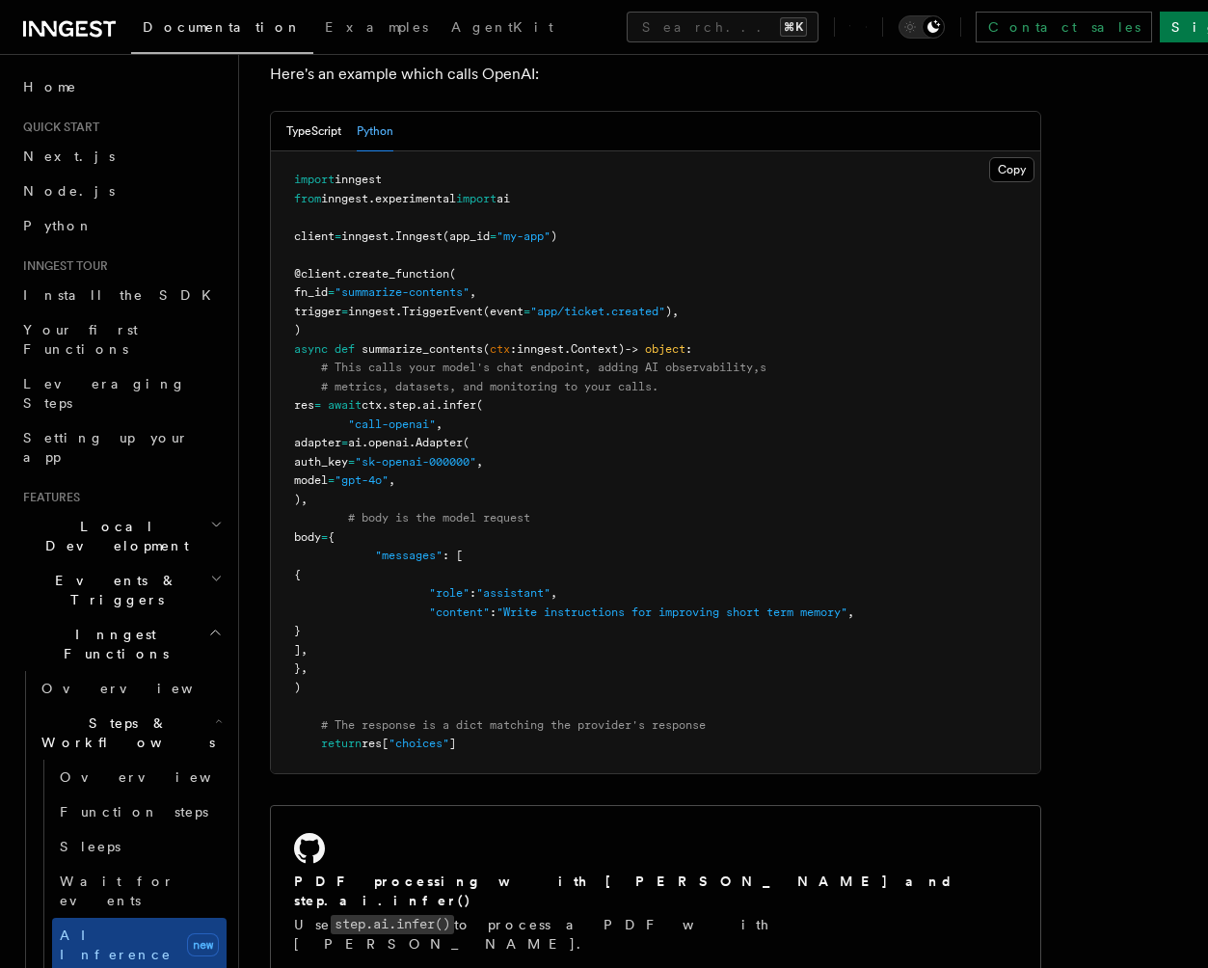
scroll to position [1363, 0]
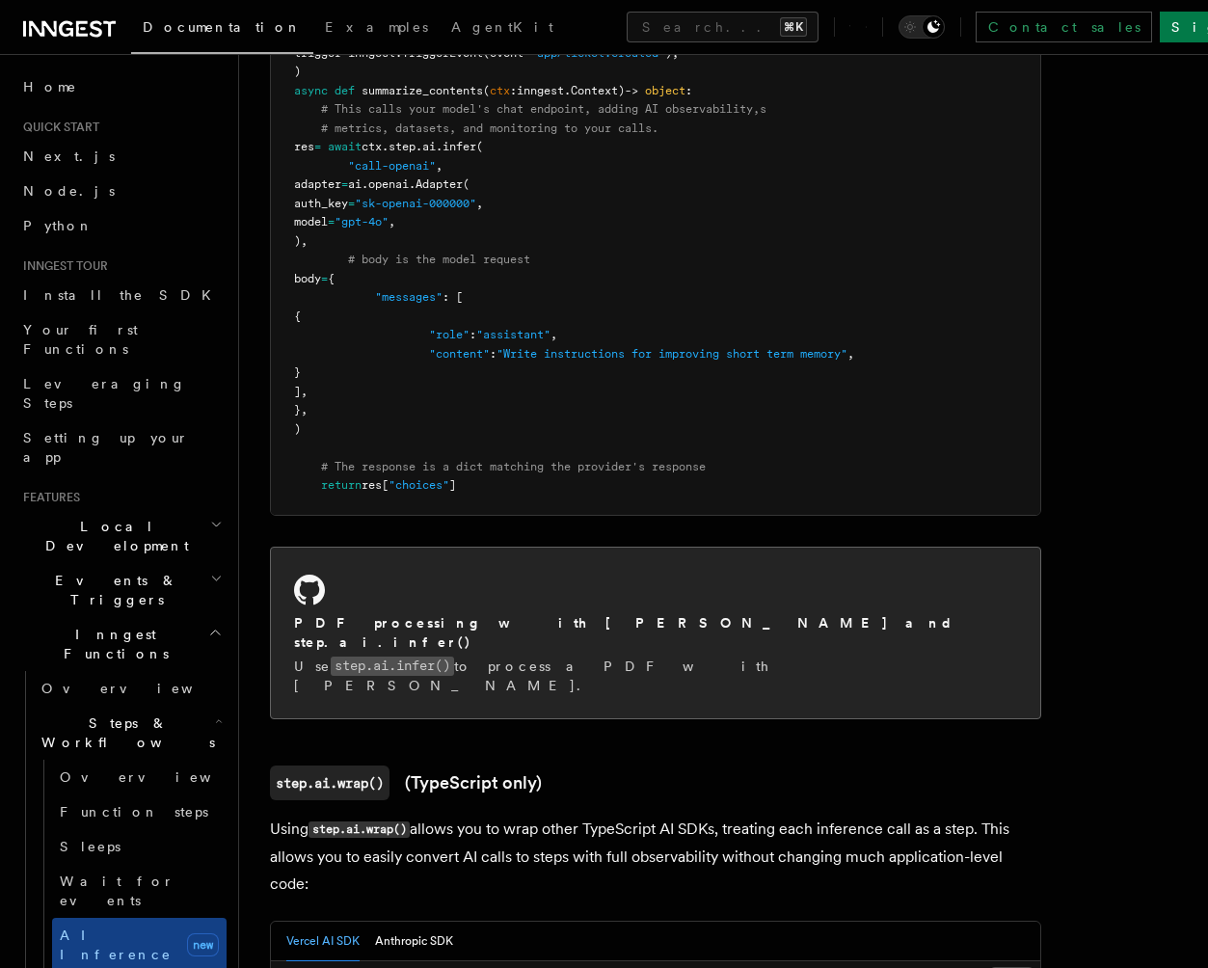
click at [513, 583] on div "PDF processing with Claude Sonnet and step.ai.infer() Use step.ai.infer() to pr…" at bounding box center [655, 633] width 769 height 171
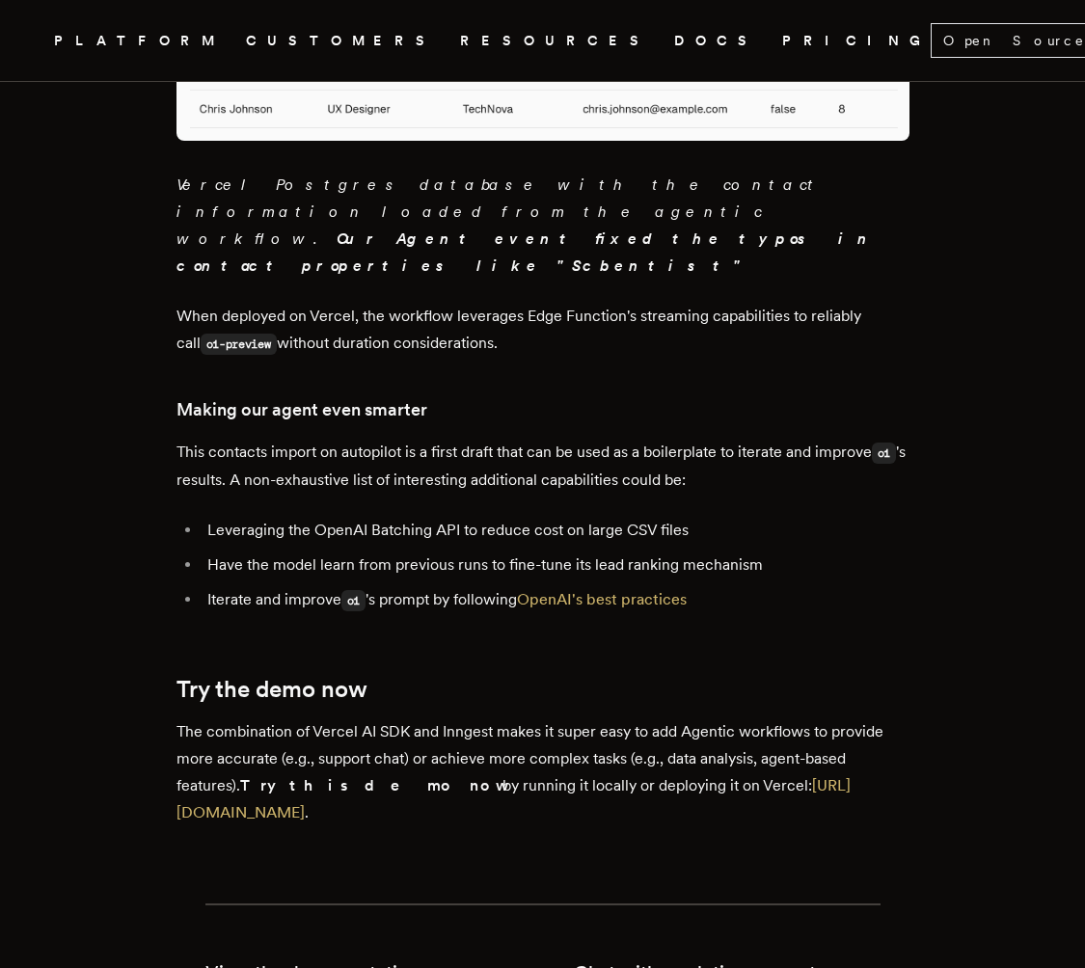
scroll to position [9566, 0]
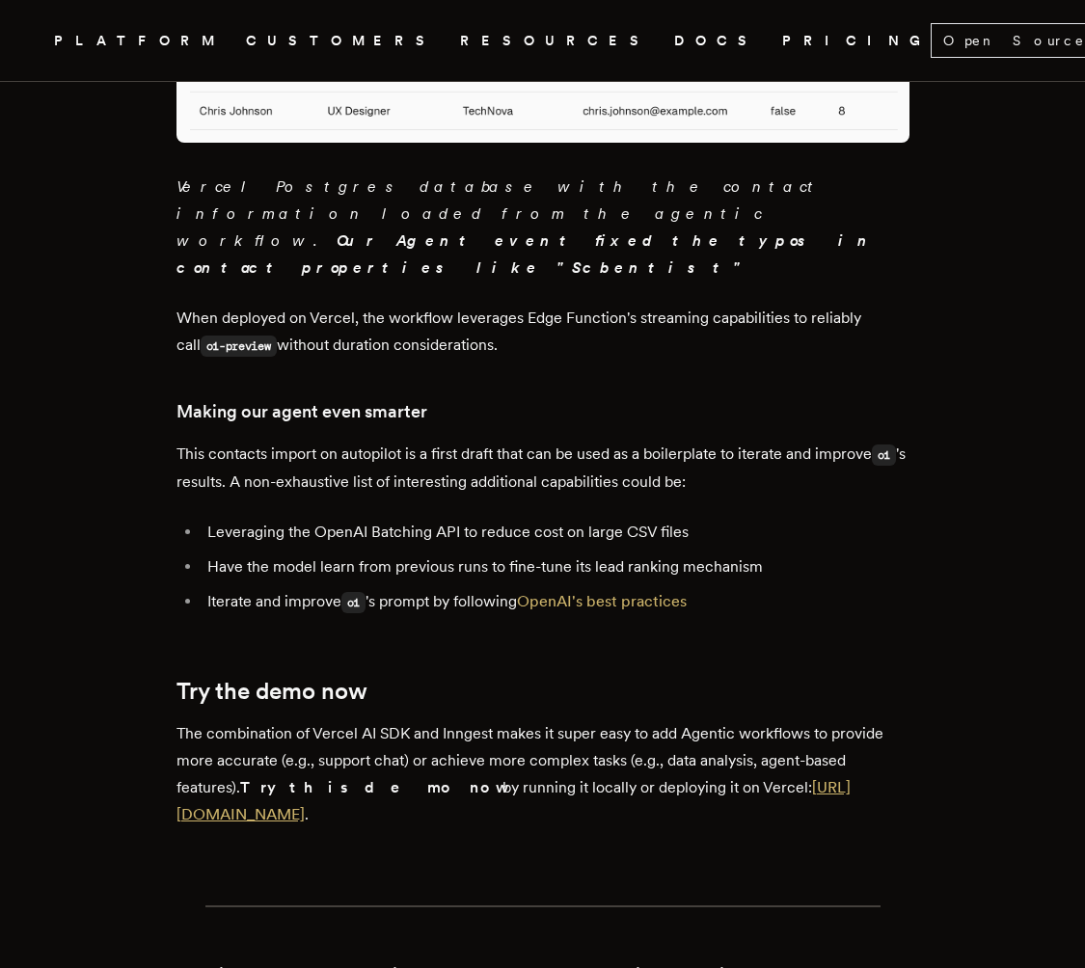
click at [476, 778] on link "https://github.com/inngest/vercel-ai-o1-preview-crm-agent" at bounding box center [513, 800] width 674 height 45
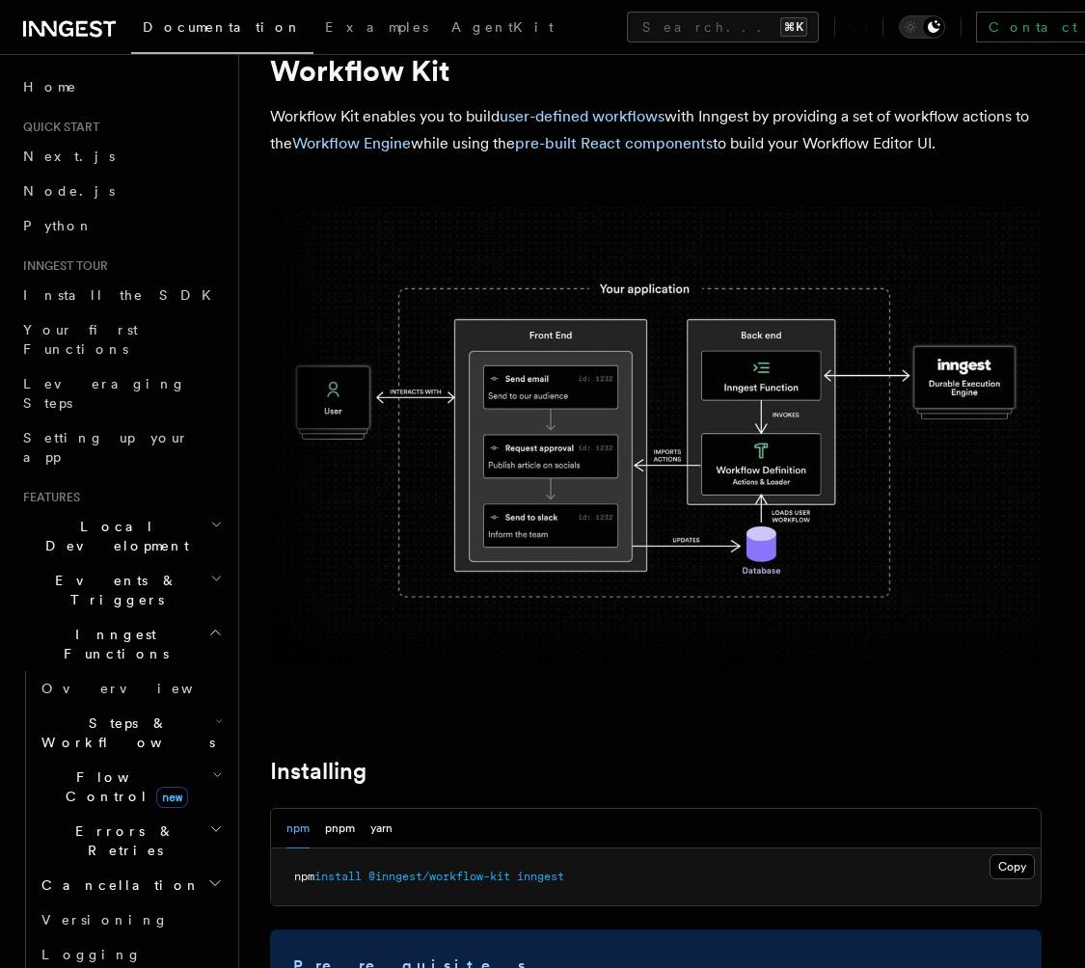
scroll to position [76, 0]
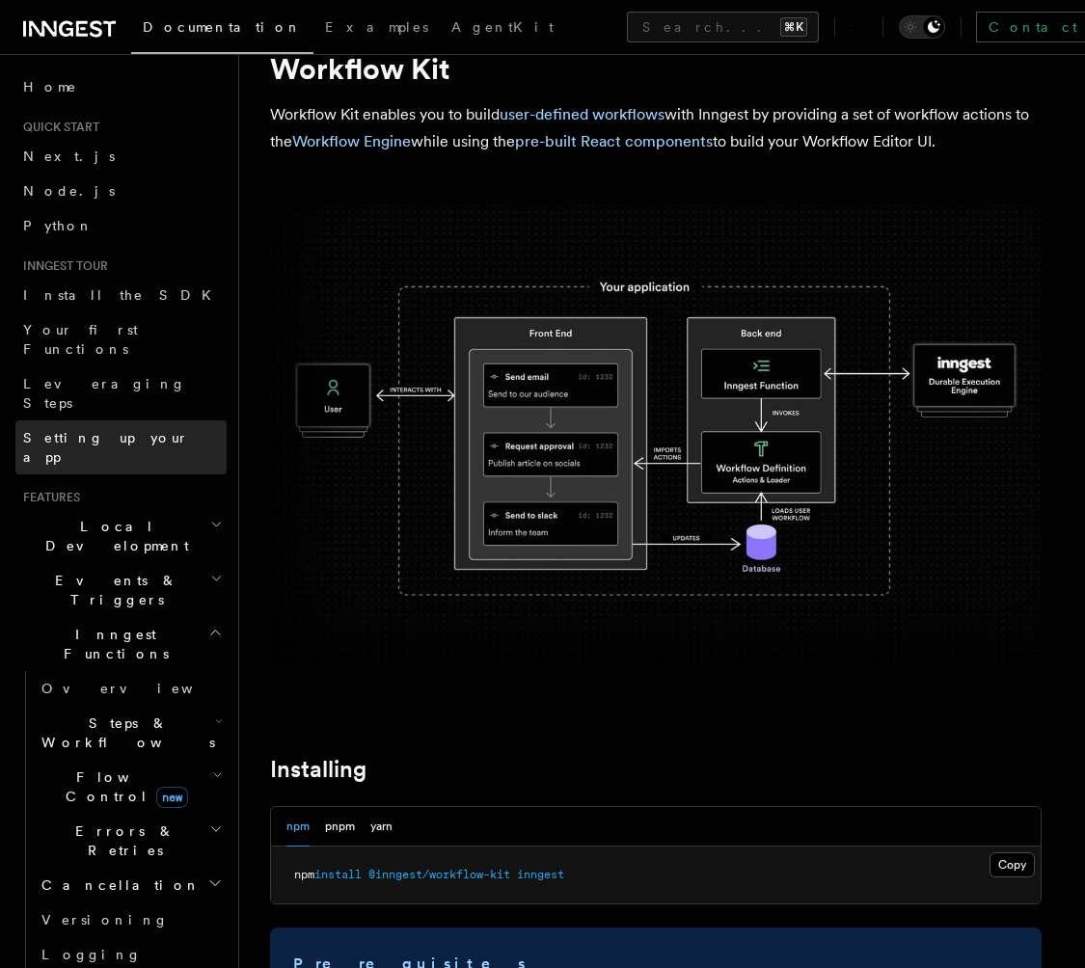
click at [111, 430] on span "Setting up your app" at bounding box center [106, 447] width 166 height 35
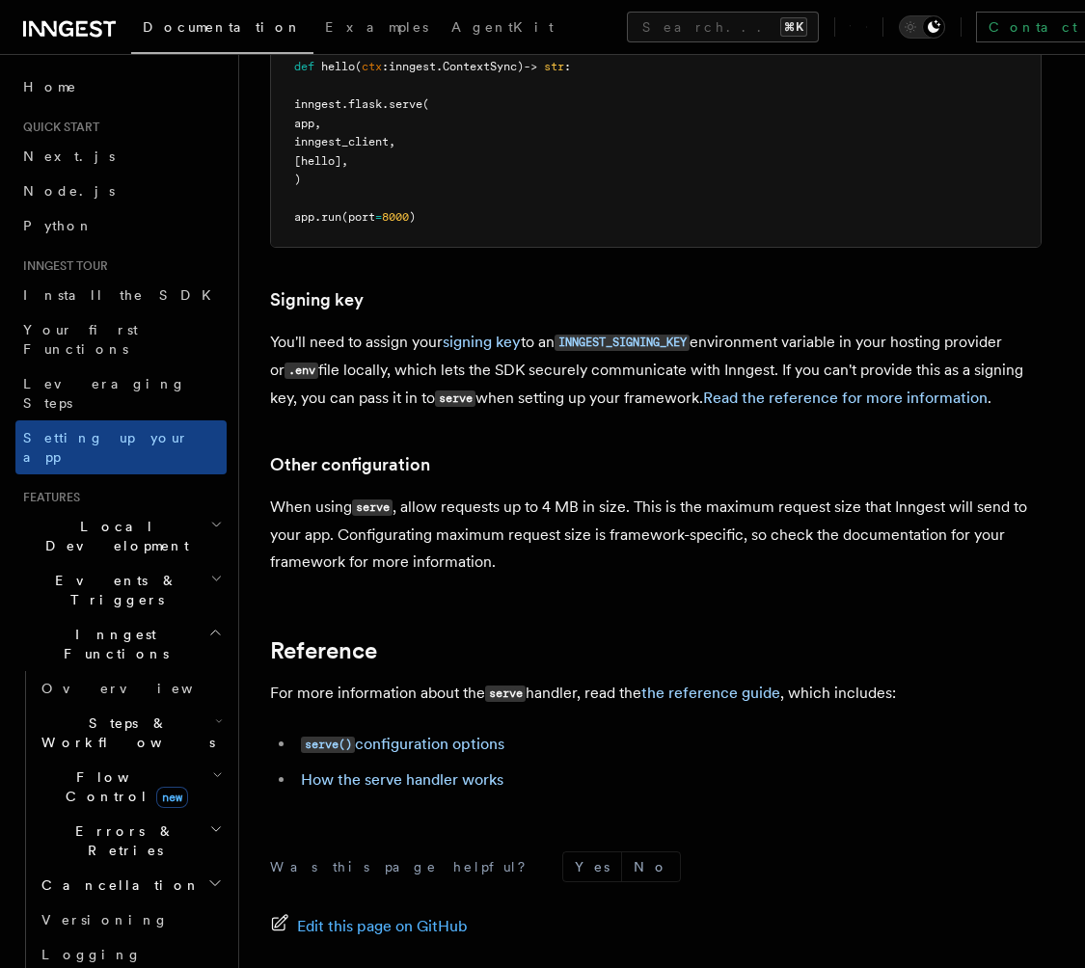
scroll to position [1239, 0]
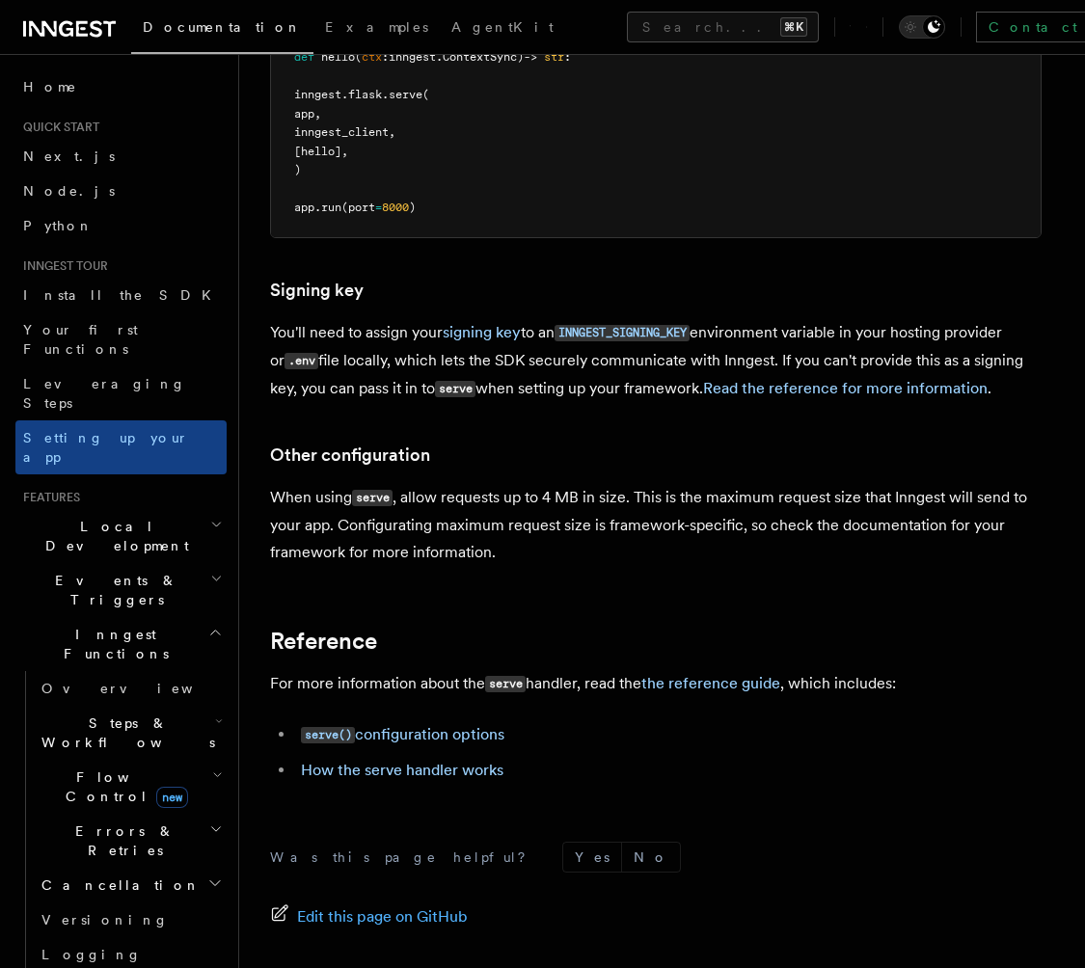
click at [612, 628] on h2 "Reference" at bounding box center [655, 641] width 771 height 27
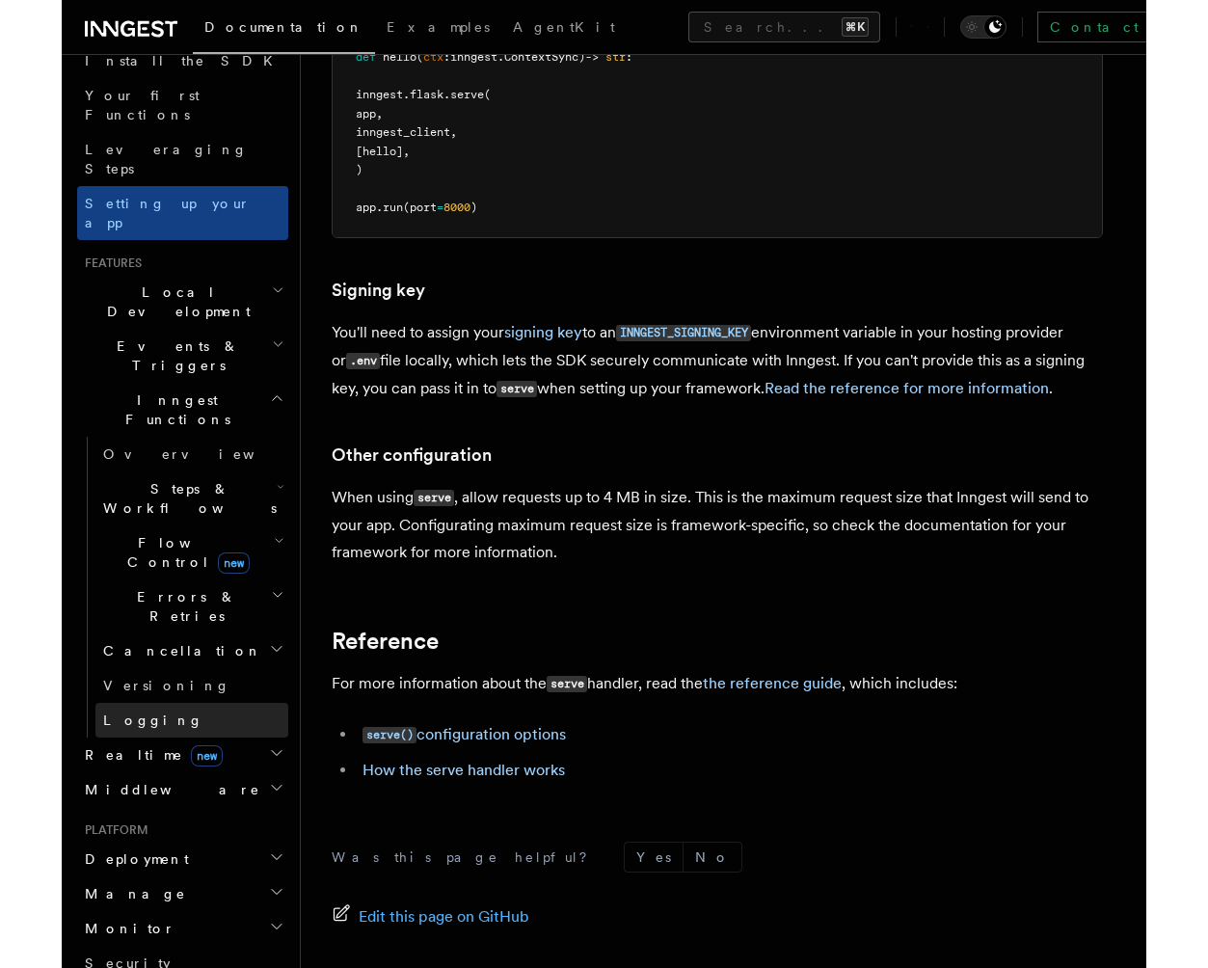
scroll to position [410, 0]
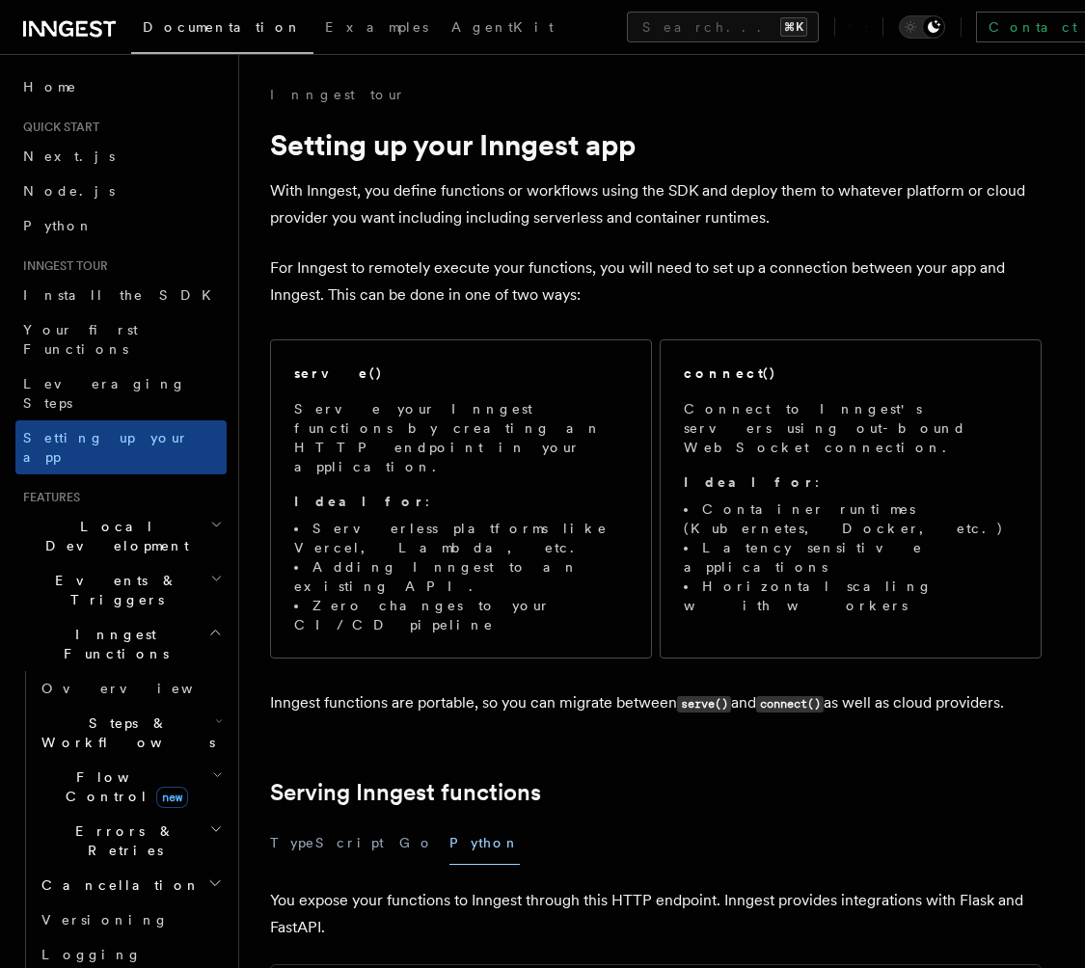
click at [720, 159] on h1 "Setting up your Inngest app" at bounding box center [655, 144] width 771 height 35
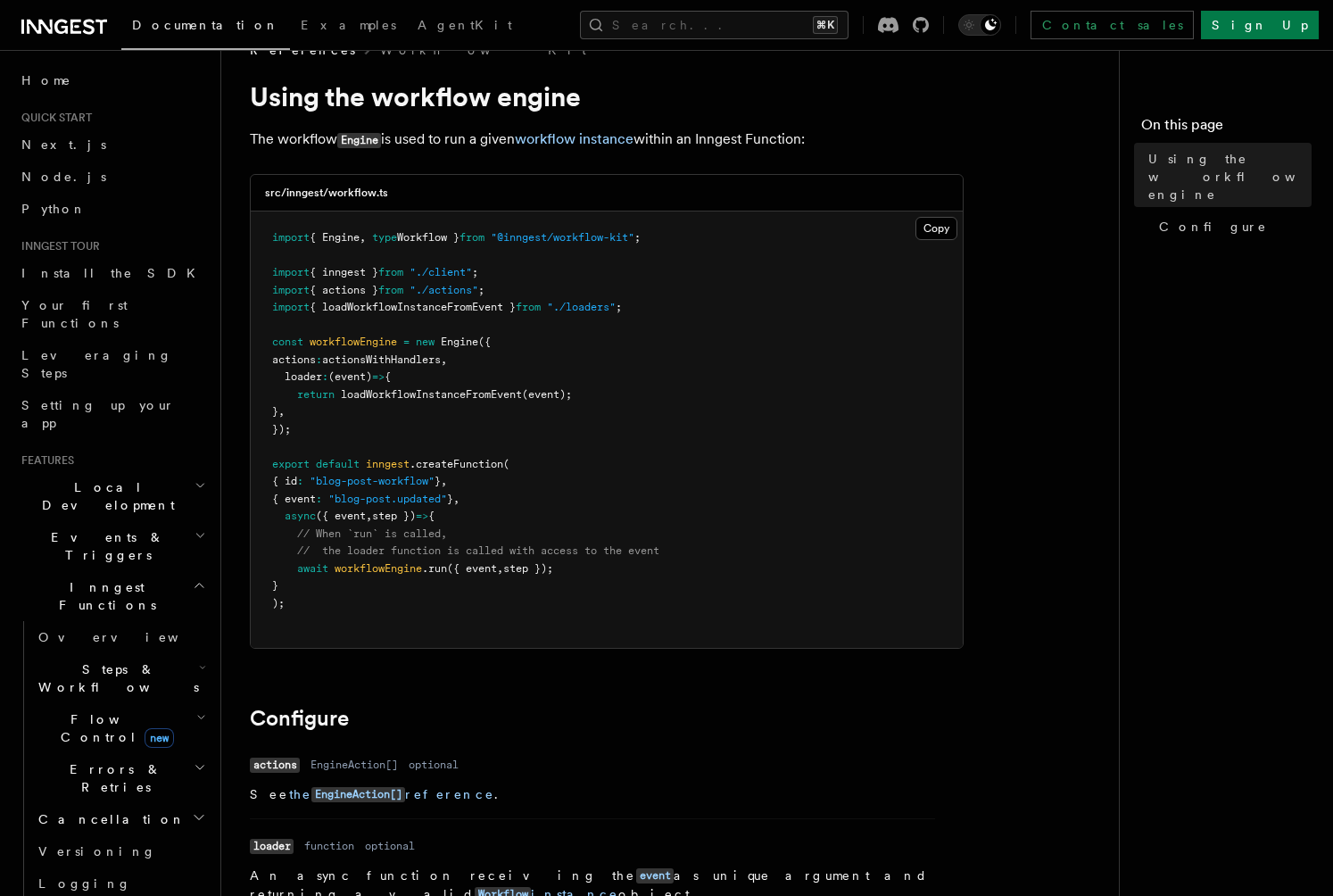
scroll to position [5, 0]
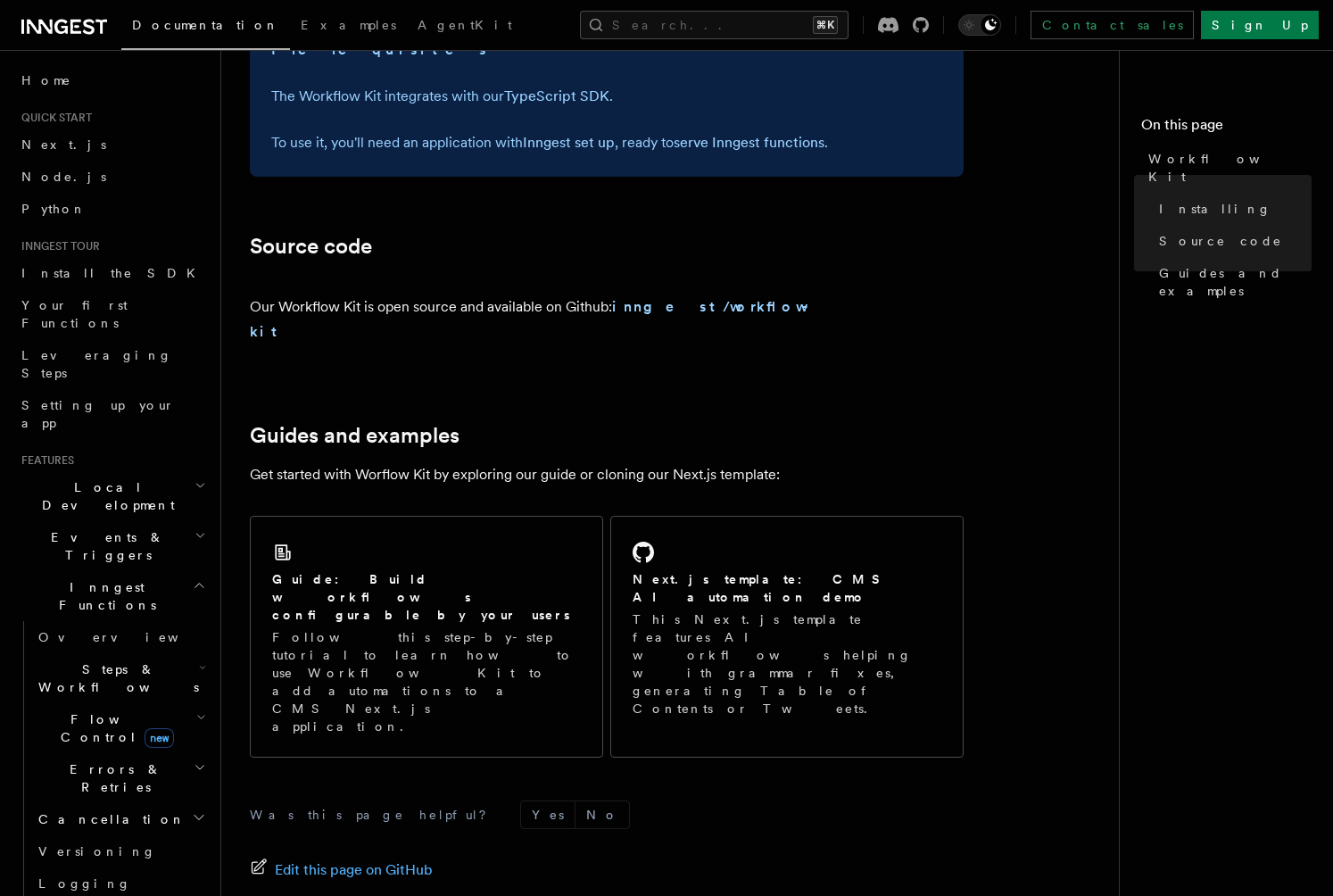
scroll to position [1001, 0]
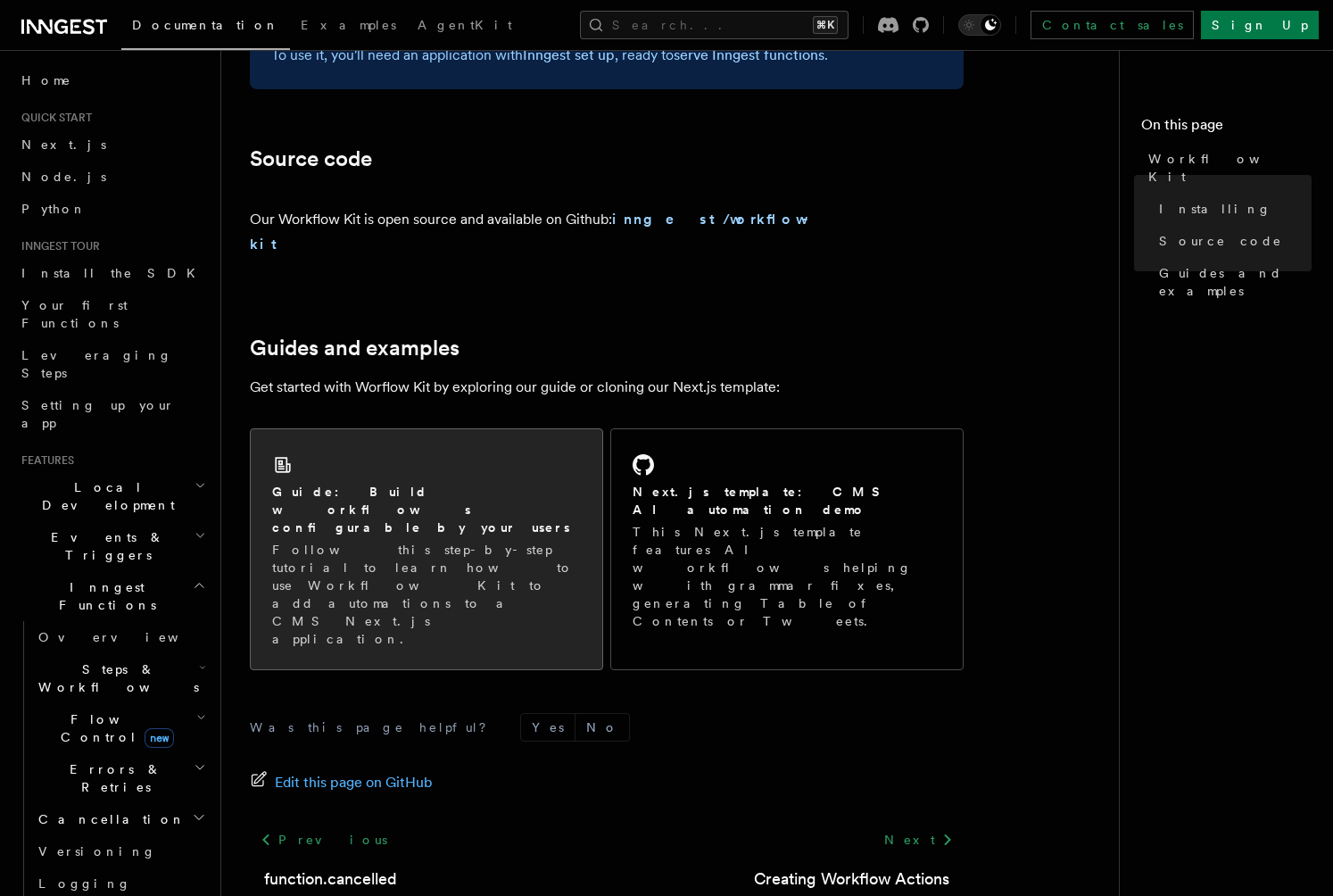
click at [529, 541] on p "Follow this step-by-step tutorial to learn how to use Workflow Kit to add autom…" at bounding box center [427, 594] width 309 height 107
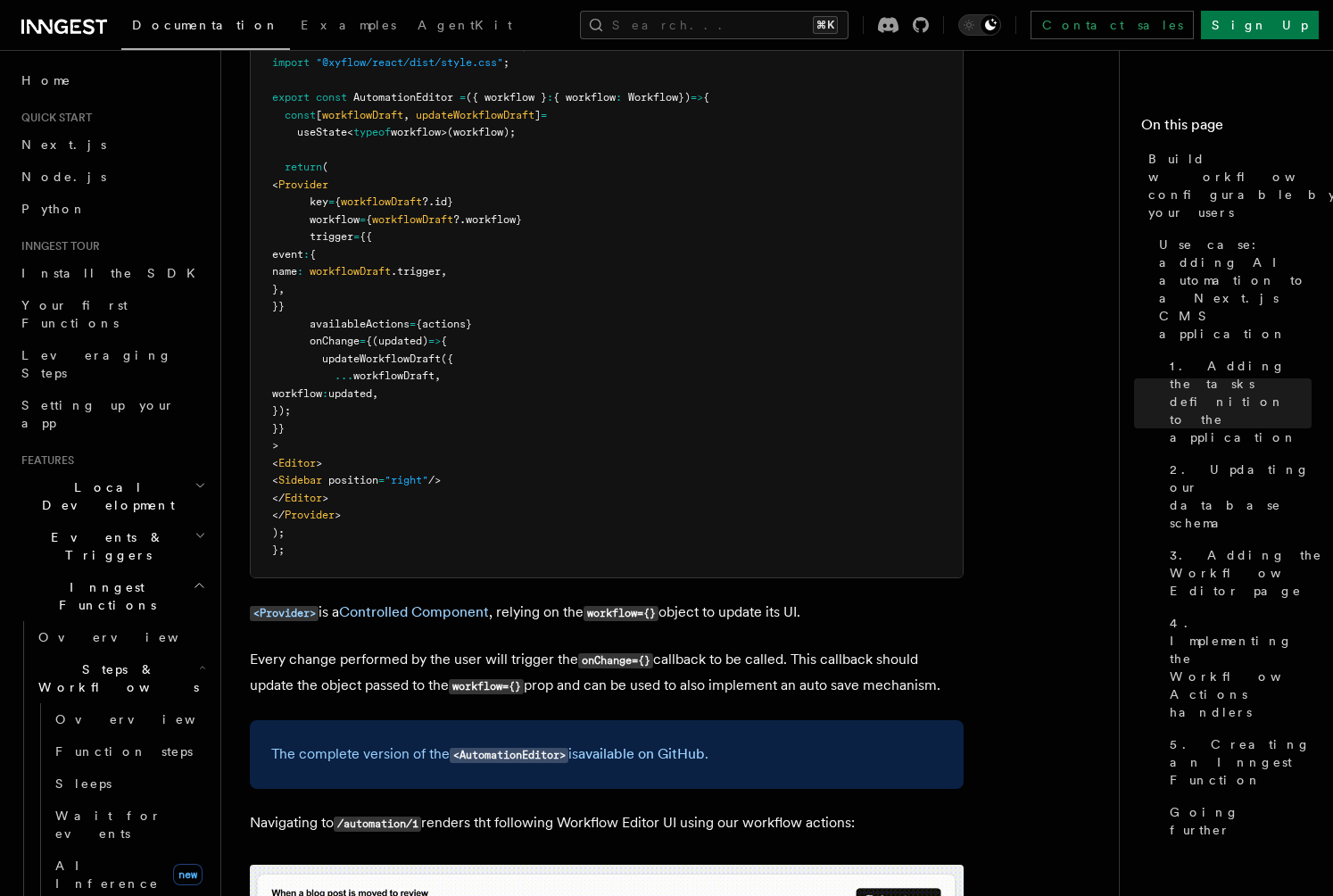
scroll to position [4930, 0]
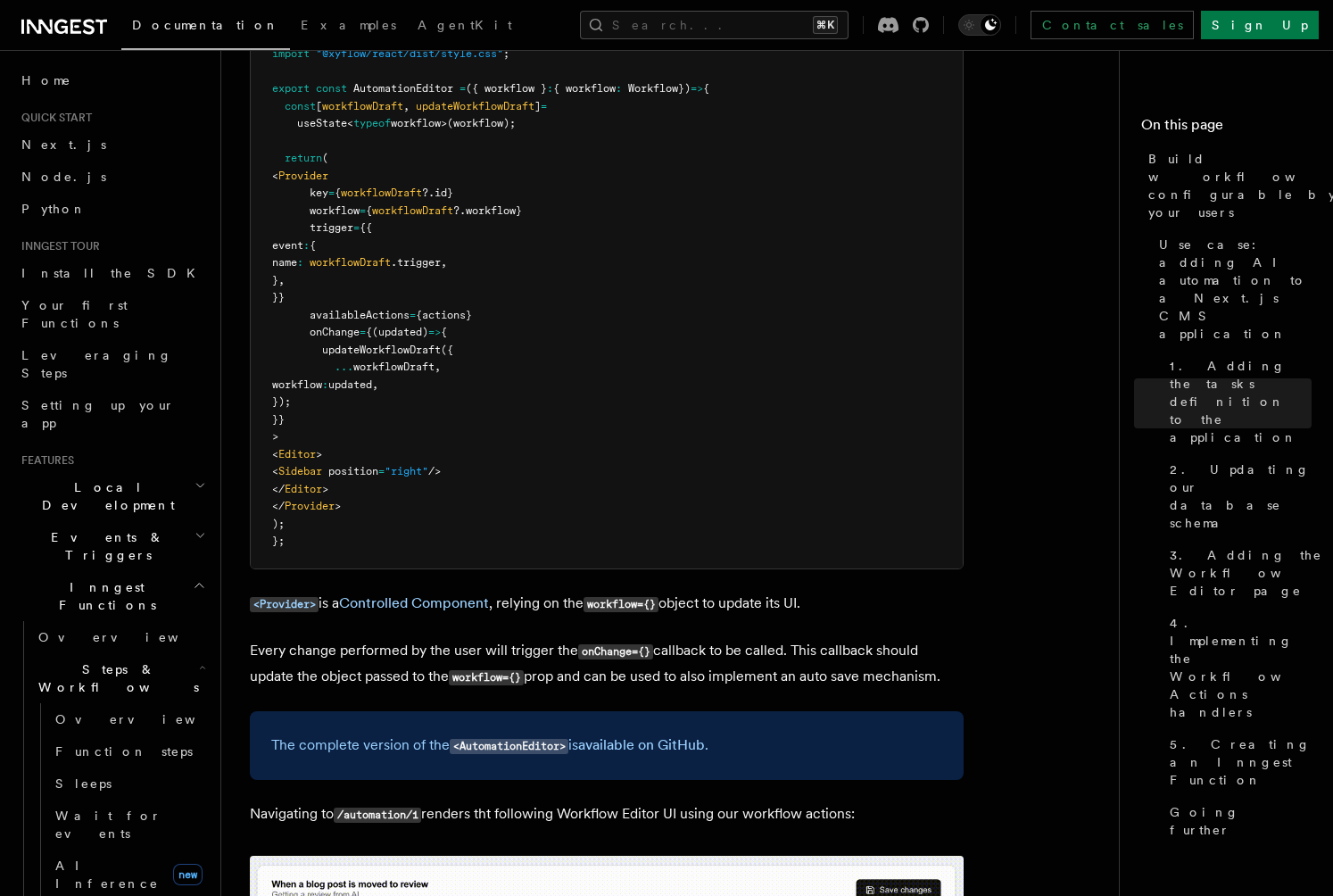
drag, startPoint x: 937, startPoint y: 384, endPoint x: 225, endPoint y: 360, distance: 712.4
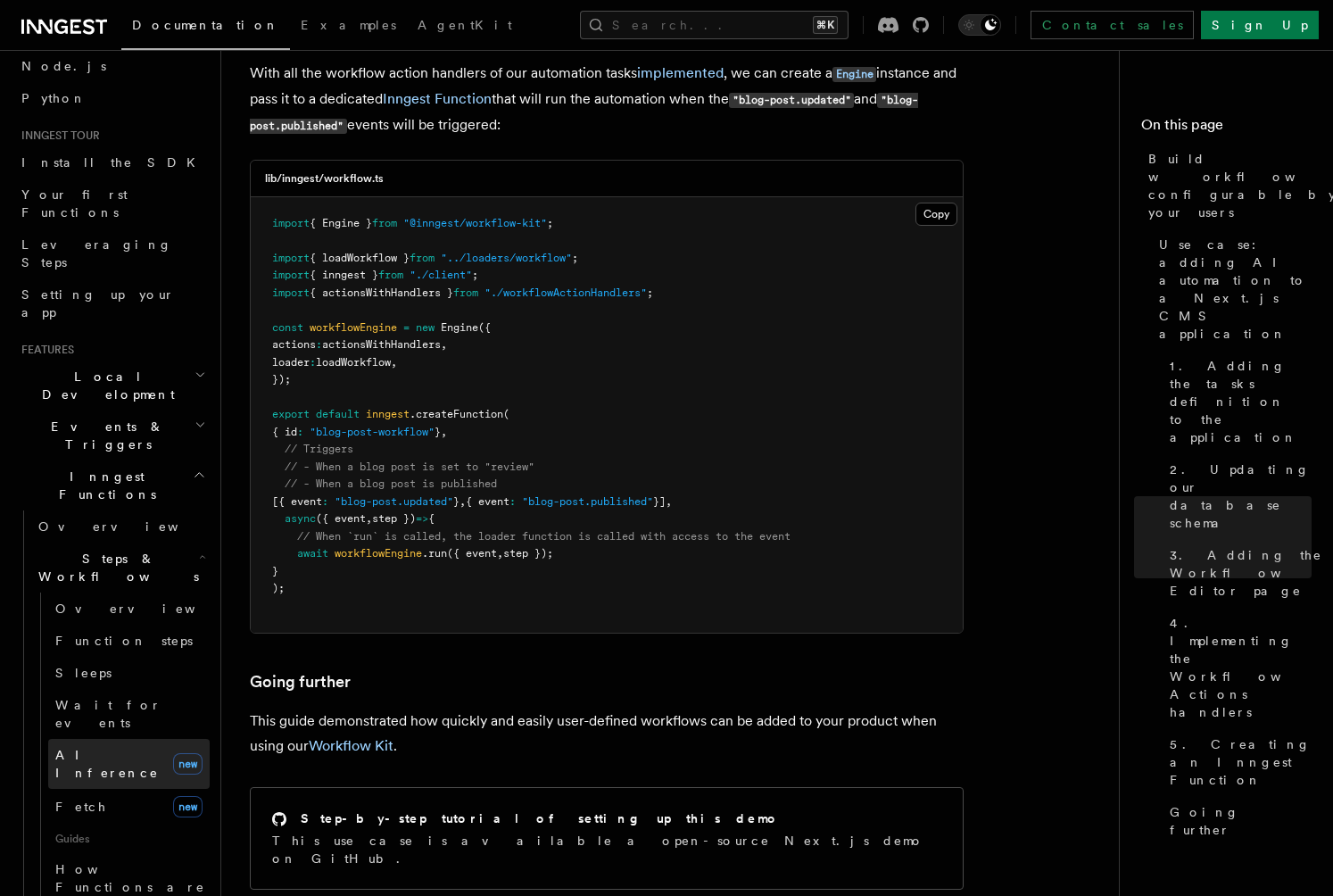
scroll to position [227, 0]
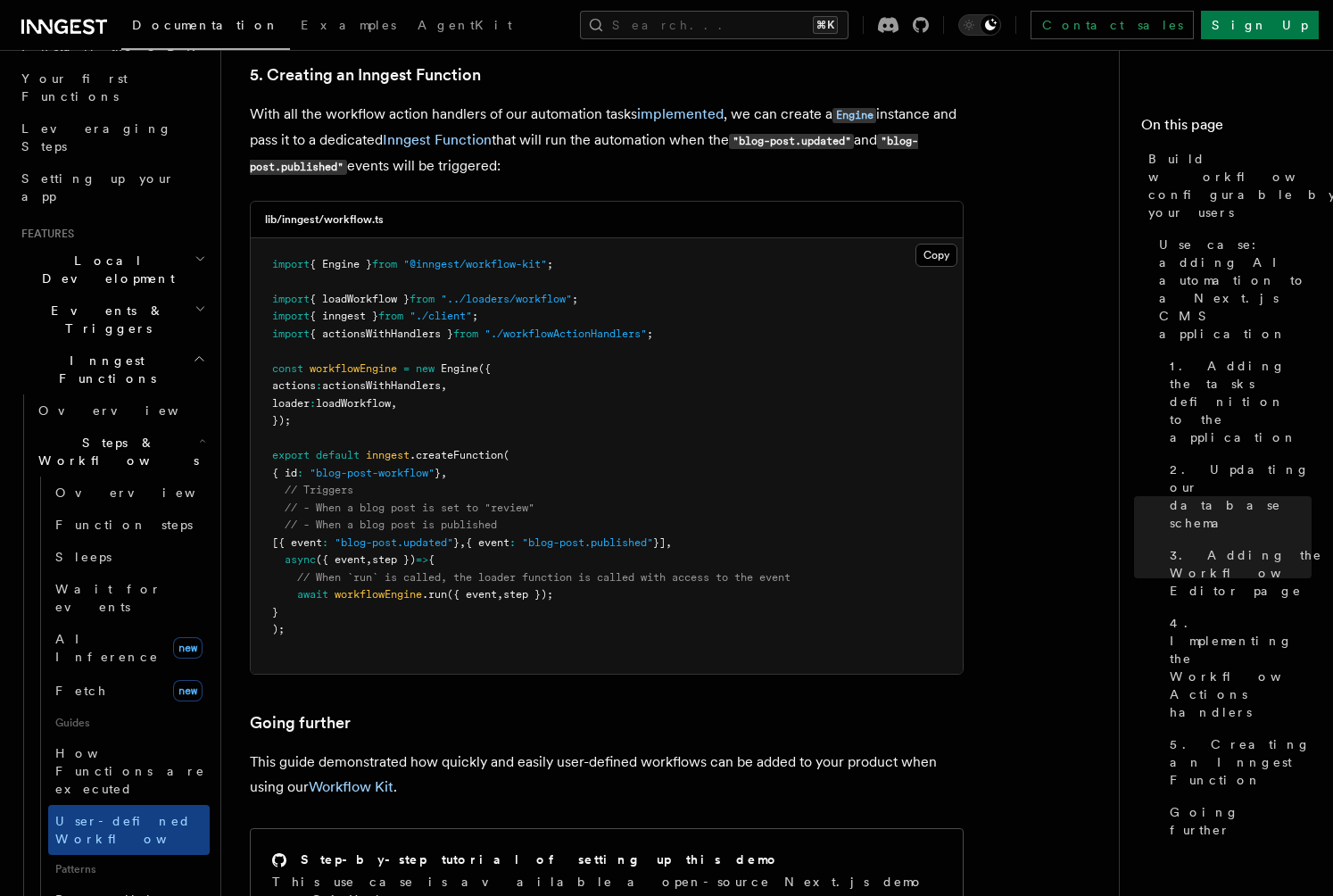
scroll to position [7810, 0]
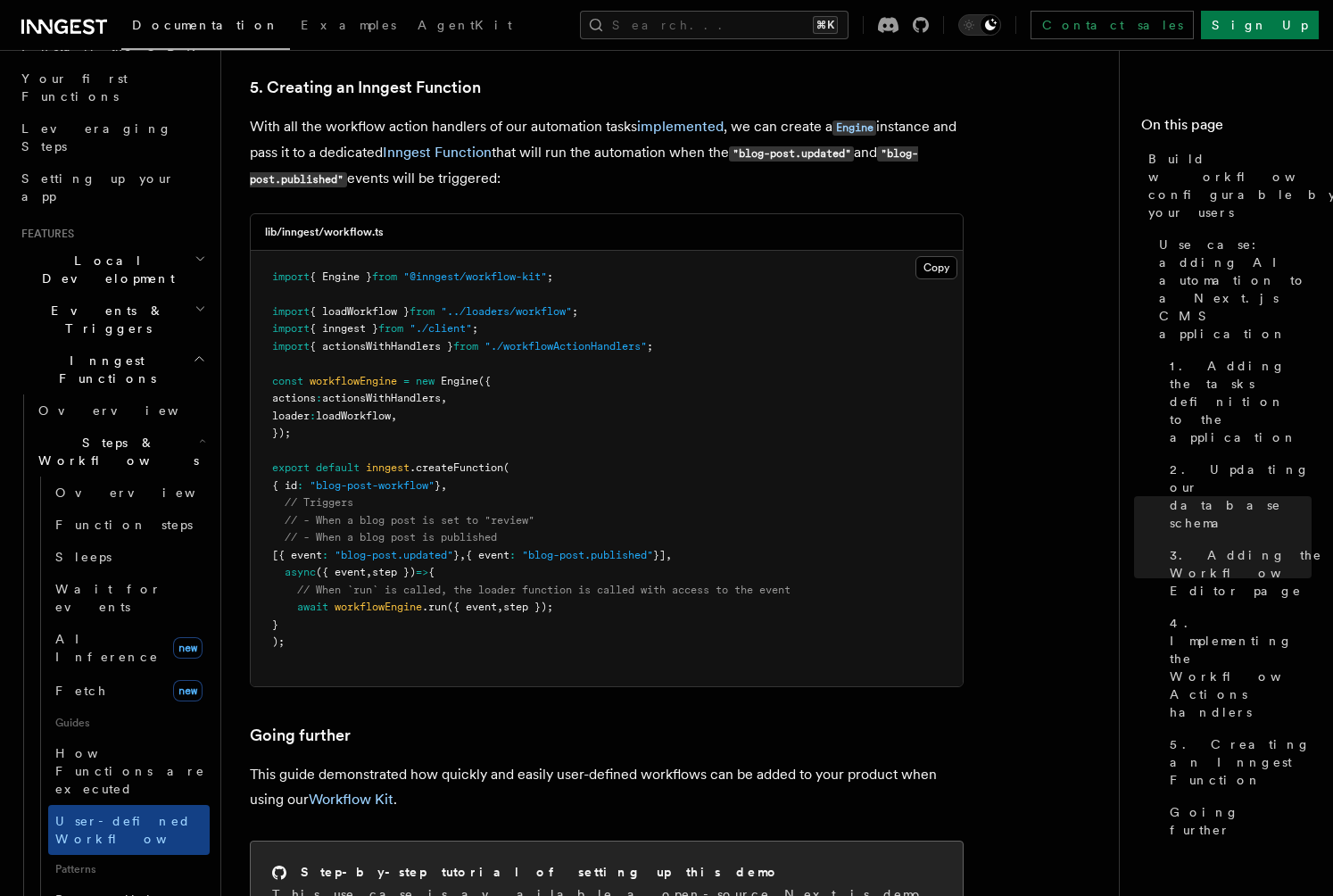
click at [643, 841] on div "Step-by-step tutorial of setting up this demo This use case is available a open…" at bounding box center [606, 891] width 712 height 101
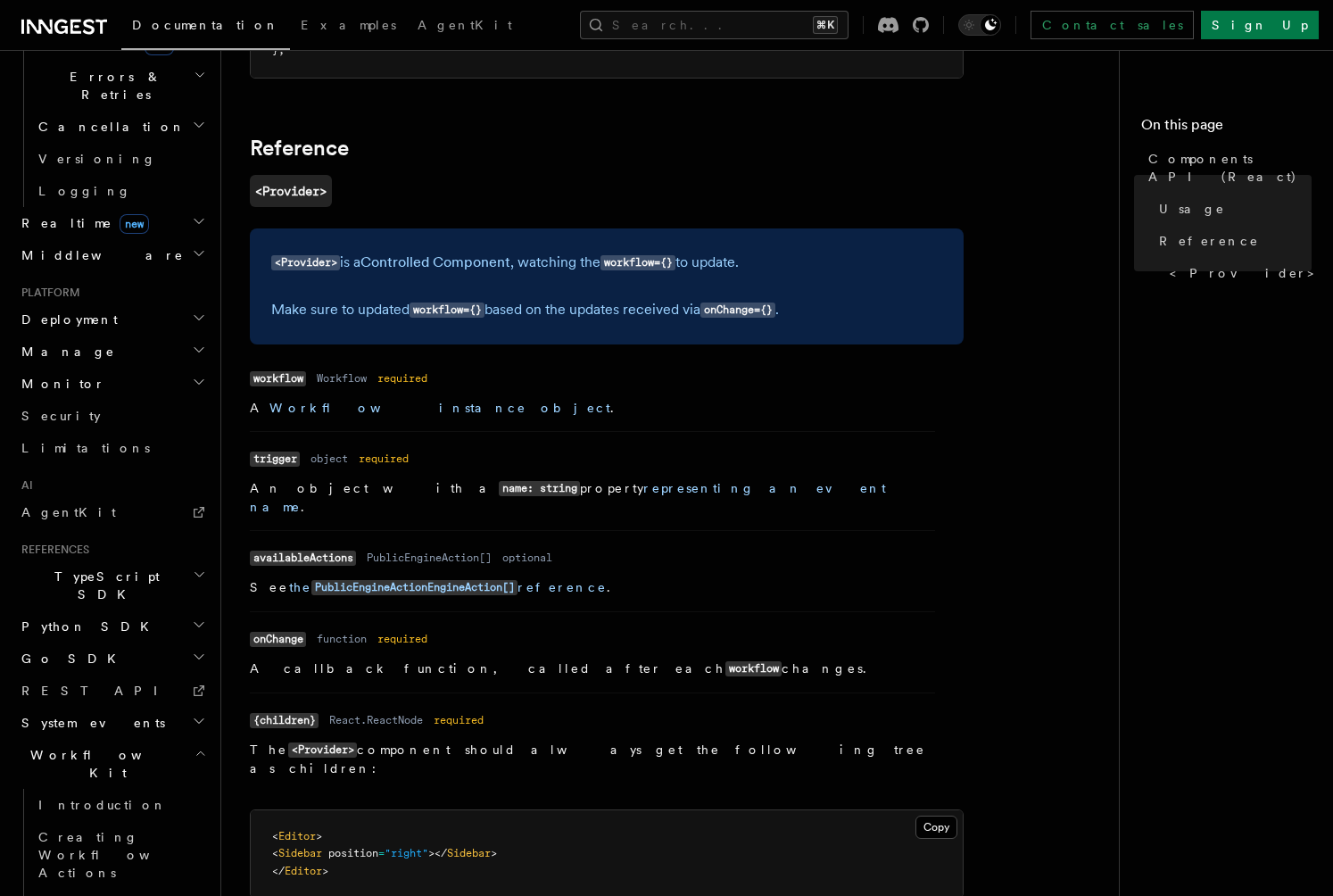
scroll to position [1204, 0]
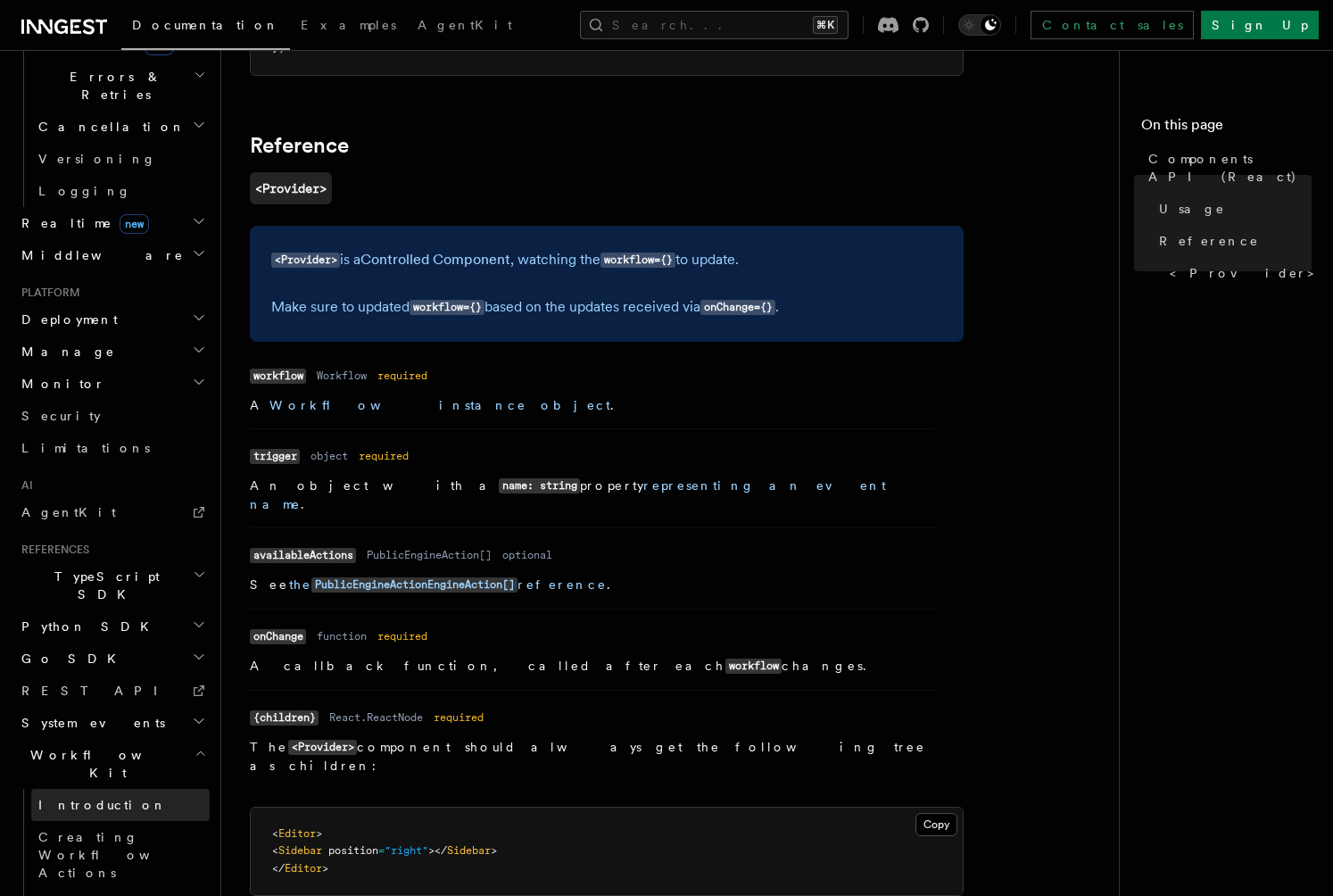
click at [109, 789] on link "Introduction" at bounding box center [120, 804] width 179 height 32
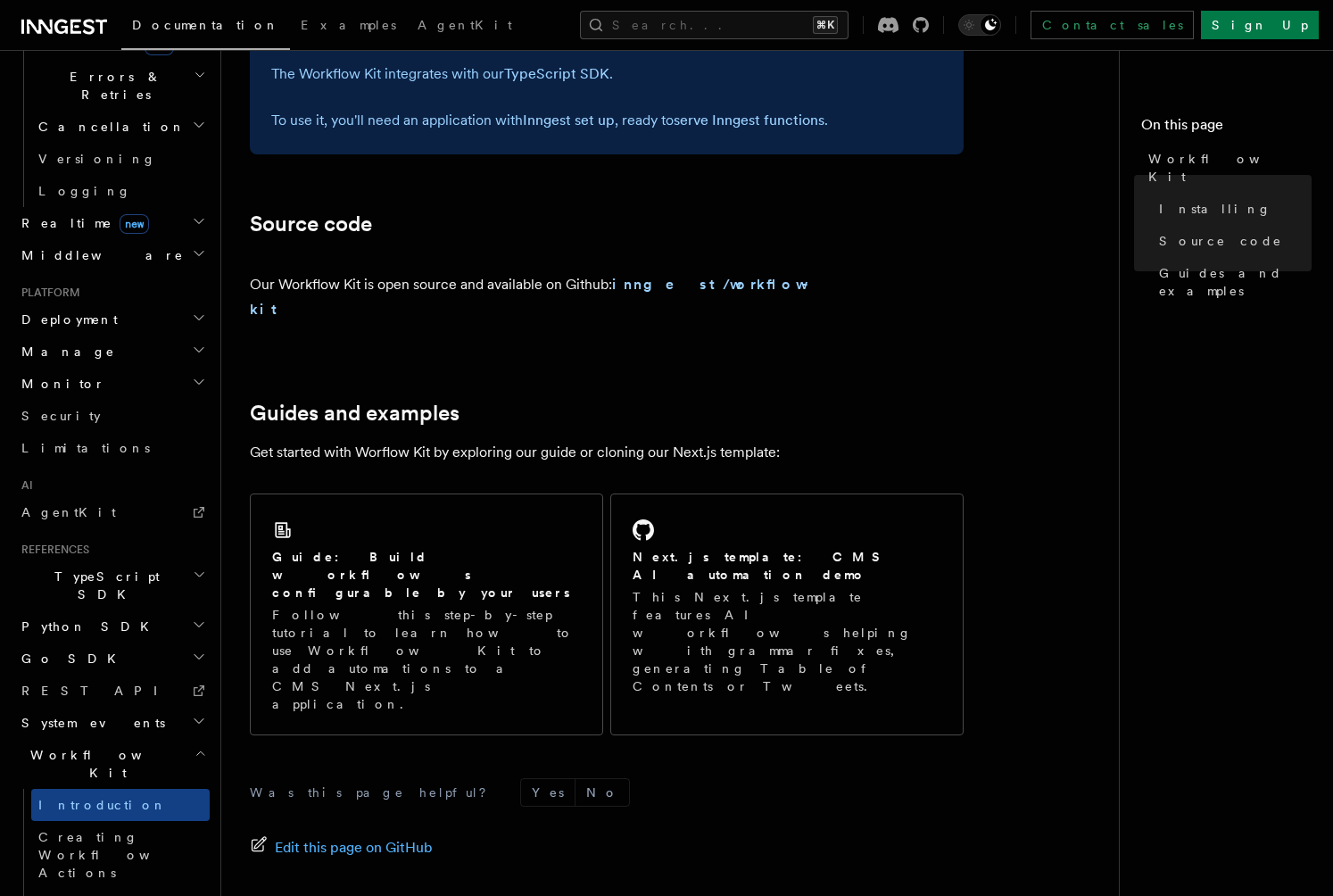
scroll to position [936, 0]
